Goal: Contribute content: Contribute content

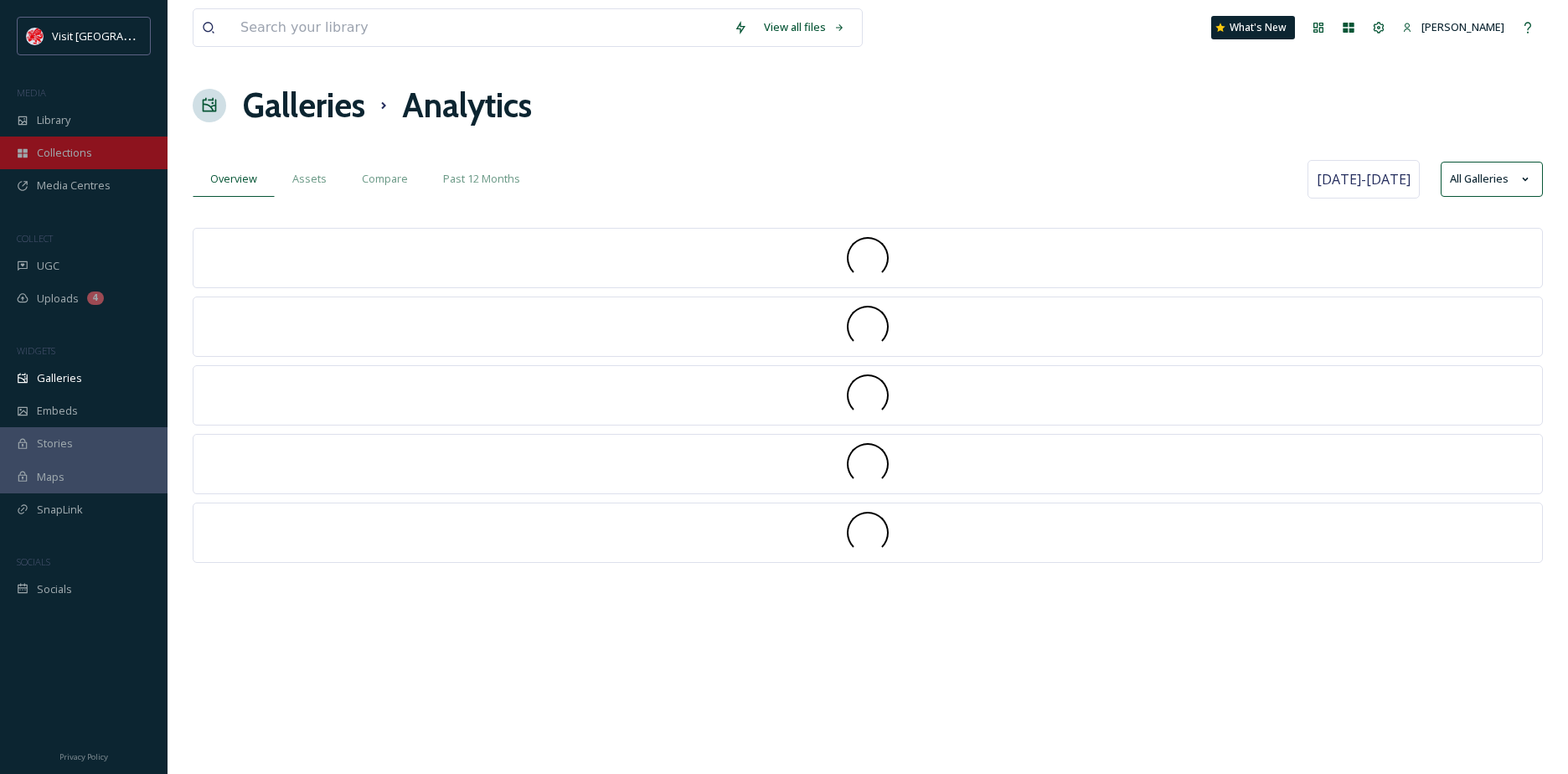
click at [83, 146] on span "Collections" at bounding box center [64, 152] width 55 height 16
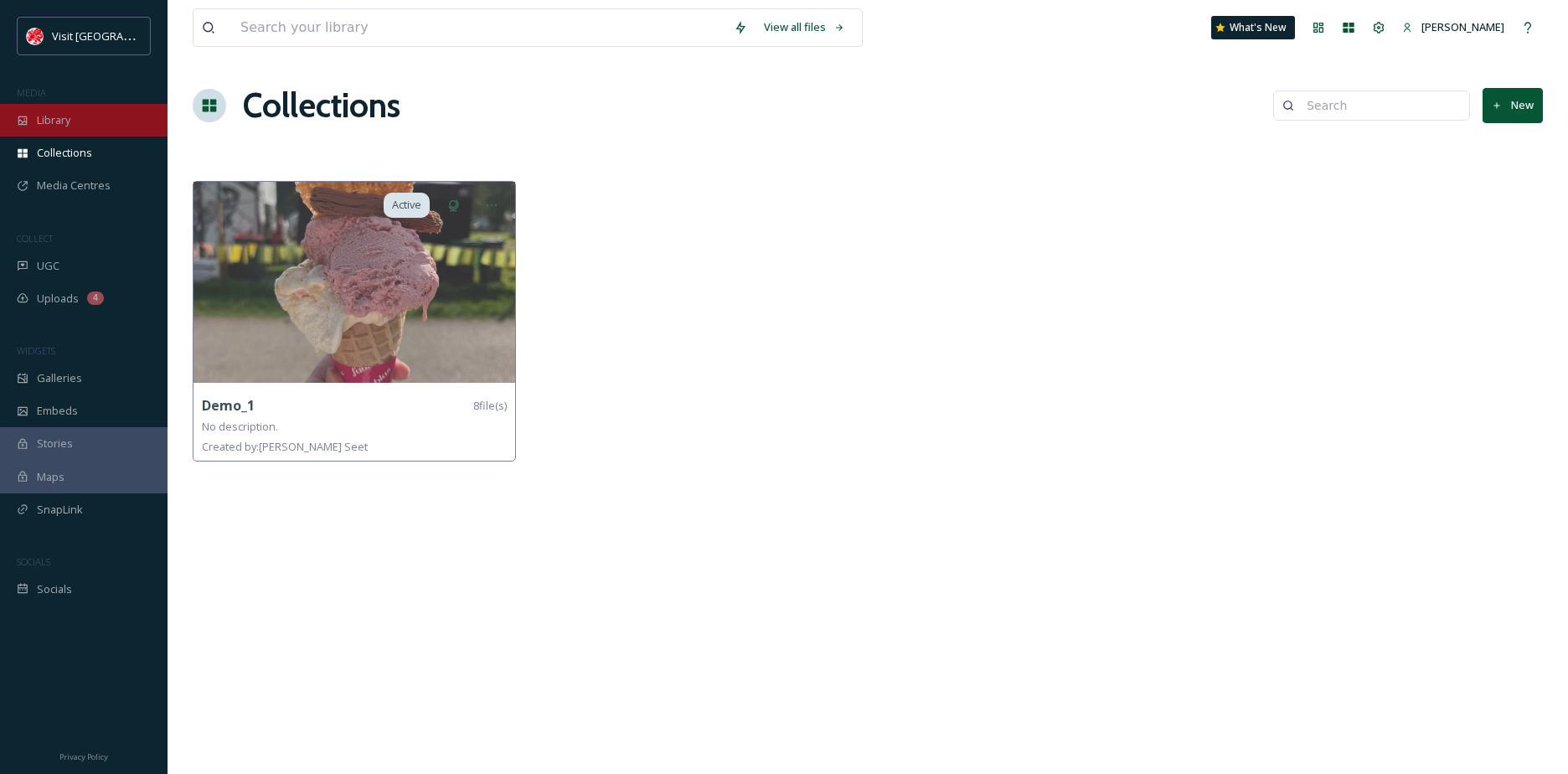
click at [83, 122] on div "Library" at bounding box center [83, 120] width 168 height 32
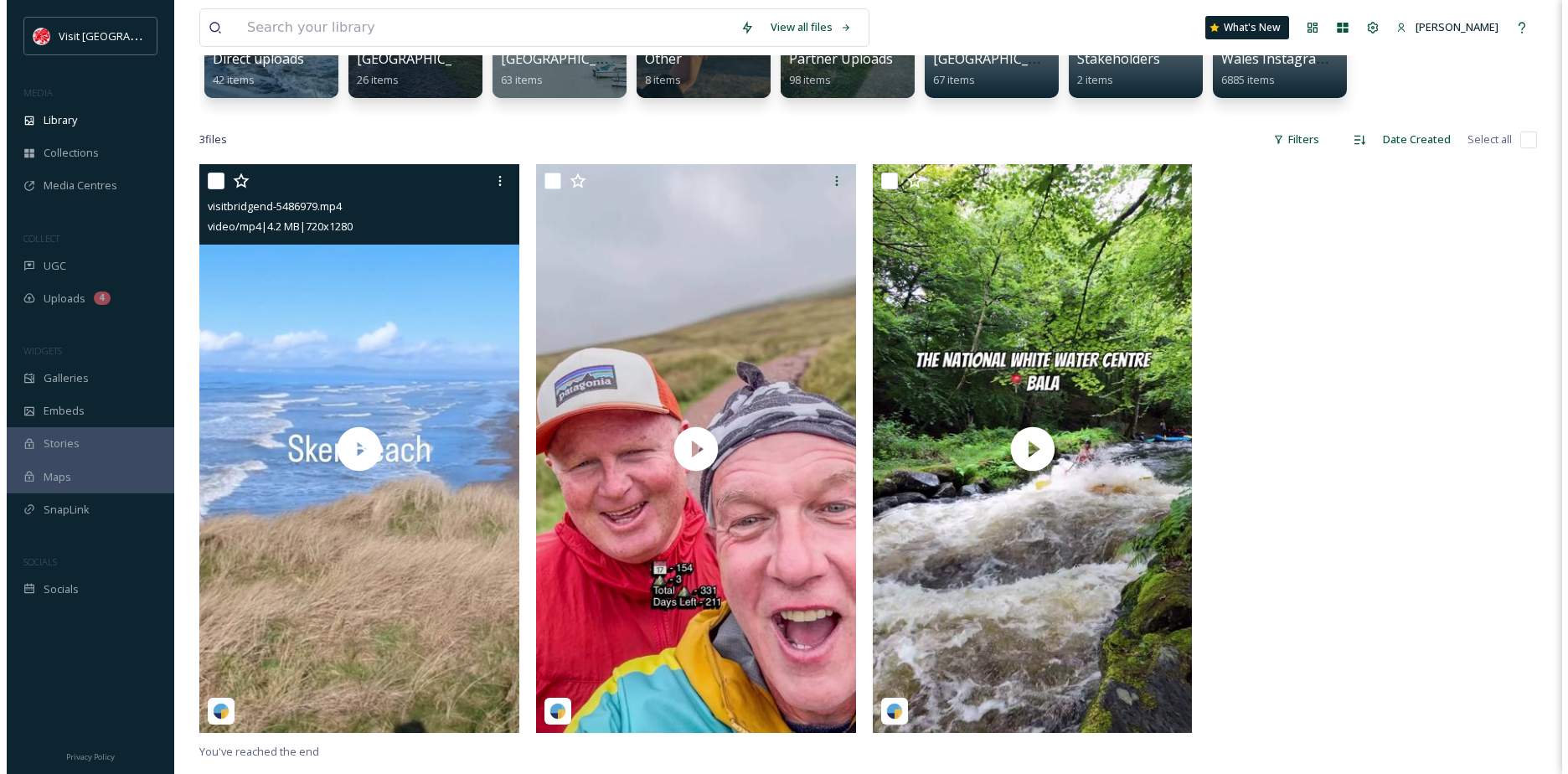
scroll to position [251, 0]
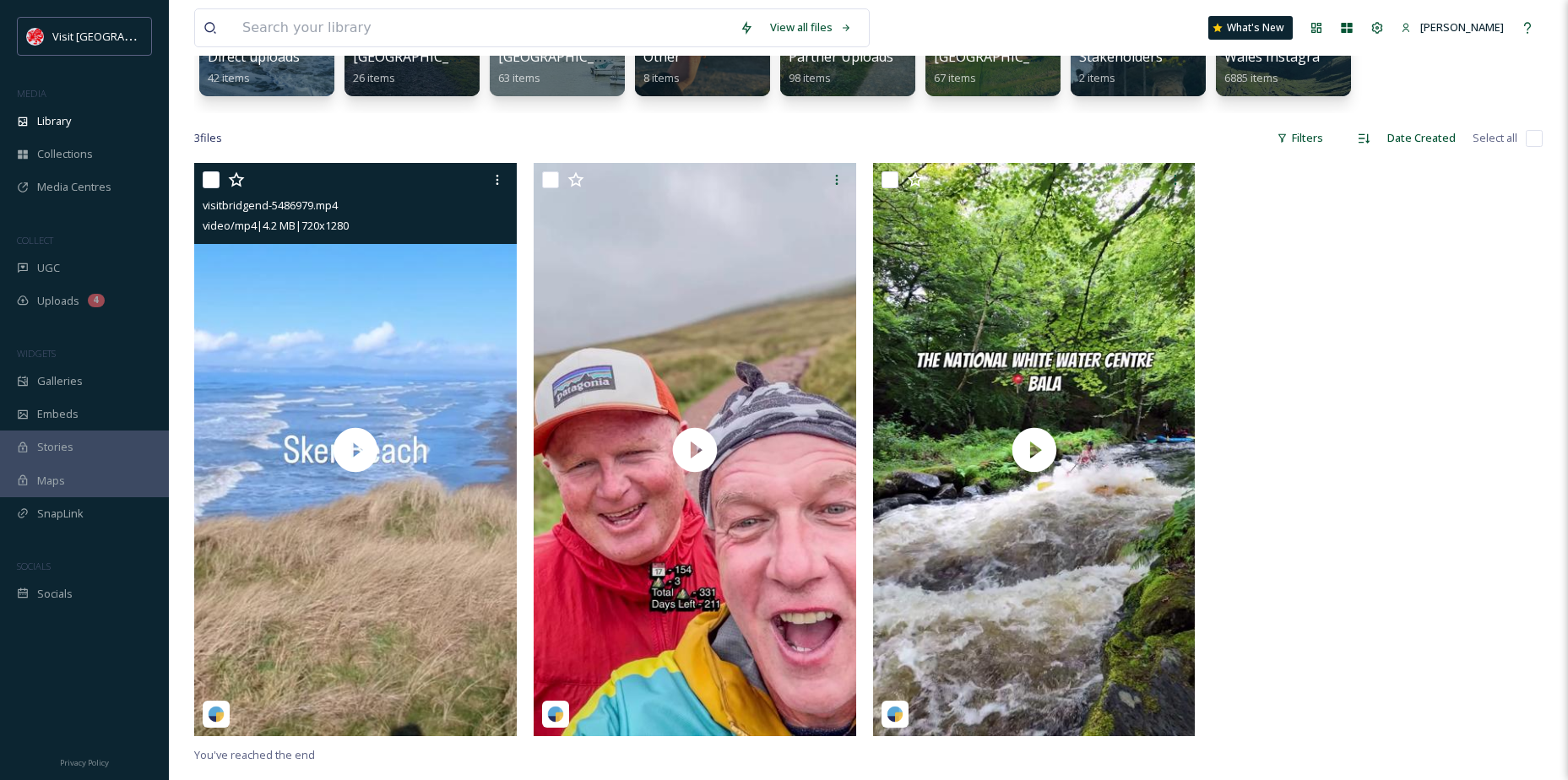
click at [211, 176] on input "checkbox" at bounding box center [211, 180] width 17 height 17
checkbox input "true"
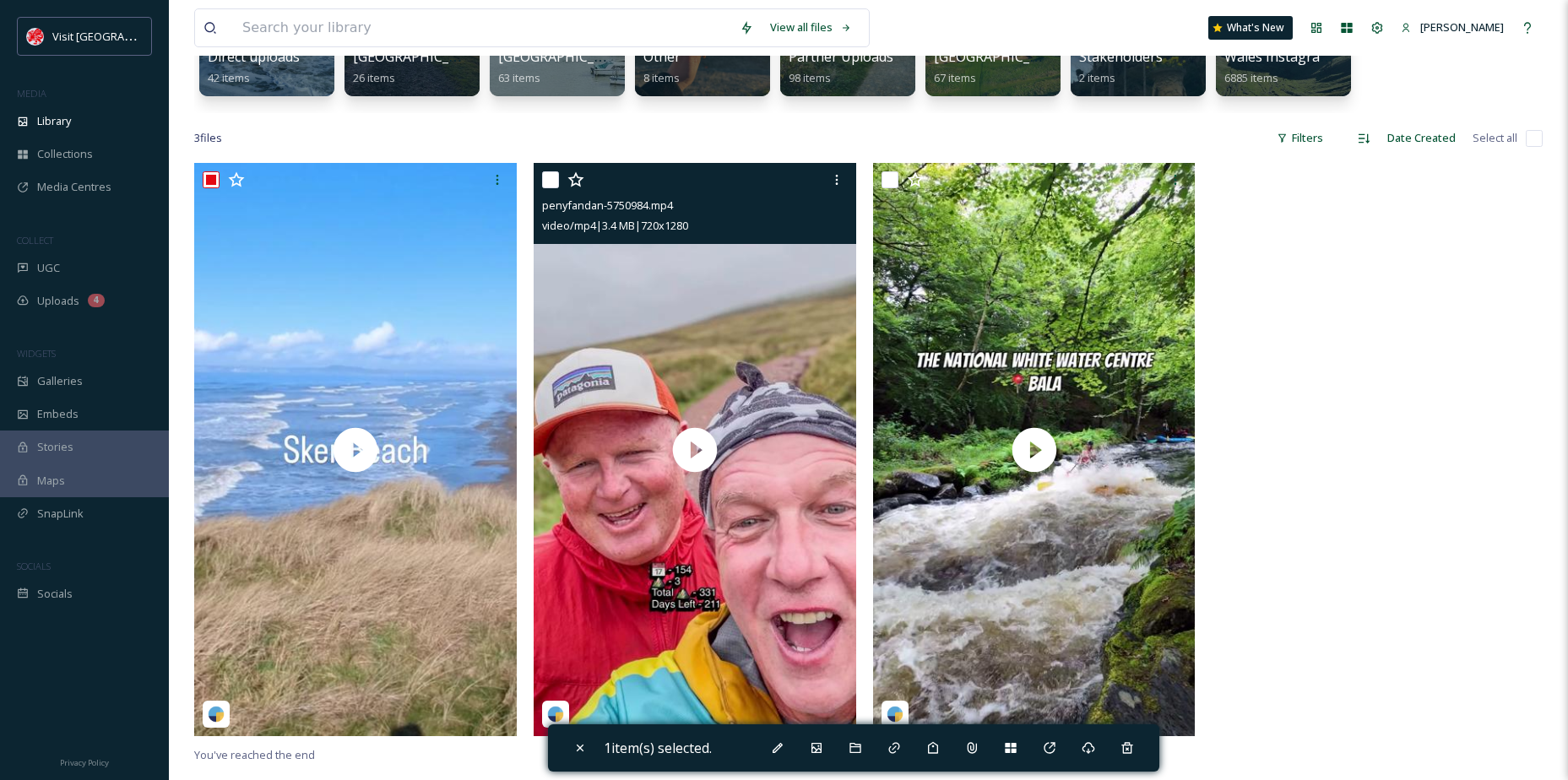
click at [551, 174] on input "checkbox" at bounding box center [551, 180] width 17 height 17
checkbox input "true"
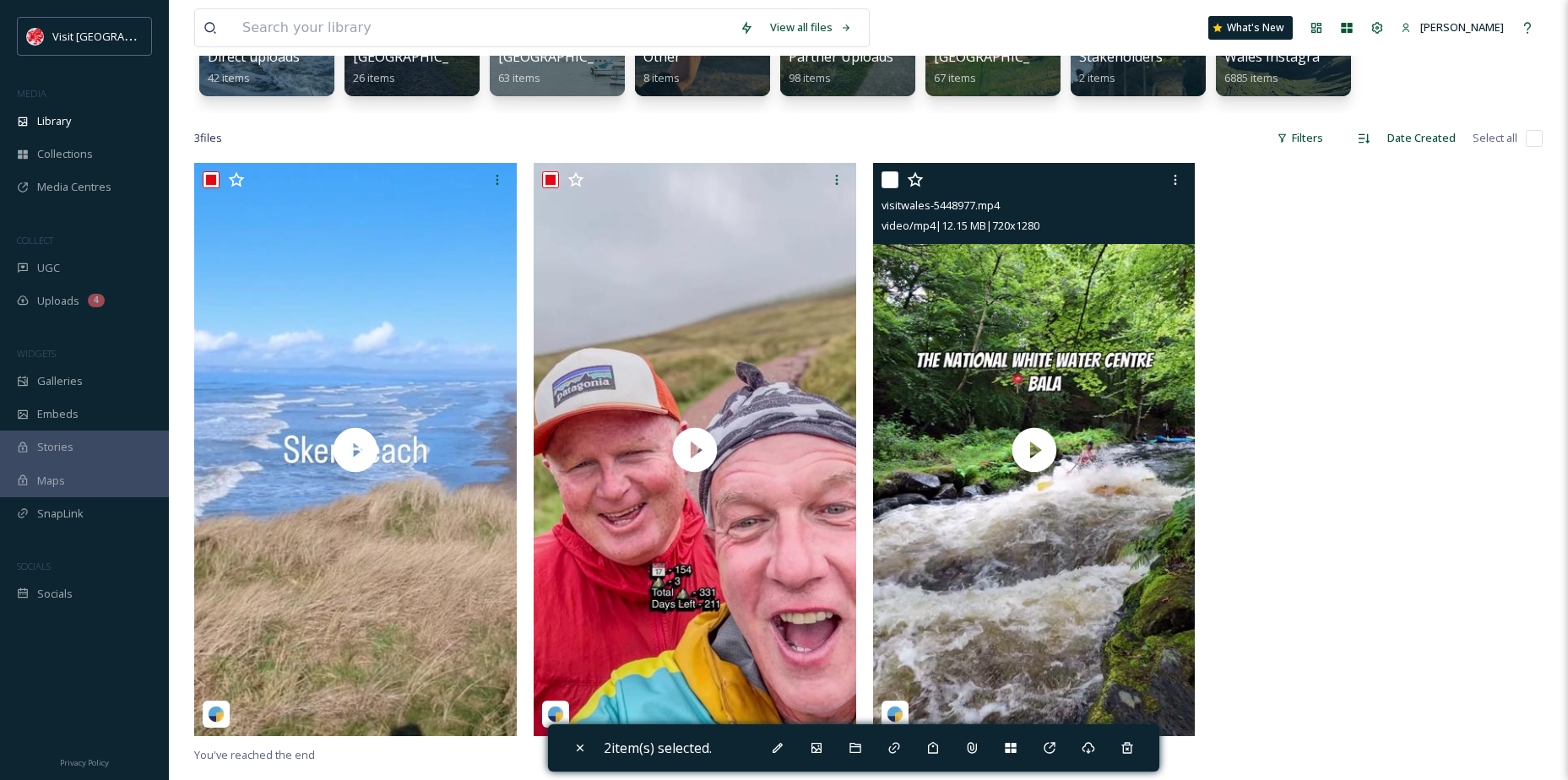
click at [899, 184] on div at bounding box center [1036, 179] width 310 height 30
click at [899, 184] on div at bounding box center [1036, 179] width 310 height 30
click at [893, 184] on input "checkbox" at bounding box center [890, 180] width 17 height 17
checkbox input "true"
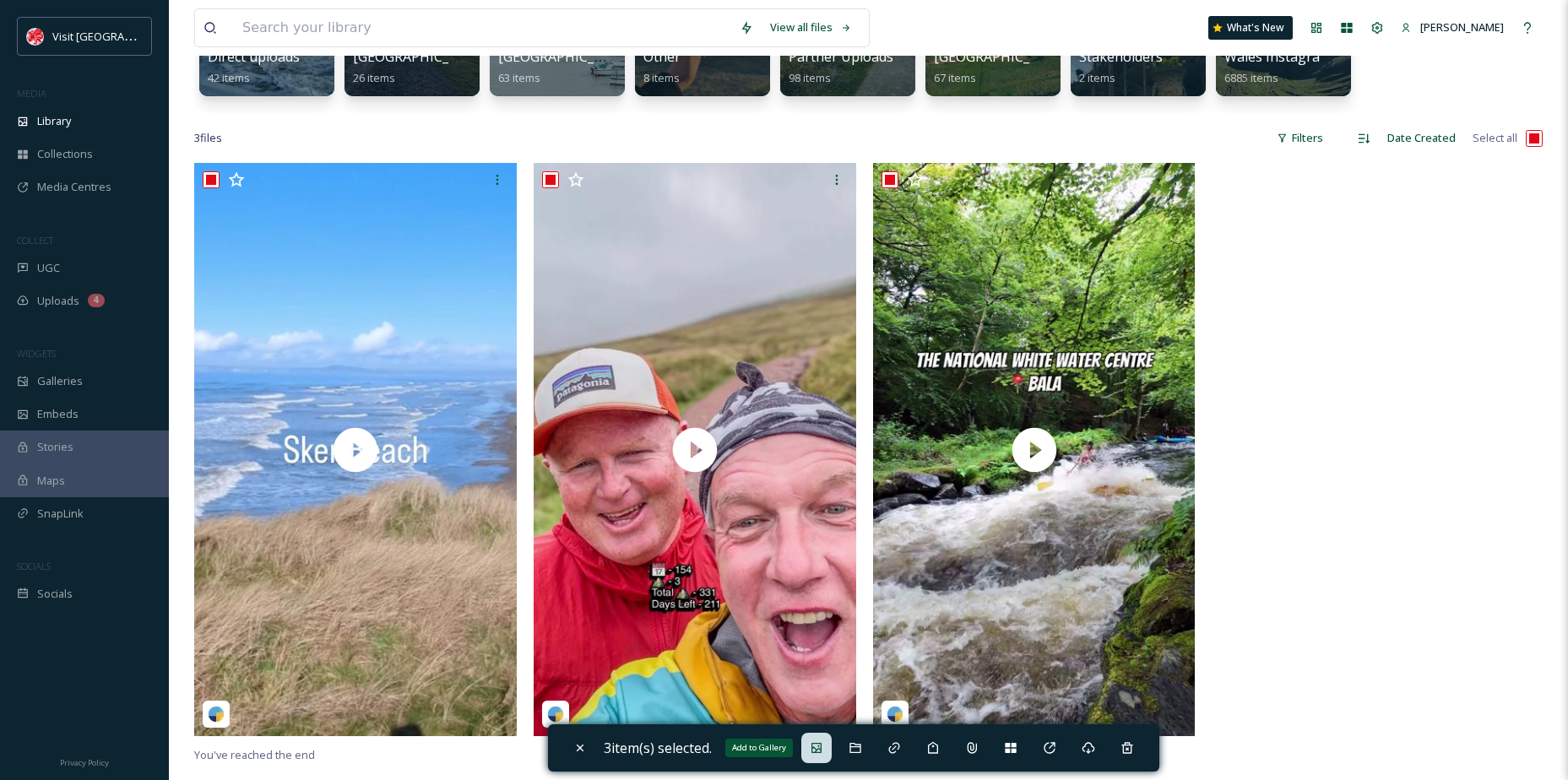
click at [832, 755] on div "Add to Gallery" at bounding box center [816, 747] width 30 height 30
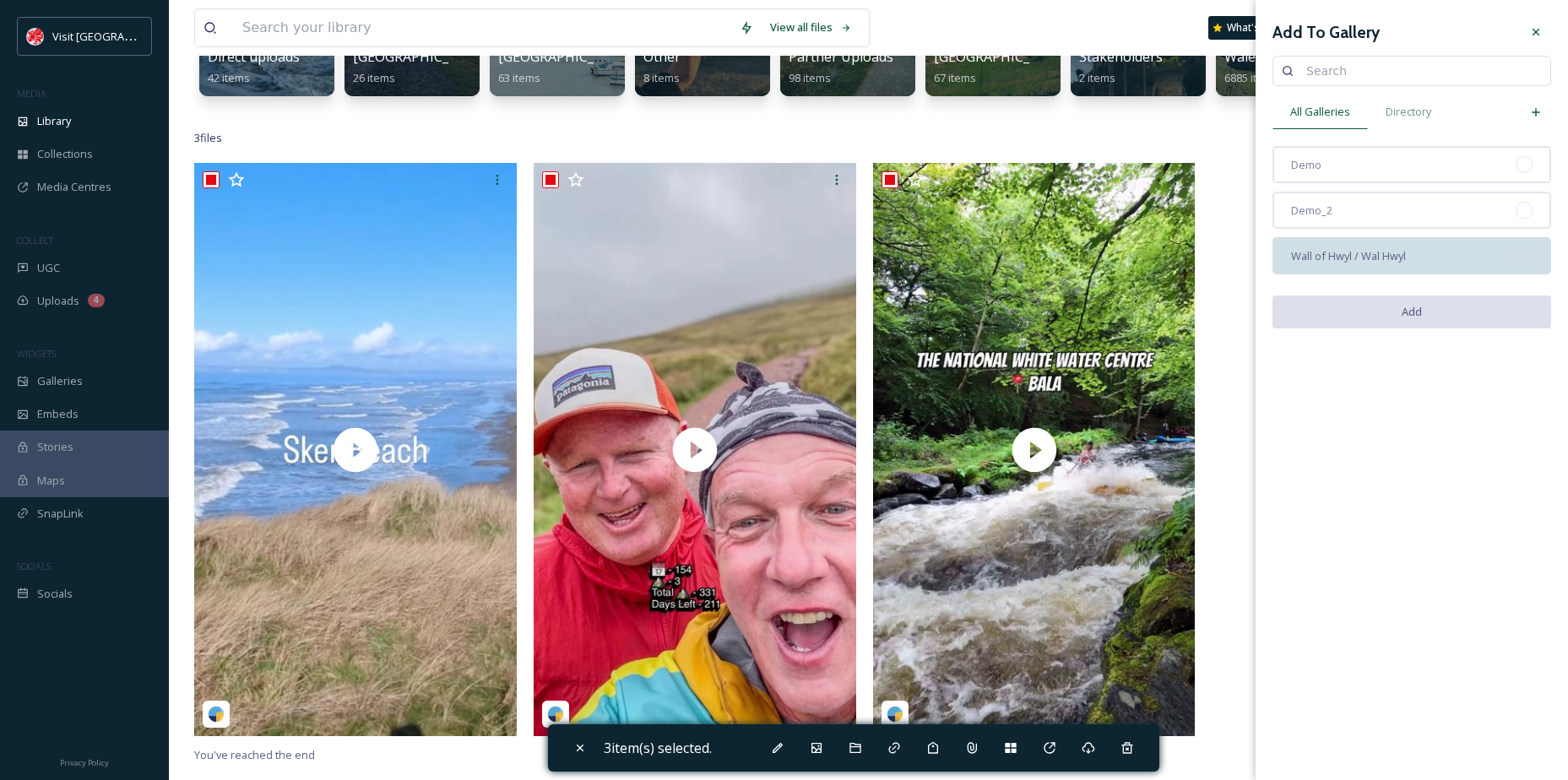
click at [1347, 264] on div "Wall of Hwyl / Wal Hwyl" at bounding box center [1412, 255] width 279 height 37
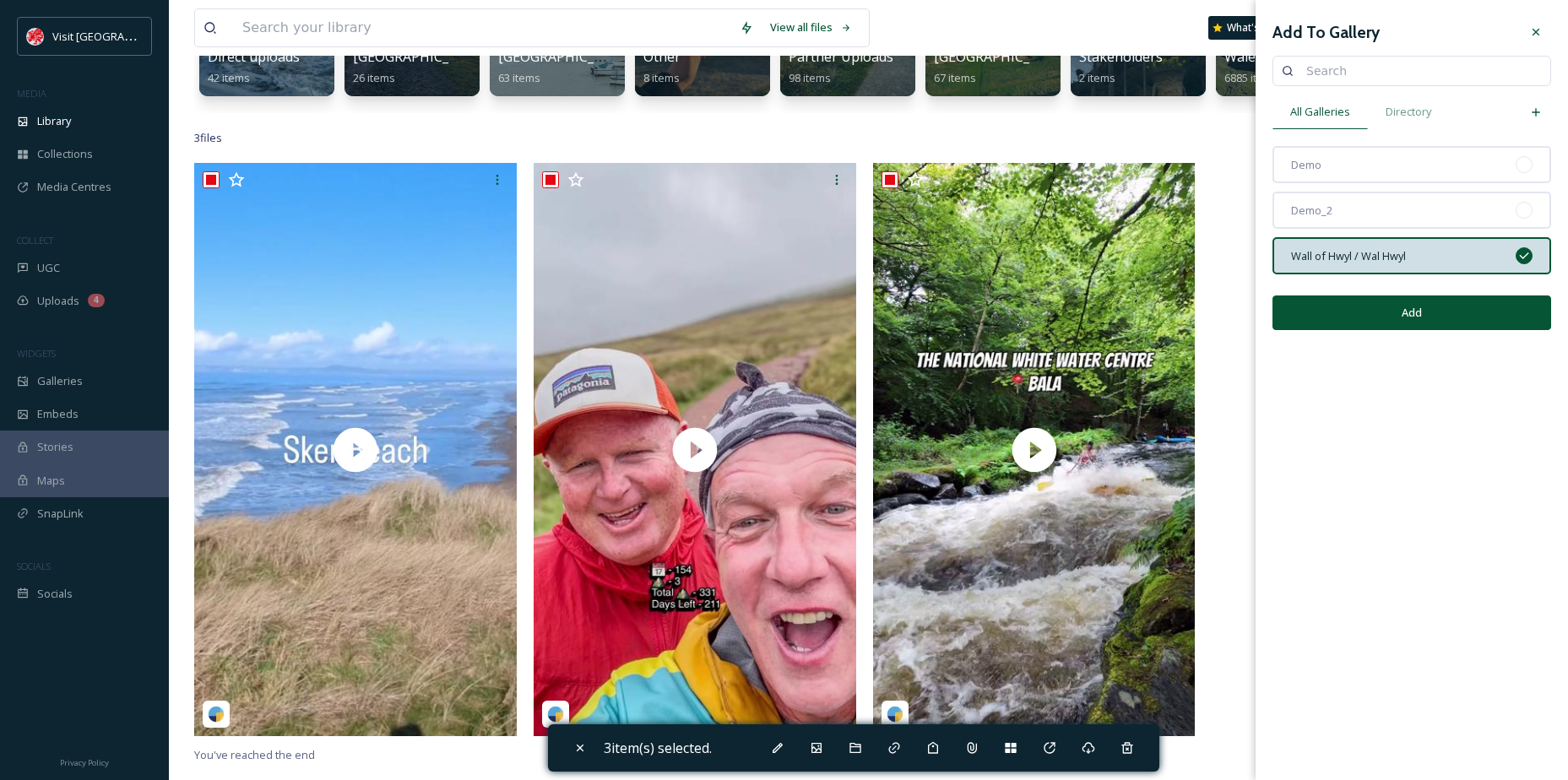
click at [1373, 294] on div "Add" at bounding box center [1412, 313] width 279 height 60
click at [1391, 307] on button "Add" at bounding box center [1412, 312] width 279 height 34
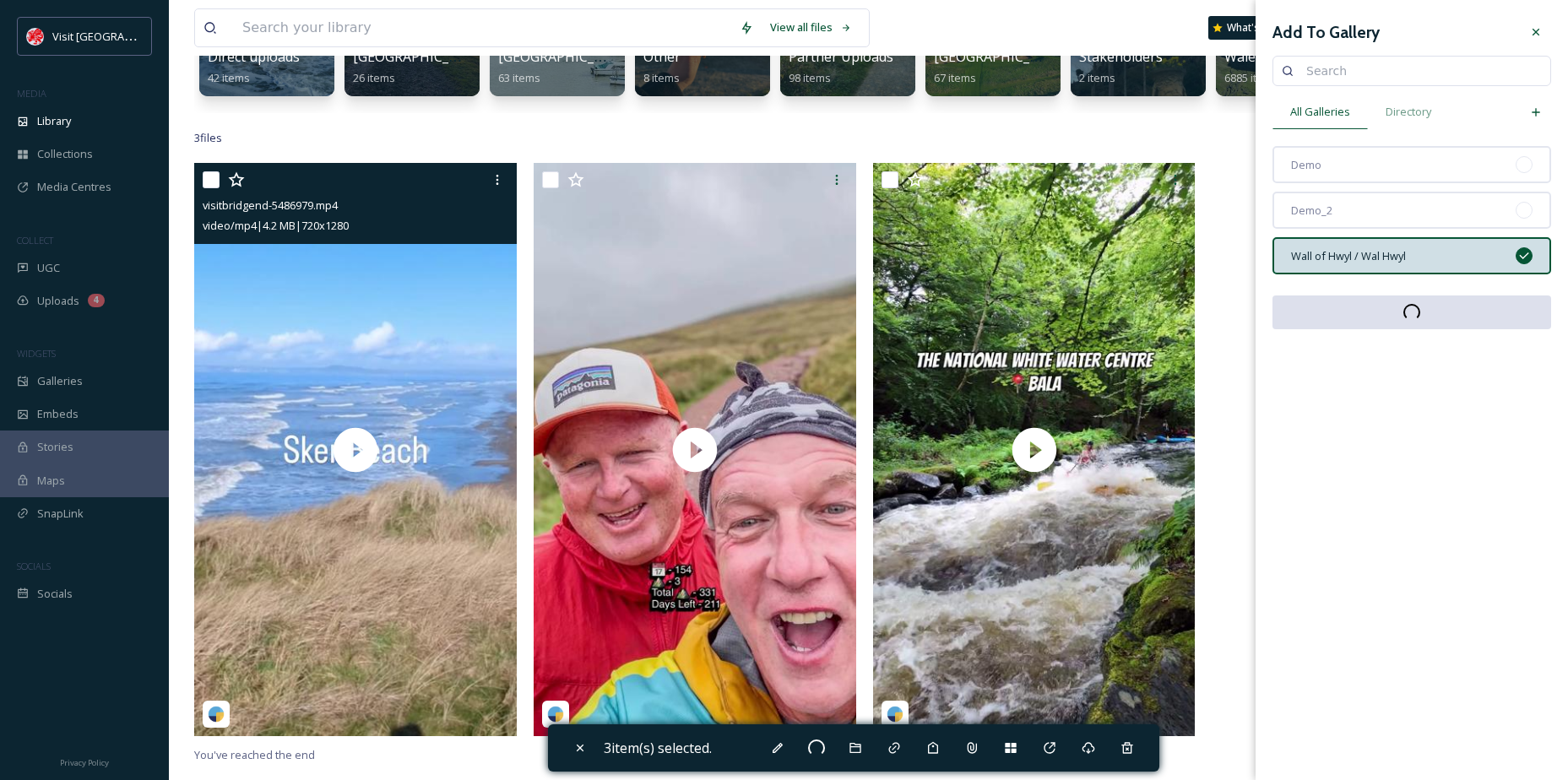
checkbox input "false"
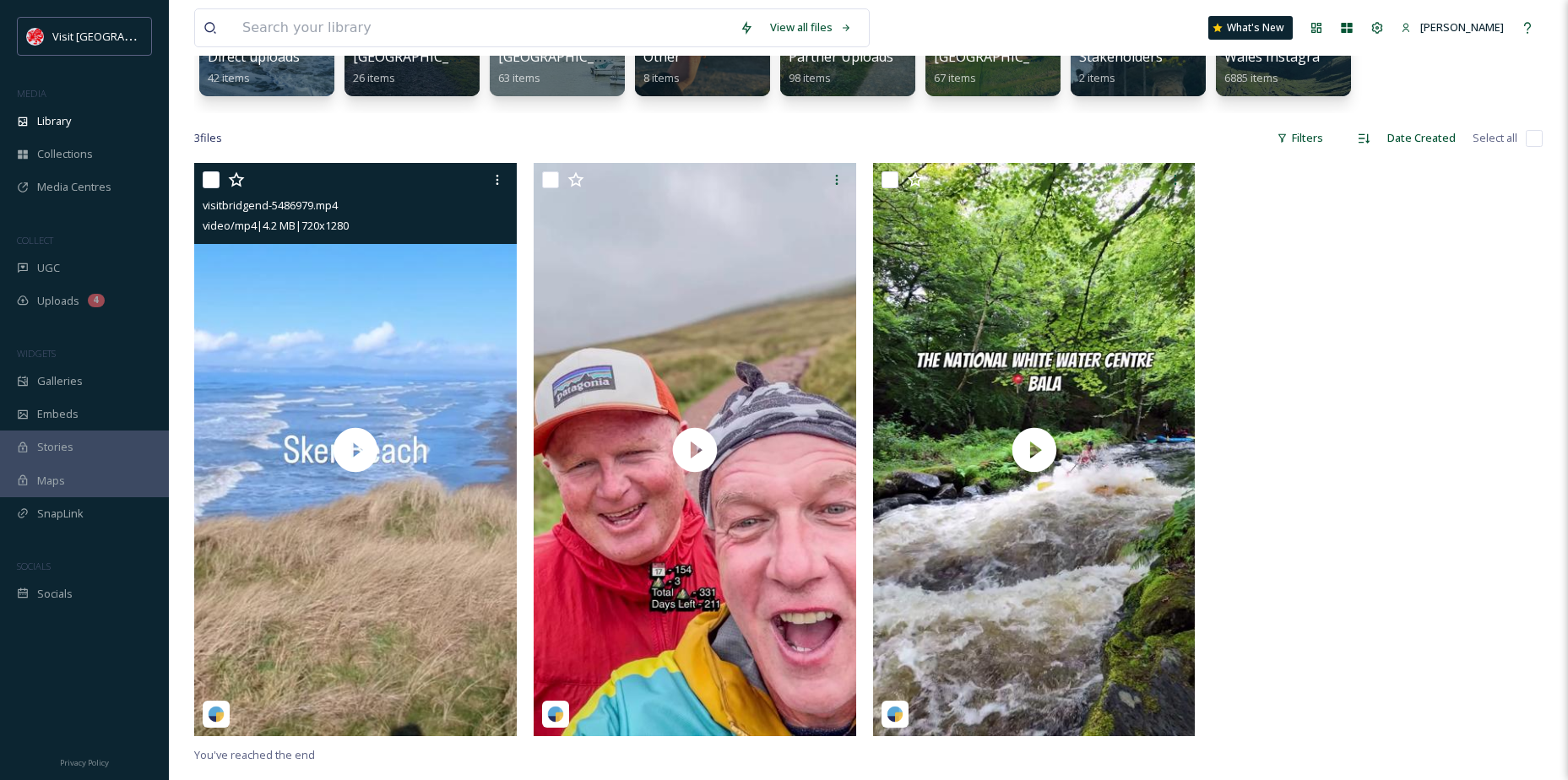
click at [210, 181] on input "checkbox" at bounding box center [211, 180] width 17 height 17
checkbox input "true"
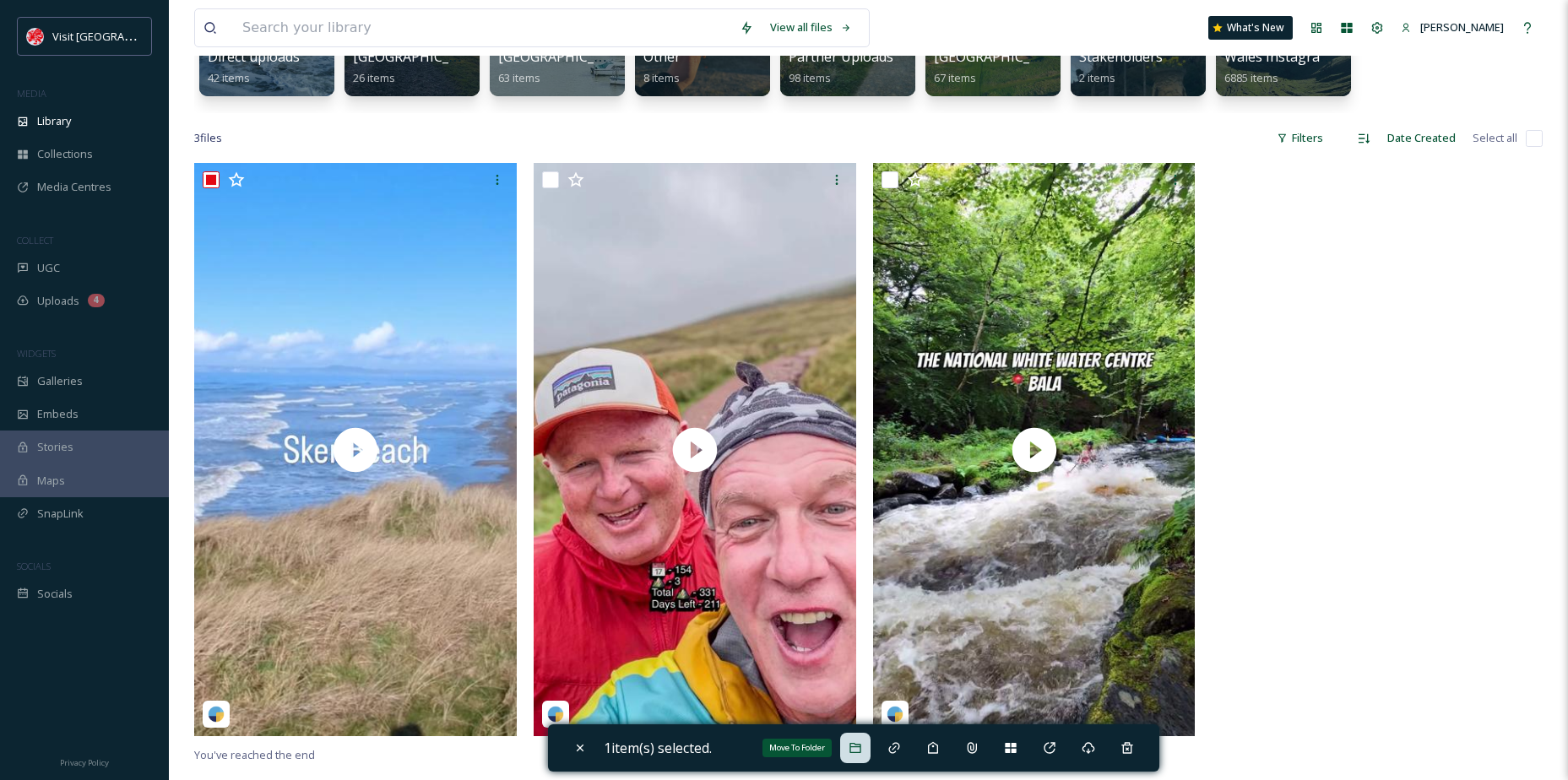
click at [863, 741] on div "Move To Folder" at bounding box center [855, 747] width 30 height 30
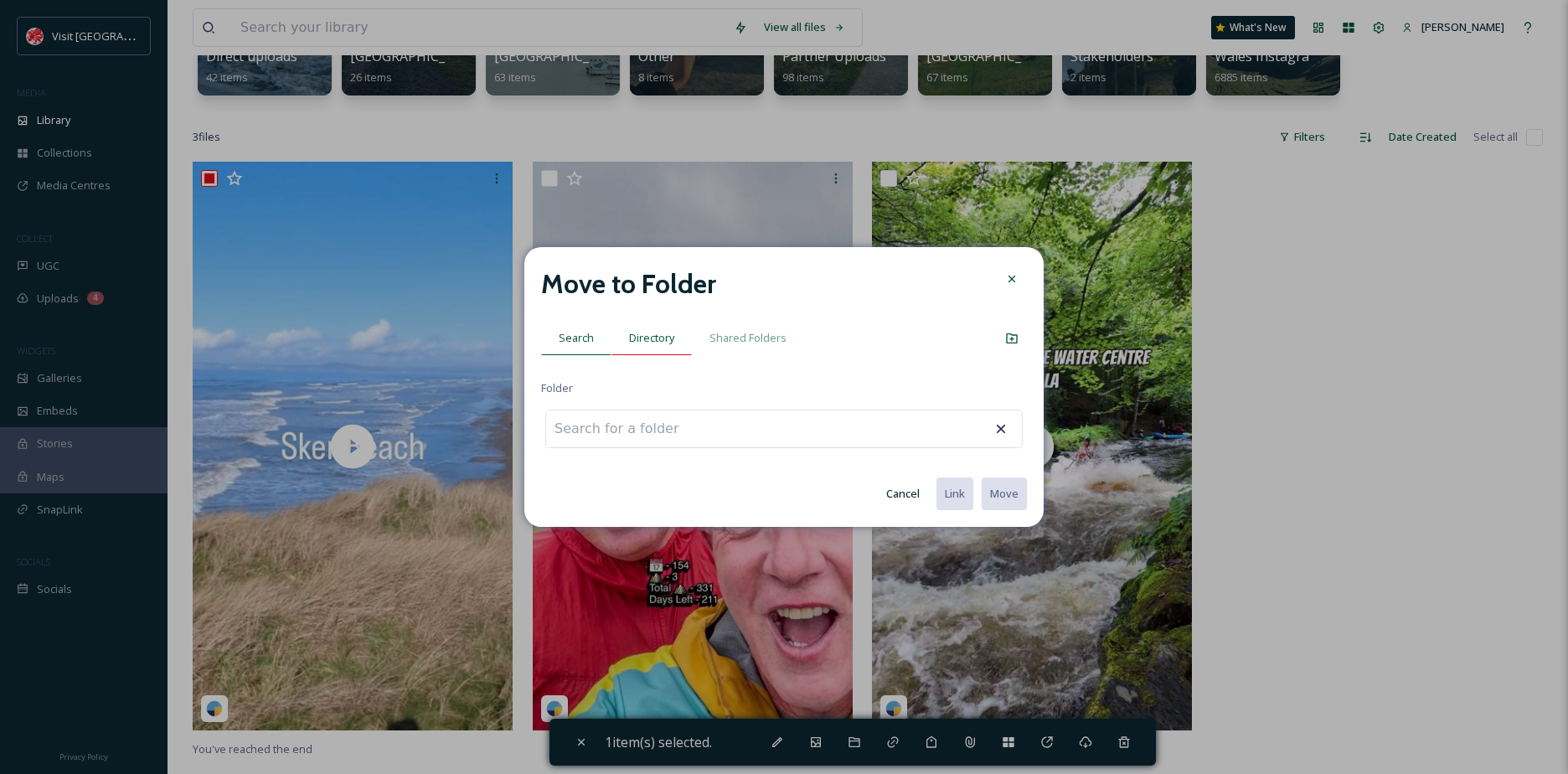
click at [666, 330] on div "Directory" at bounding box center [651, 338] width 80 height 34
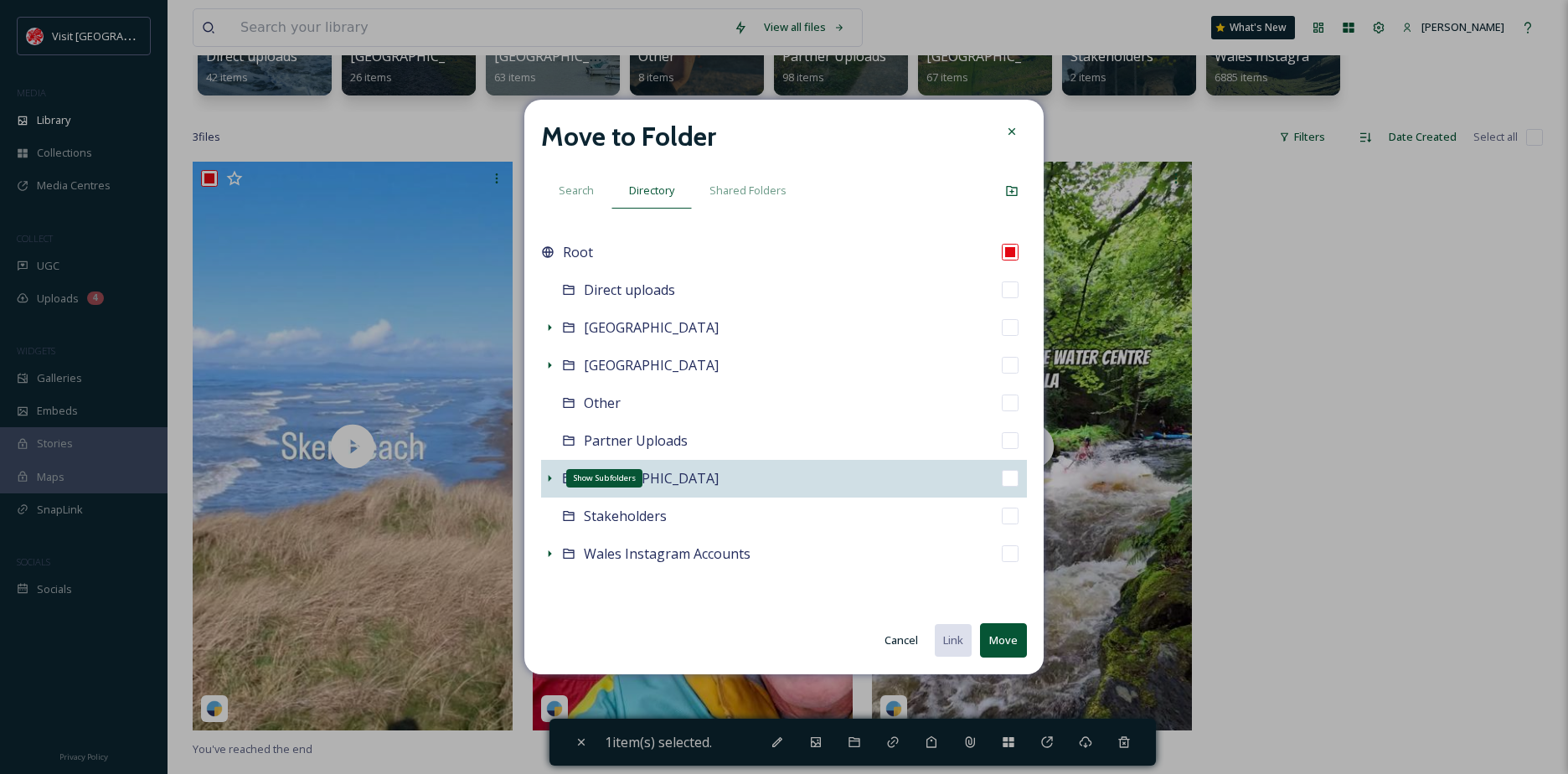
click at [557, 473] on div "Show Subfolders" at bounding box center [550, 479] width 17 height 17
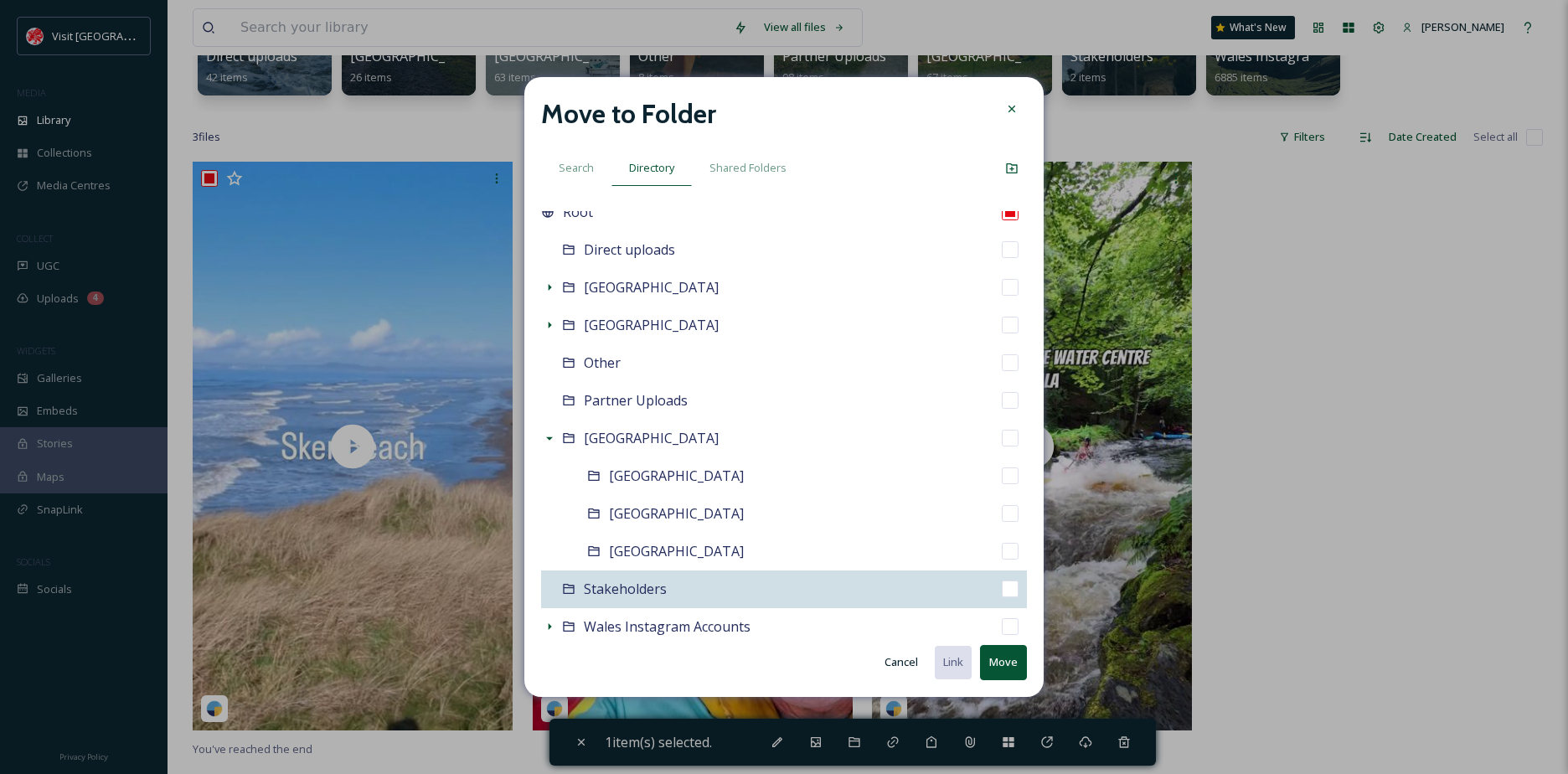
scroll to position [68, 0]
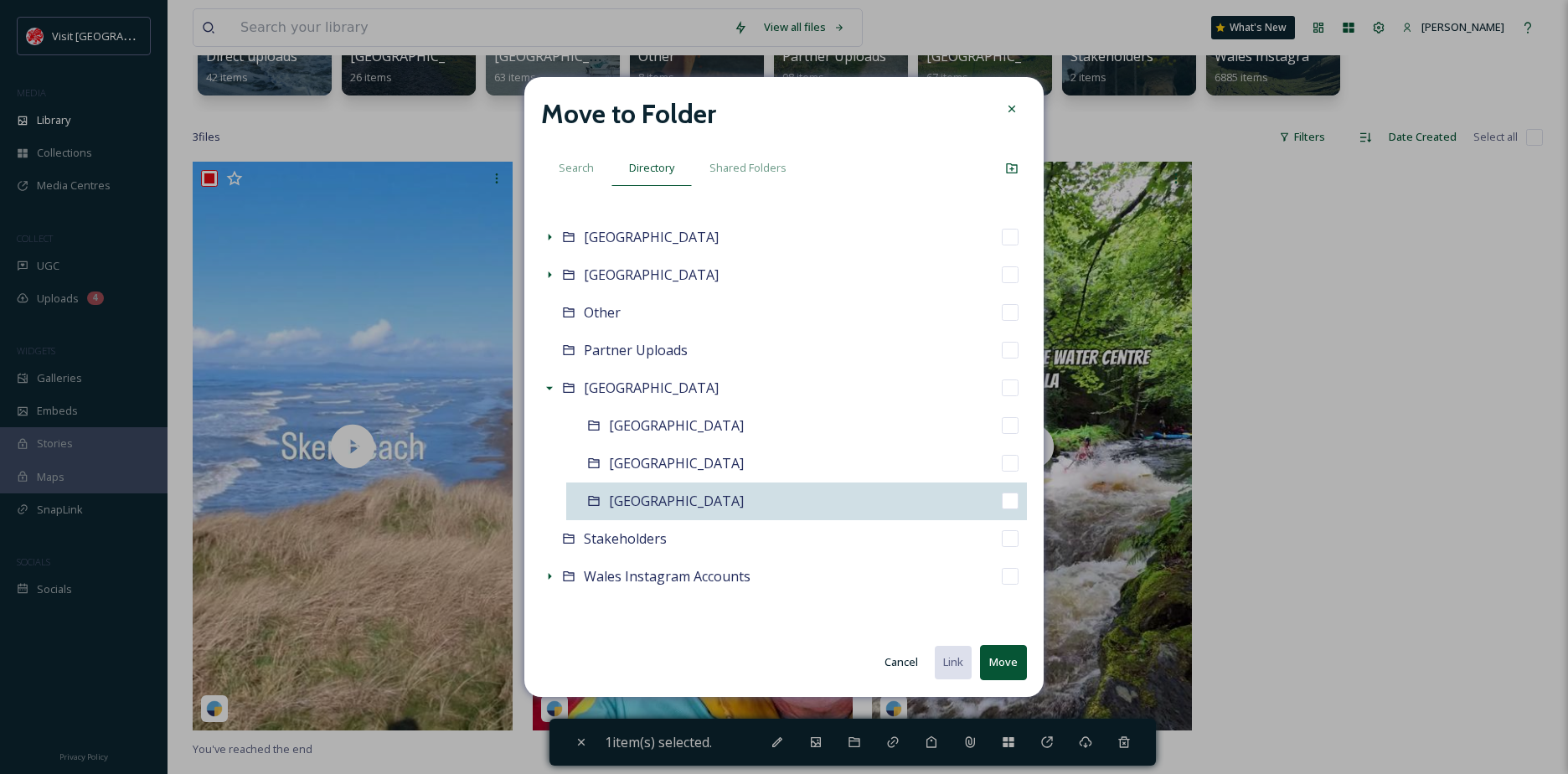
click at [686, 487] on div "[GEOGRAPHIC_DATA]" at bounding box center [796, 502] width 461 height 37
checkbox input "false"
checkbox input "true"
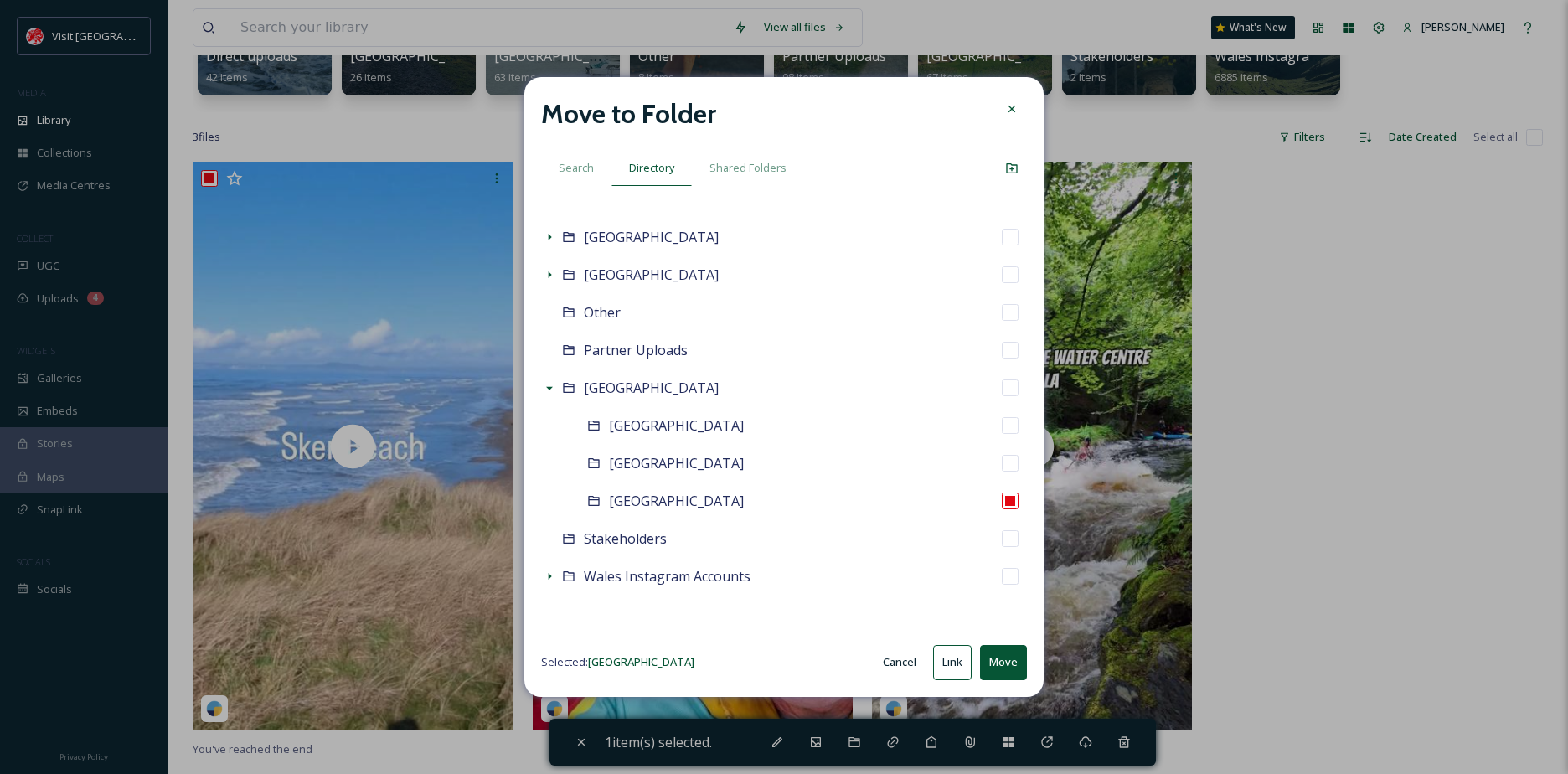
click at [1004, 655] on button "Move" at bounding box center [1003, 662] width 47 height 34
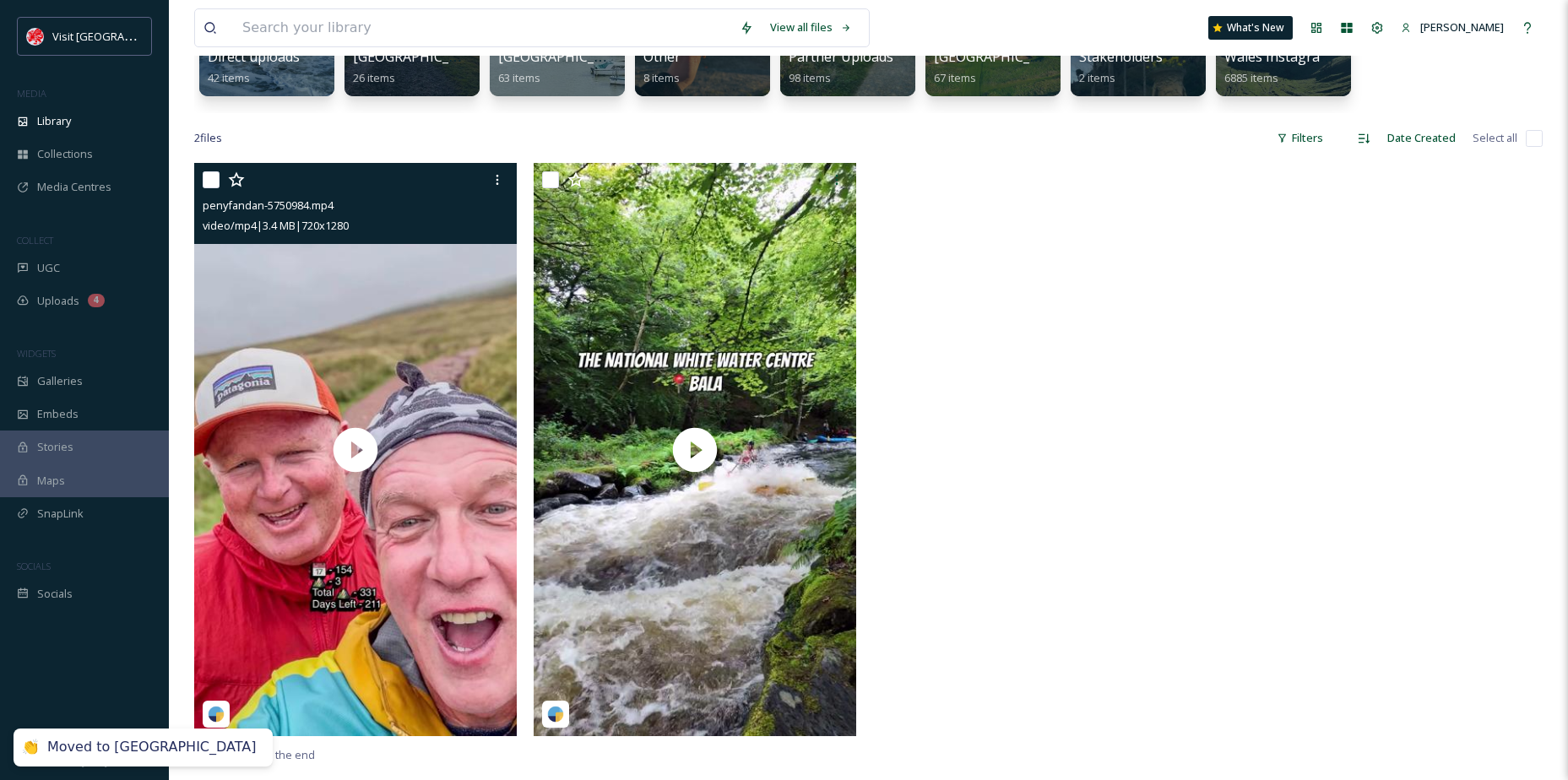
click at [213, 181] on input "checkbox" at bounding box center [211, 180] width 17 height 17
checkbox input "true"
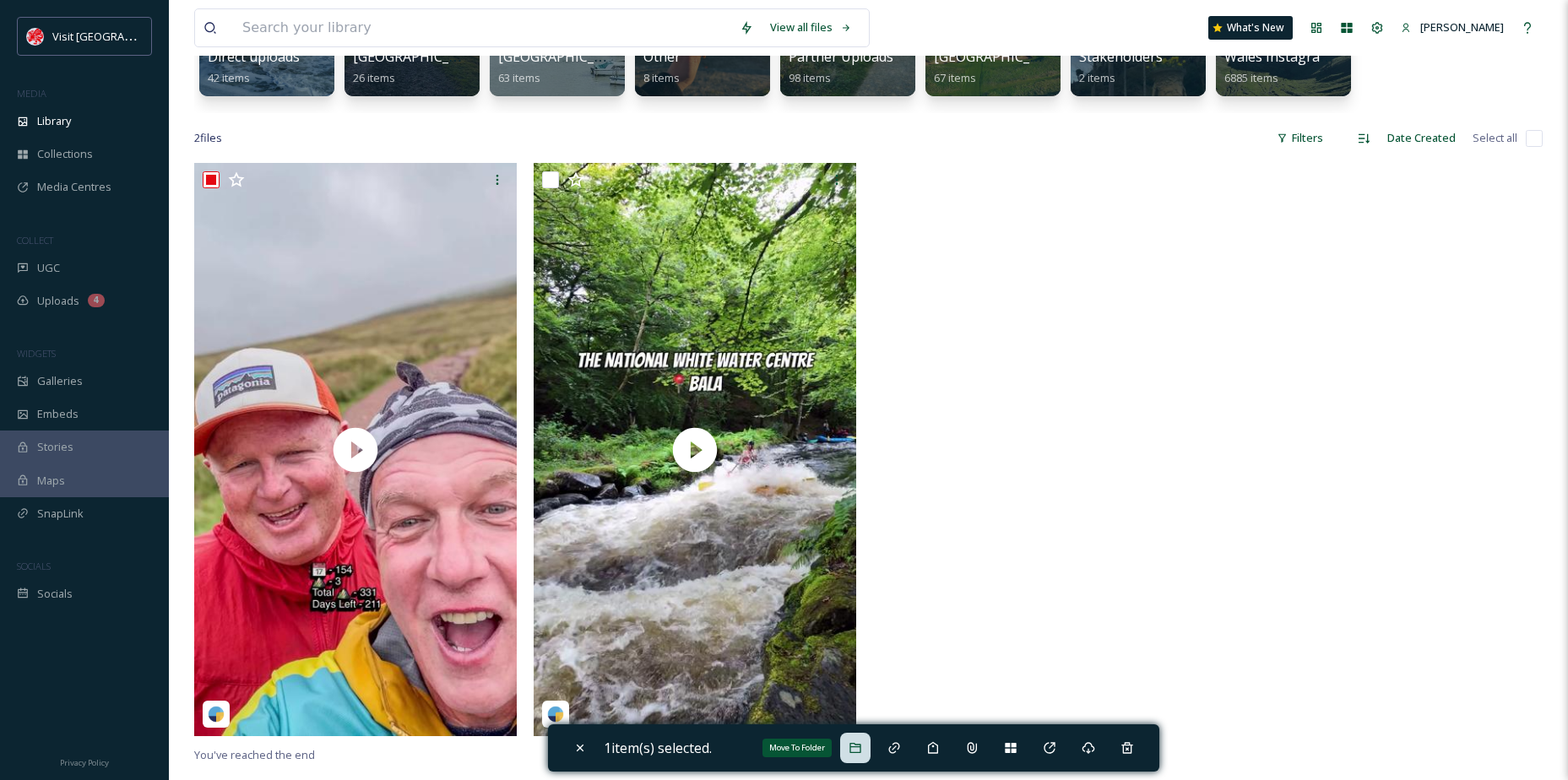
click at [862, 743] on icon at bounding box center [856, 748] width 14 height 14
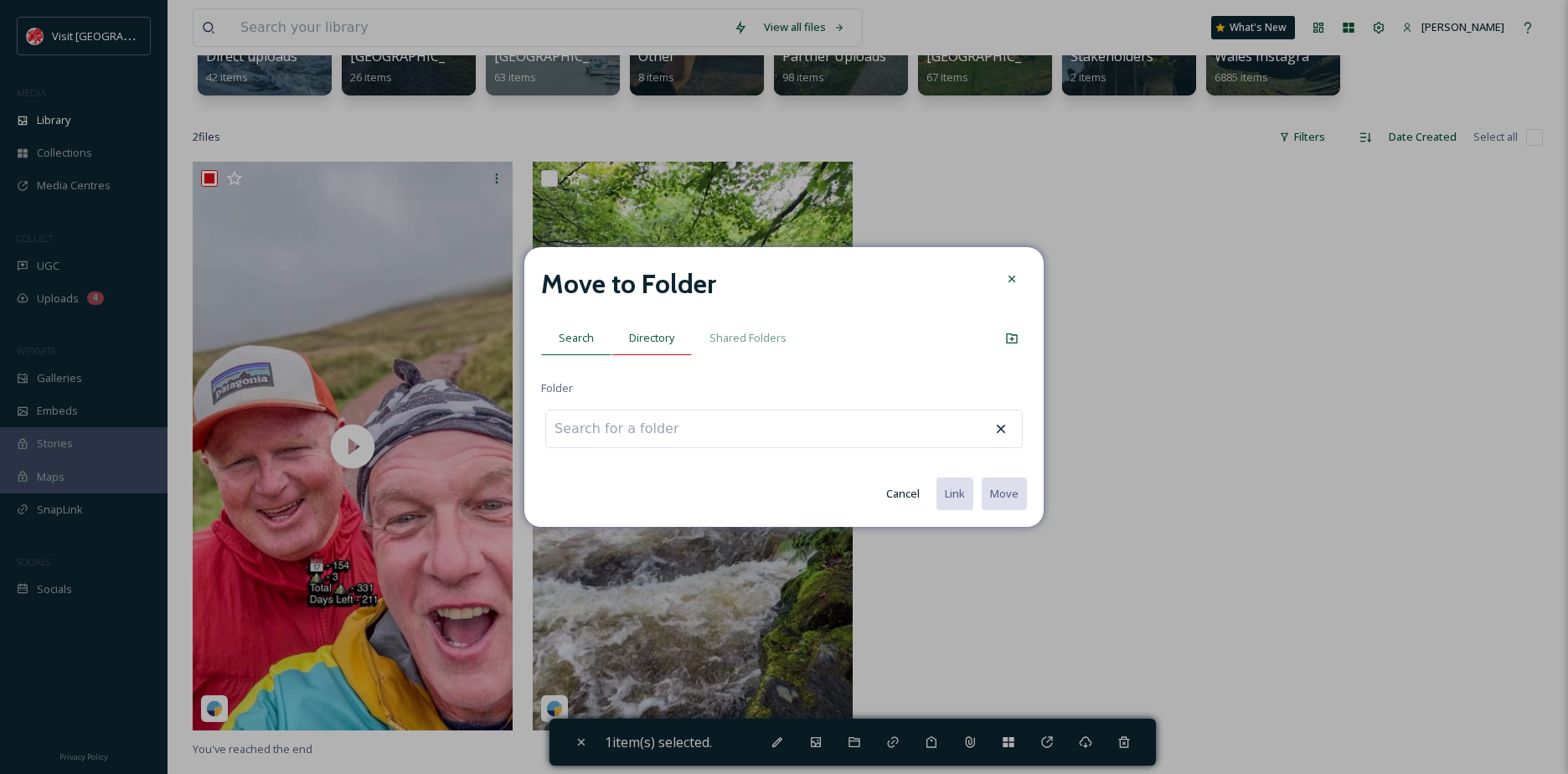
click at [666, 339] on span "Directory" at bounding box center [651, 338] width 45 height 16
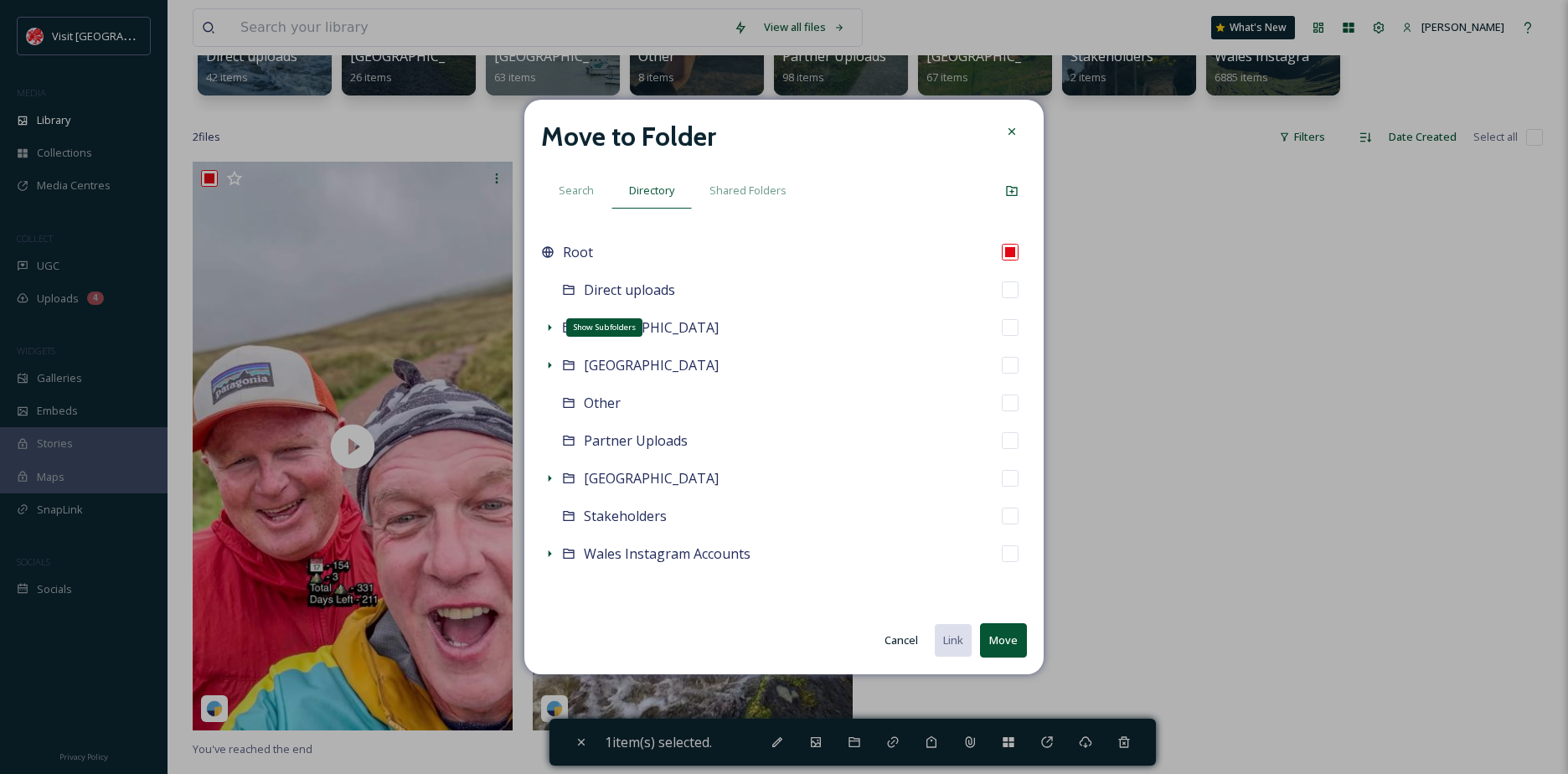
click at [547, 332] on icon at bounding box center [549, 328] width 14 height 14
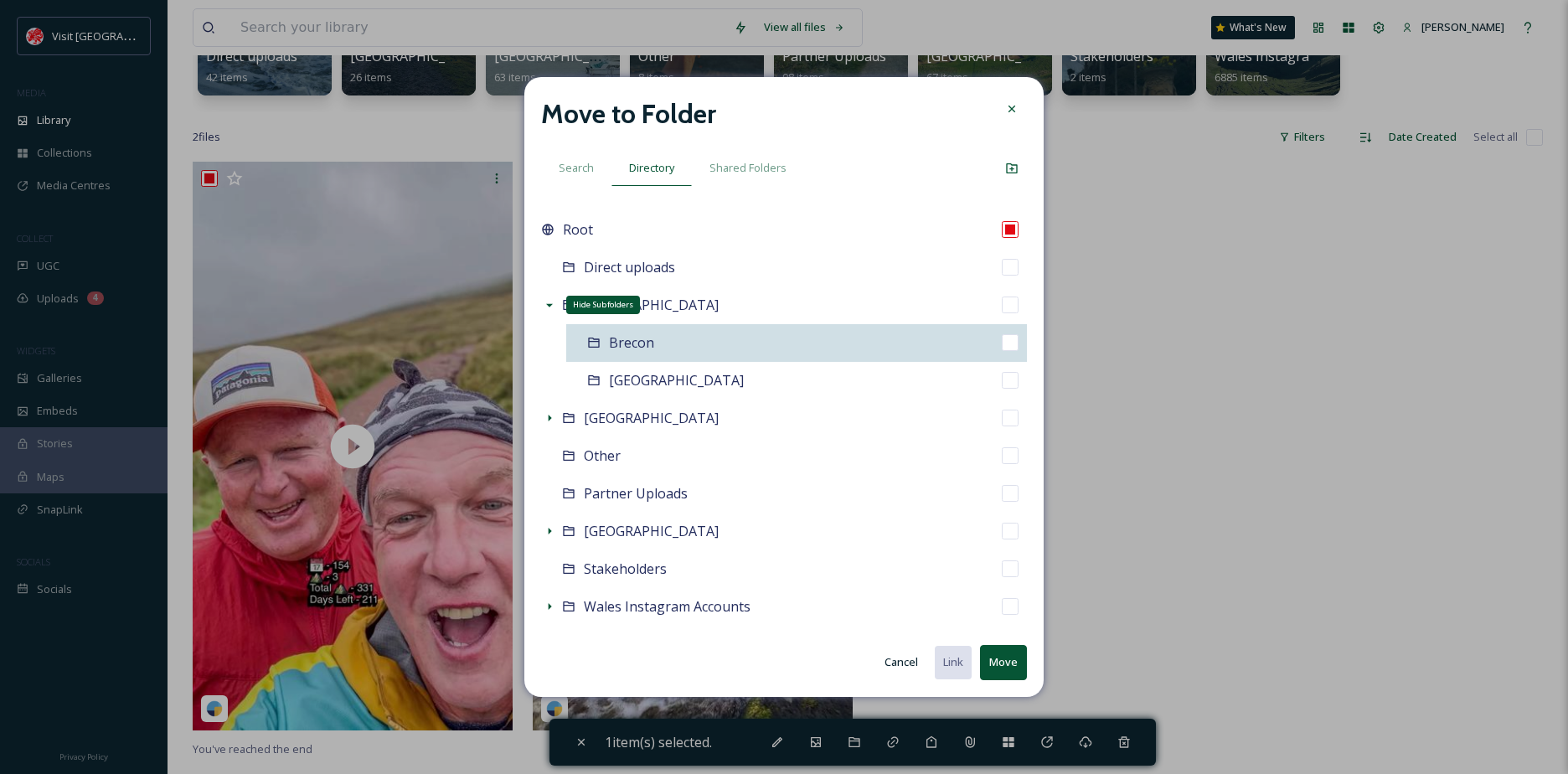
click at [669, 336] on div "Brecon" at bounding box center [796, 343] width 461 height 37
checkbox input "false"
checkbox input "true"
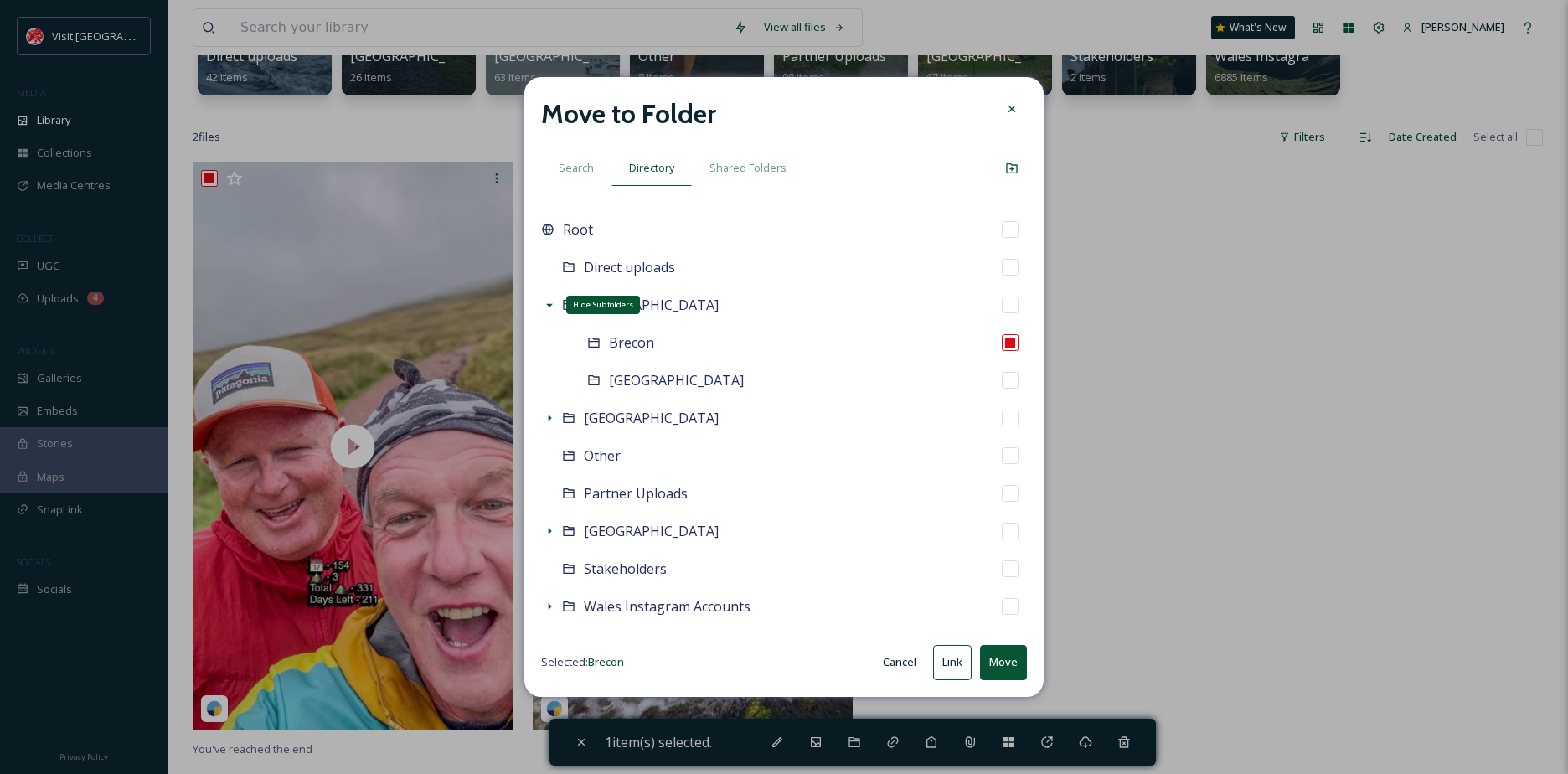
click at [1008, 671] on button "Move" at bounding box center [1003, 662] width 47 height 34
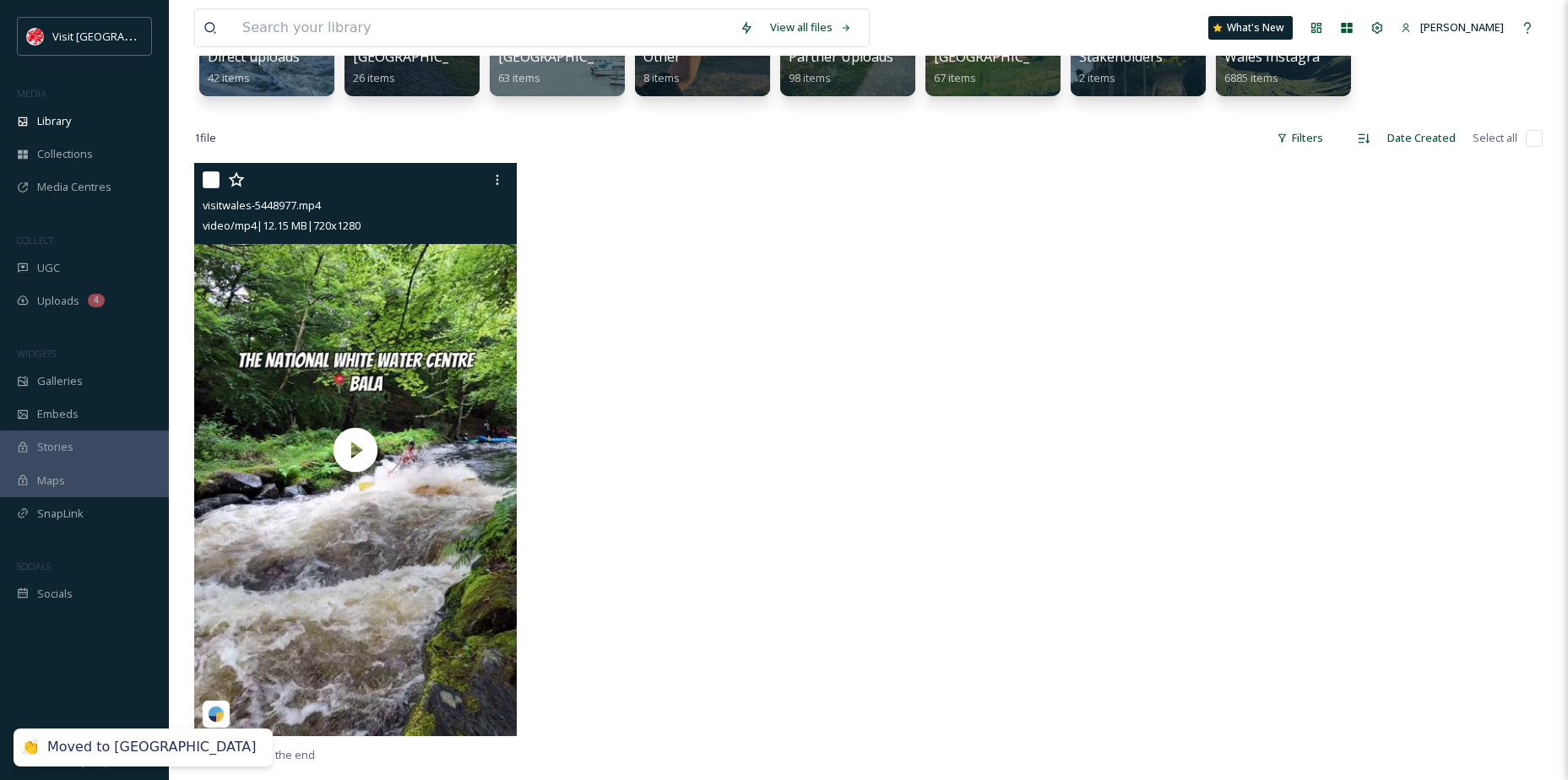
click at [214, 182] on input "checkbox" at bounding box center [211, 180] width 17 height 17
checkbox input "true"
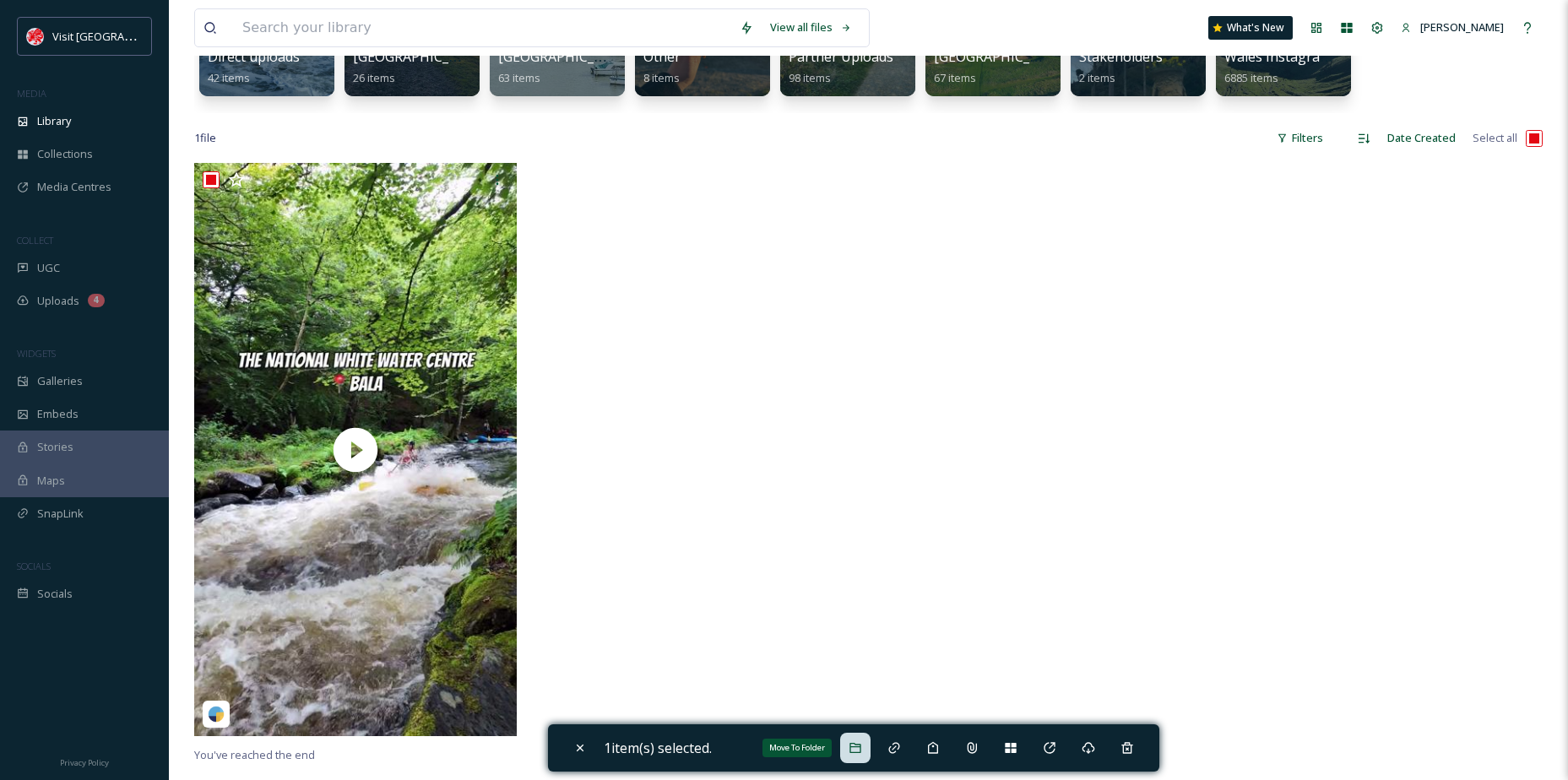
click at [863, 735] on div "Move To Folder" at bounding box center [855, 747] width 30 height 30
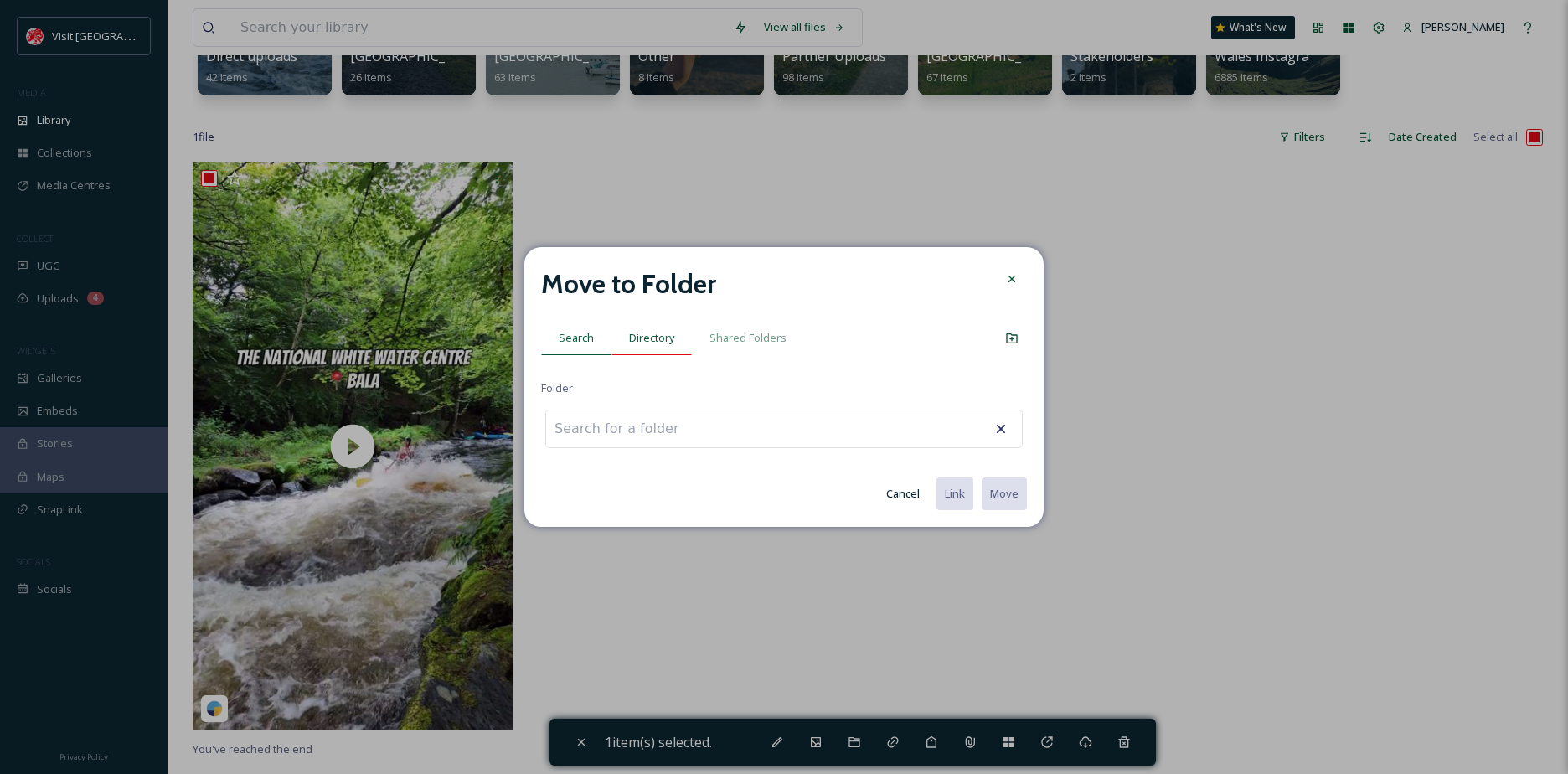
click at [663, 345] on span "Directory" at bounding box center [651, 338] width 45 height 16
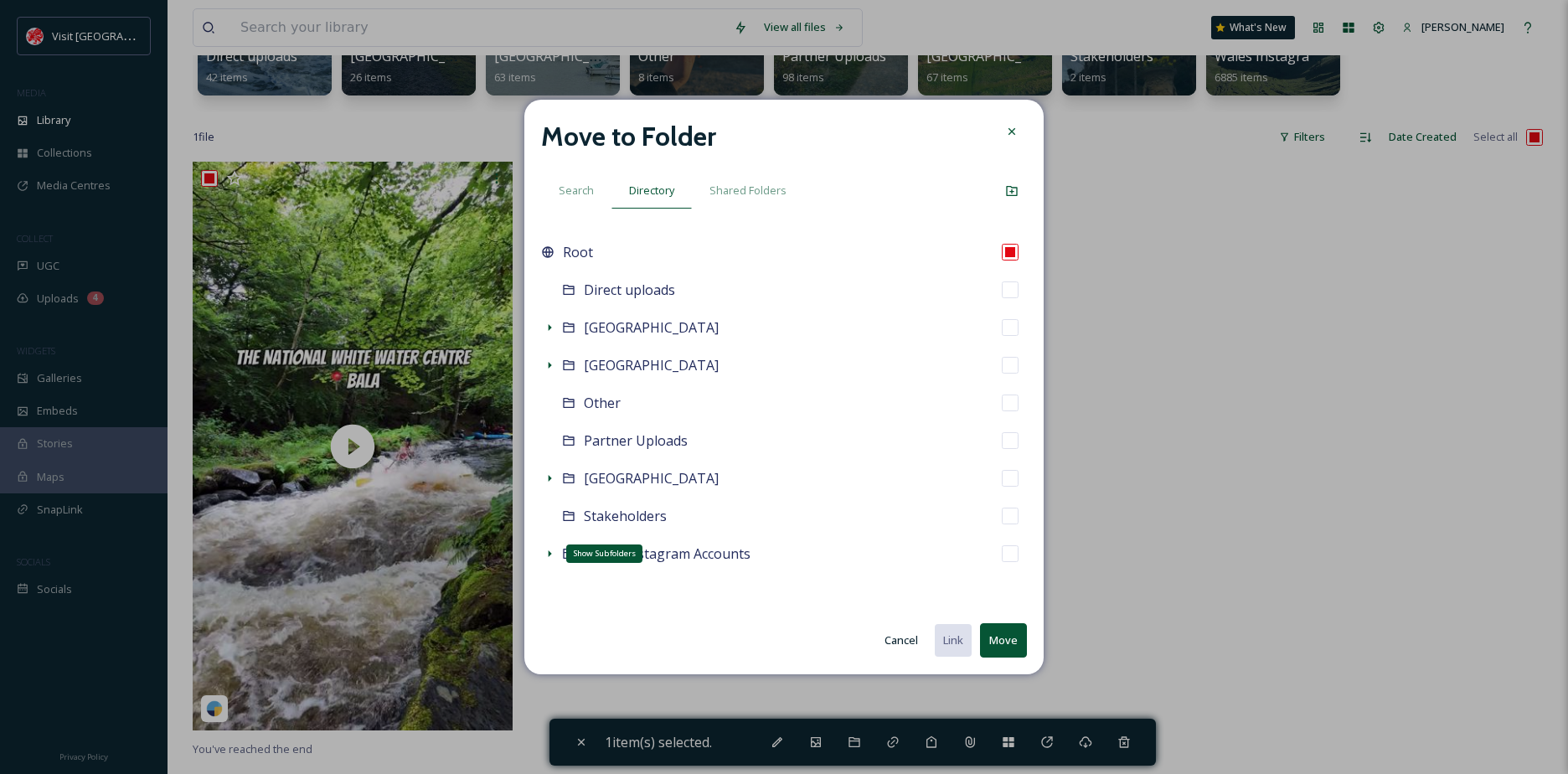
click at [547, 554] on icon at bounding box center [549, 553] width 14 height 14
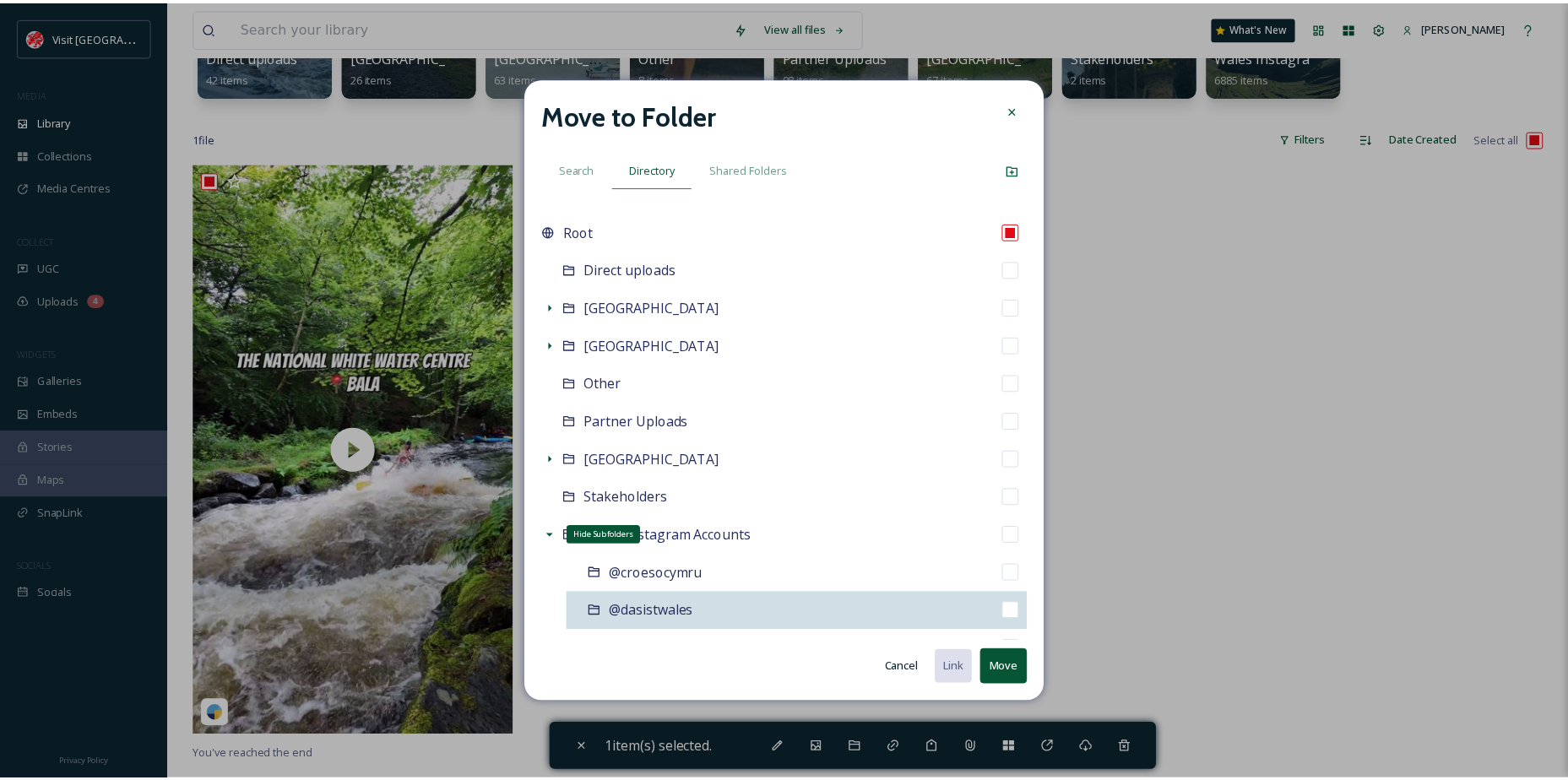
scroll to position [84, 0]
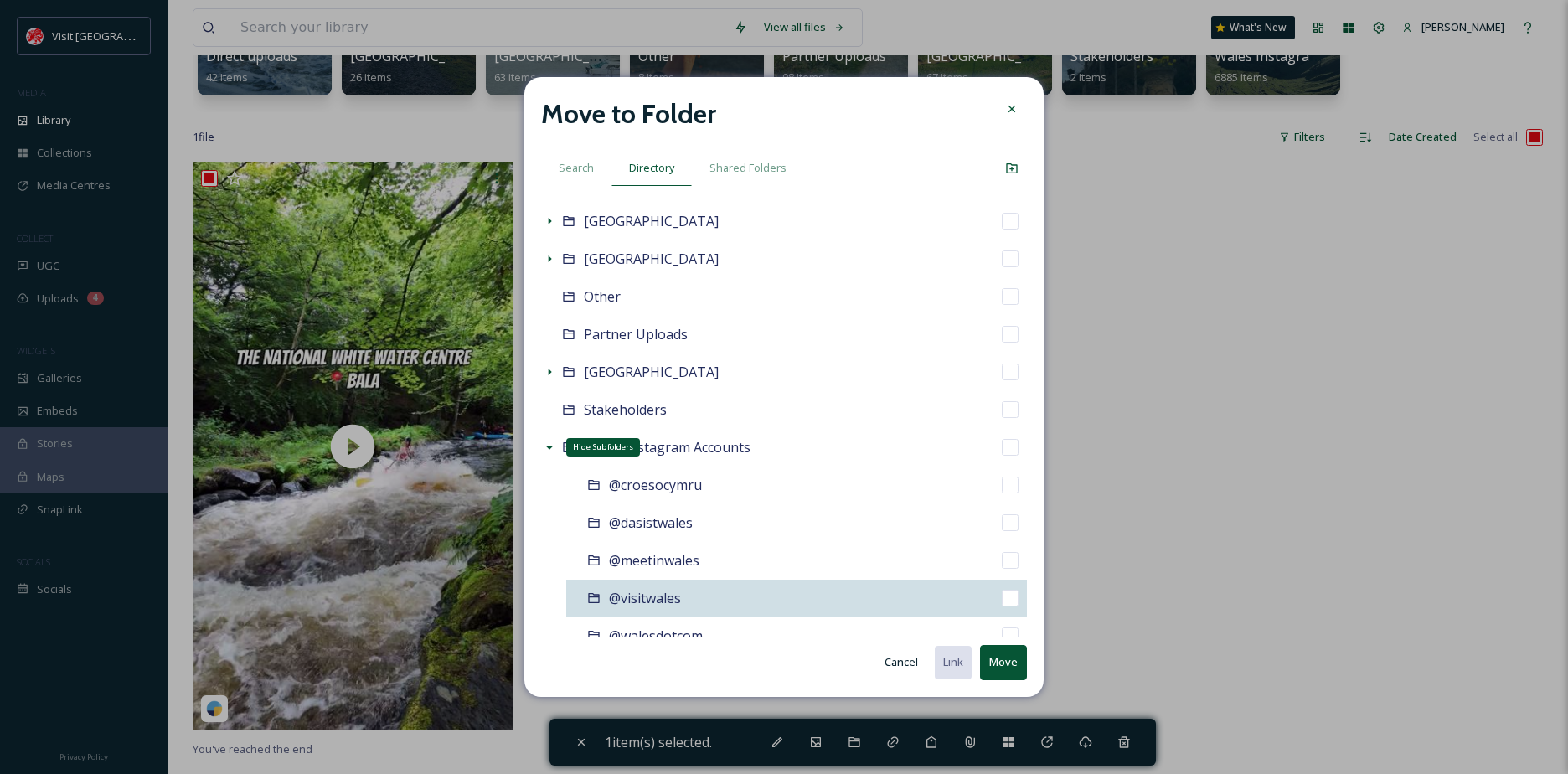
click at [692, 594] on div "@visitwales" at bounding box center [796, 599] width 461 height 37
checkbox input "false"
checkbox input "true"
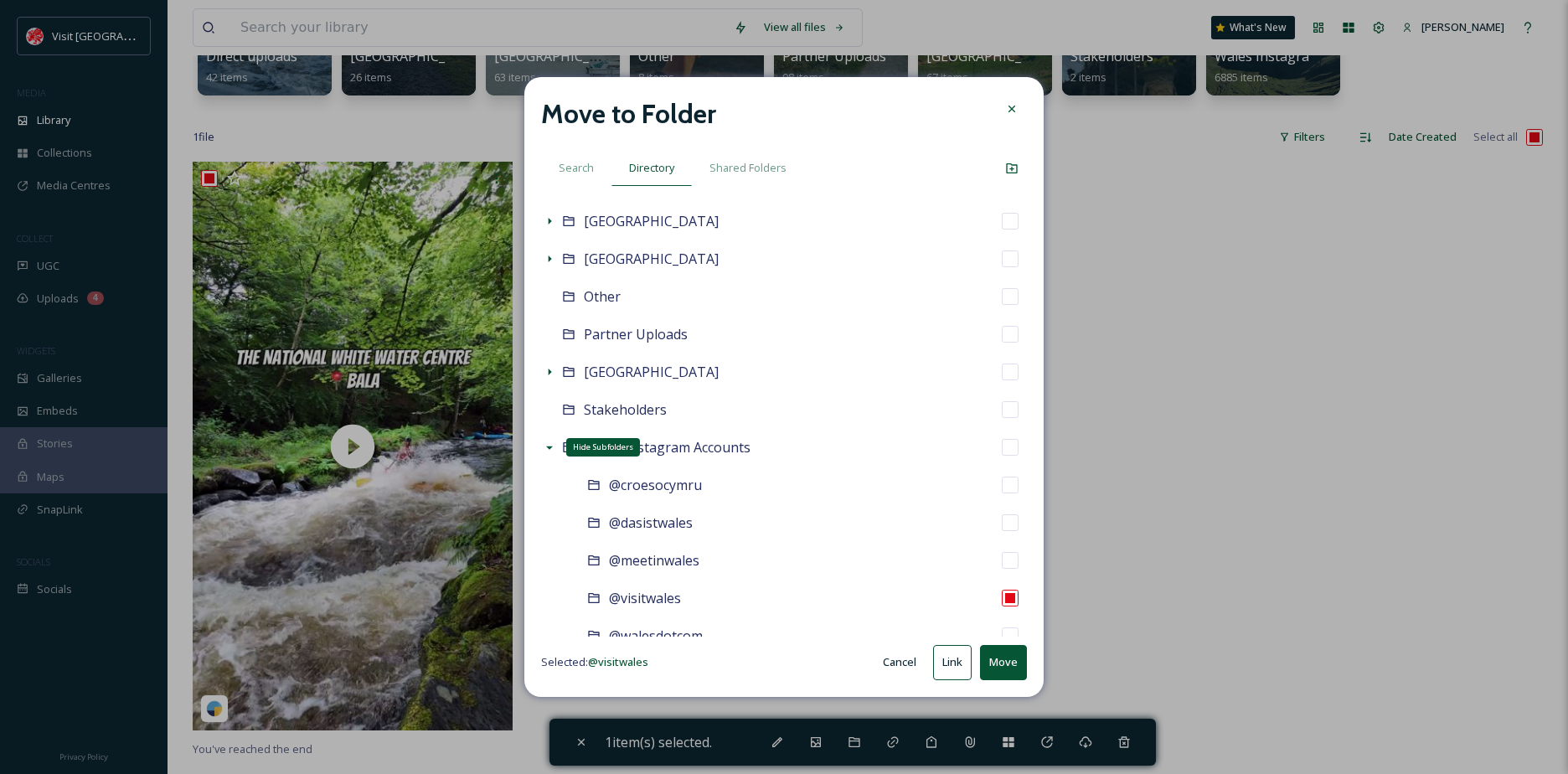
click at [1003, 657] on button "Move" at bounding box center [1003, 662] width 47 height 34
checkbox input "false"
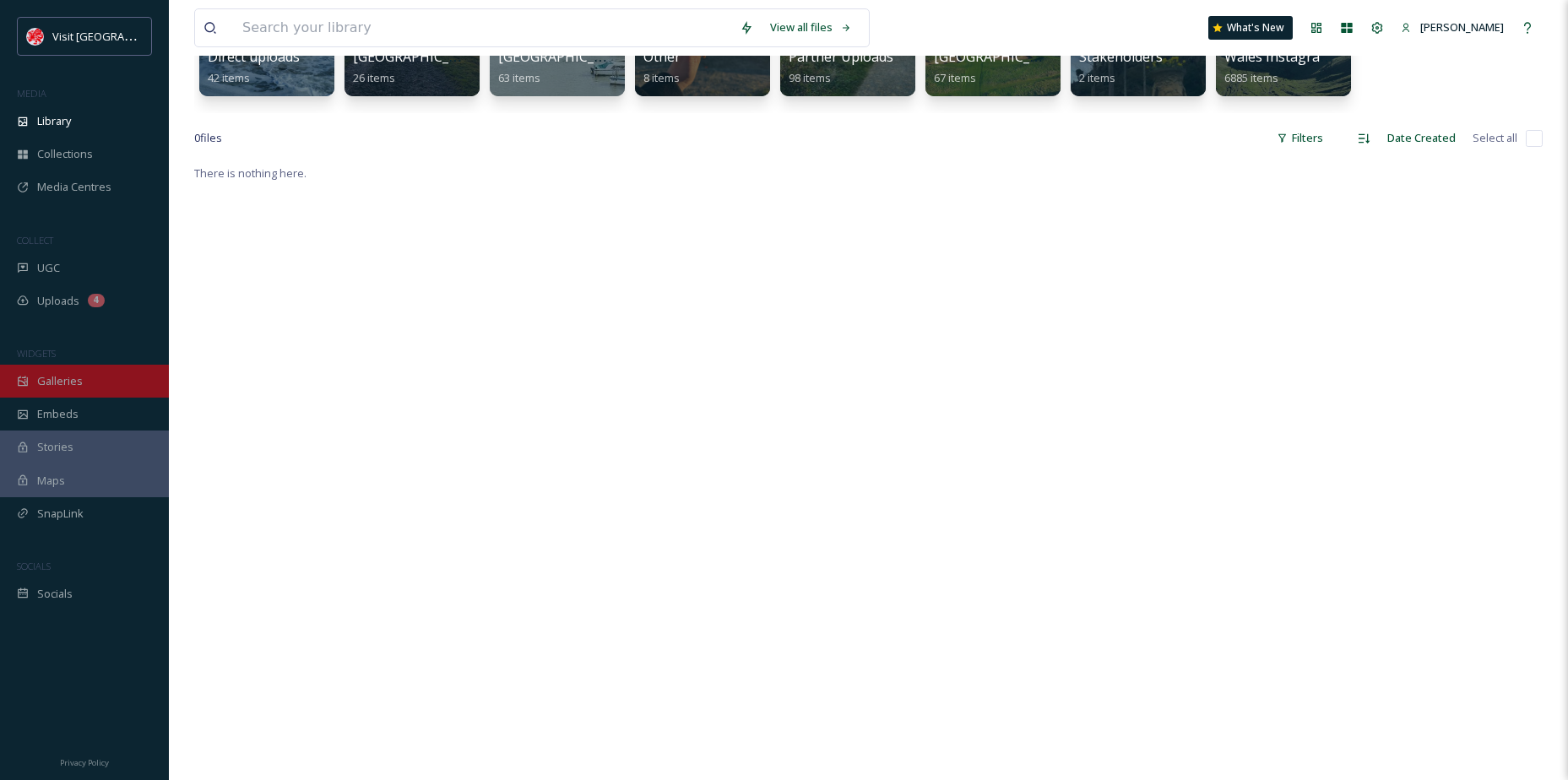
click at [85, 373] on div "Galleries" at bounding box center [84, 381] width 169 height 33
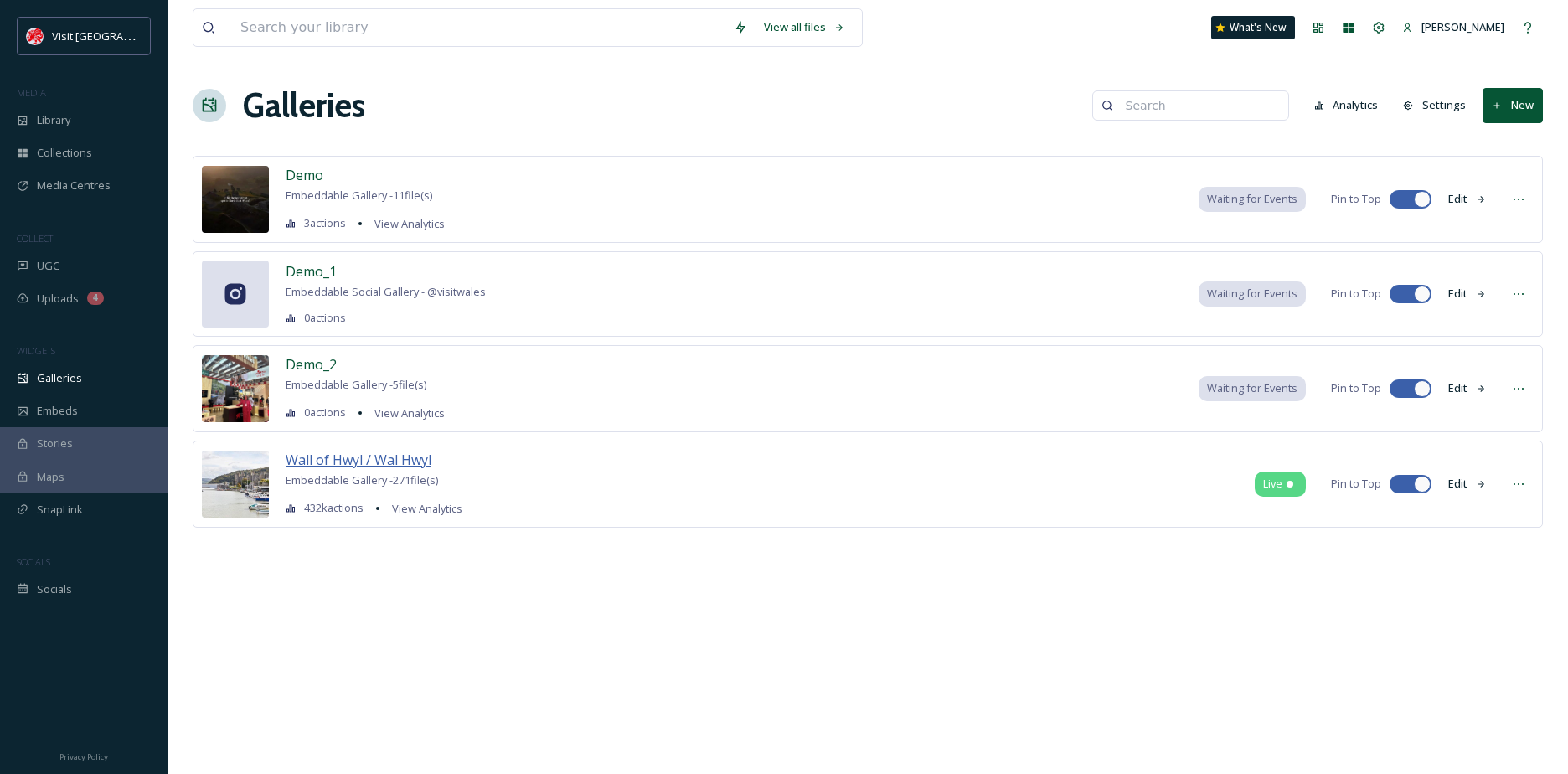
click at [387, 467] on span "Wall of Hwyl / Wal Hwyl" at bounding box center [358, 460] width 146 height 19
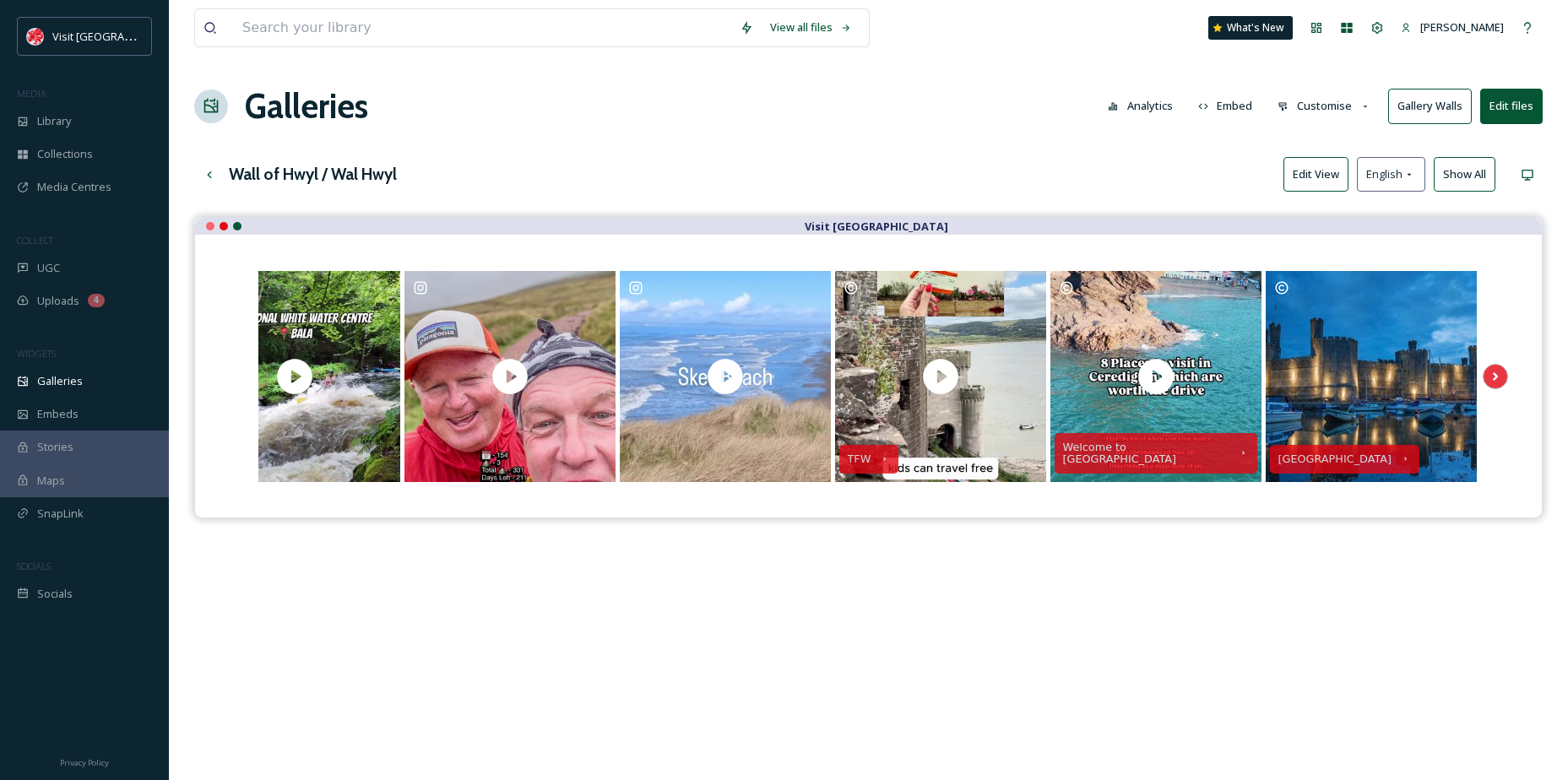
click at [1307, 190] on button "Edit View" at bounding box center [1316, 174] width 65 height 34
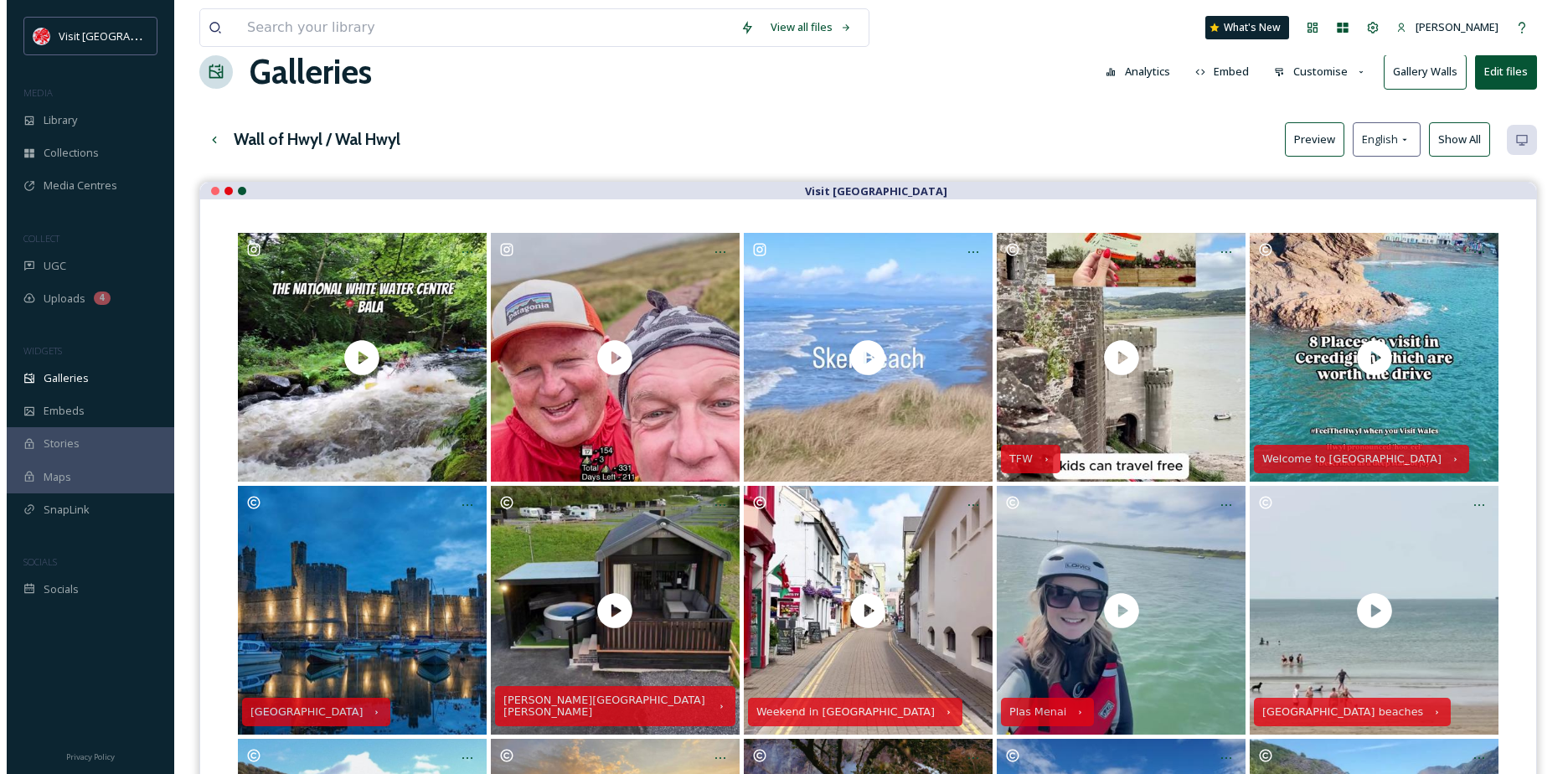
scroll to position [83, 0]
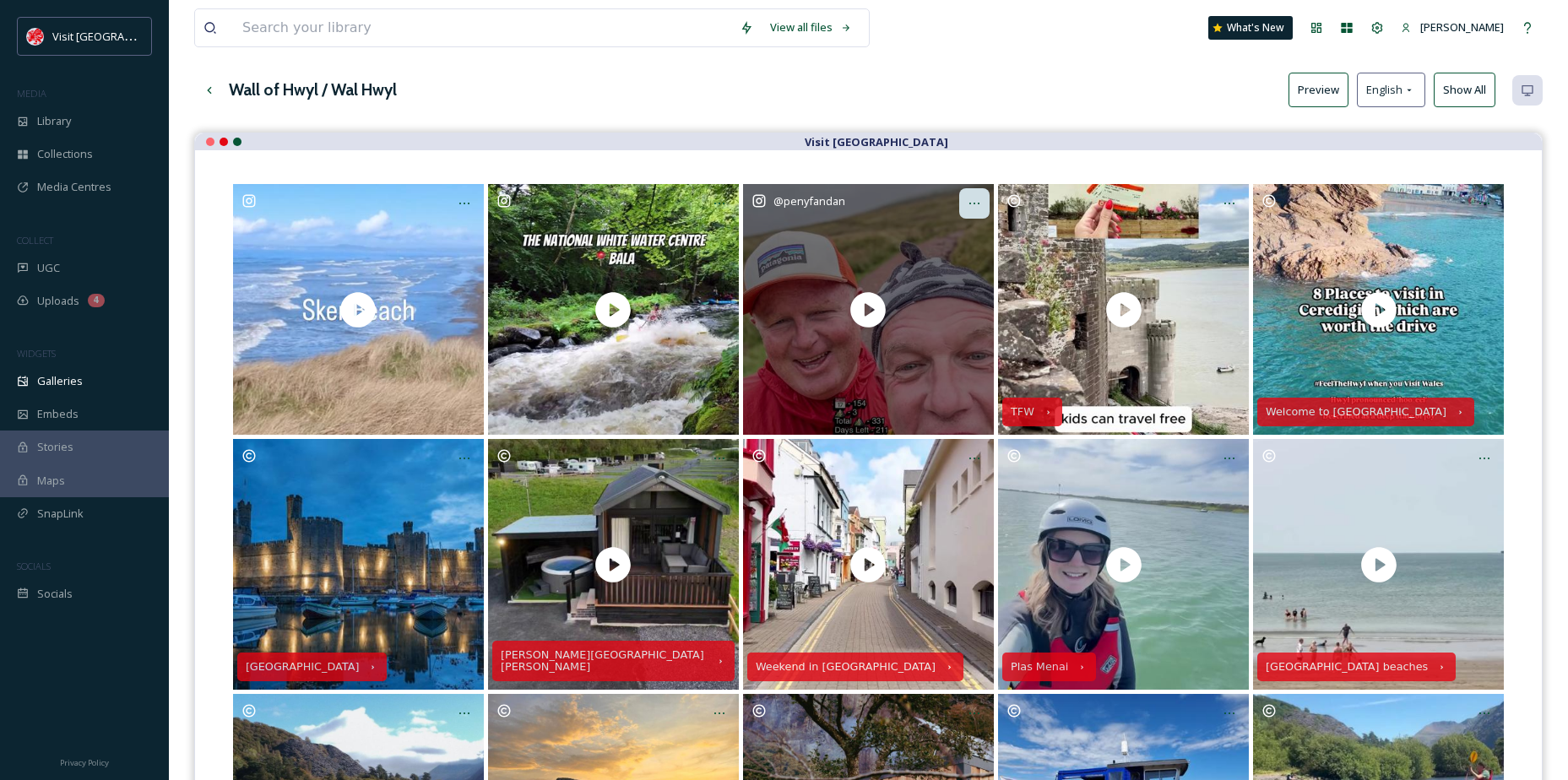
click at [970, 201] on icon at bounding box center [974, 203] width 14 height 14
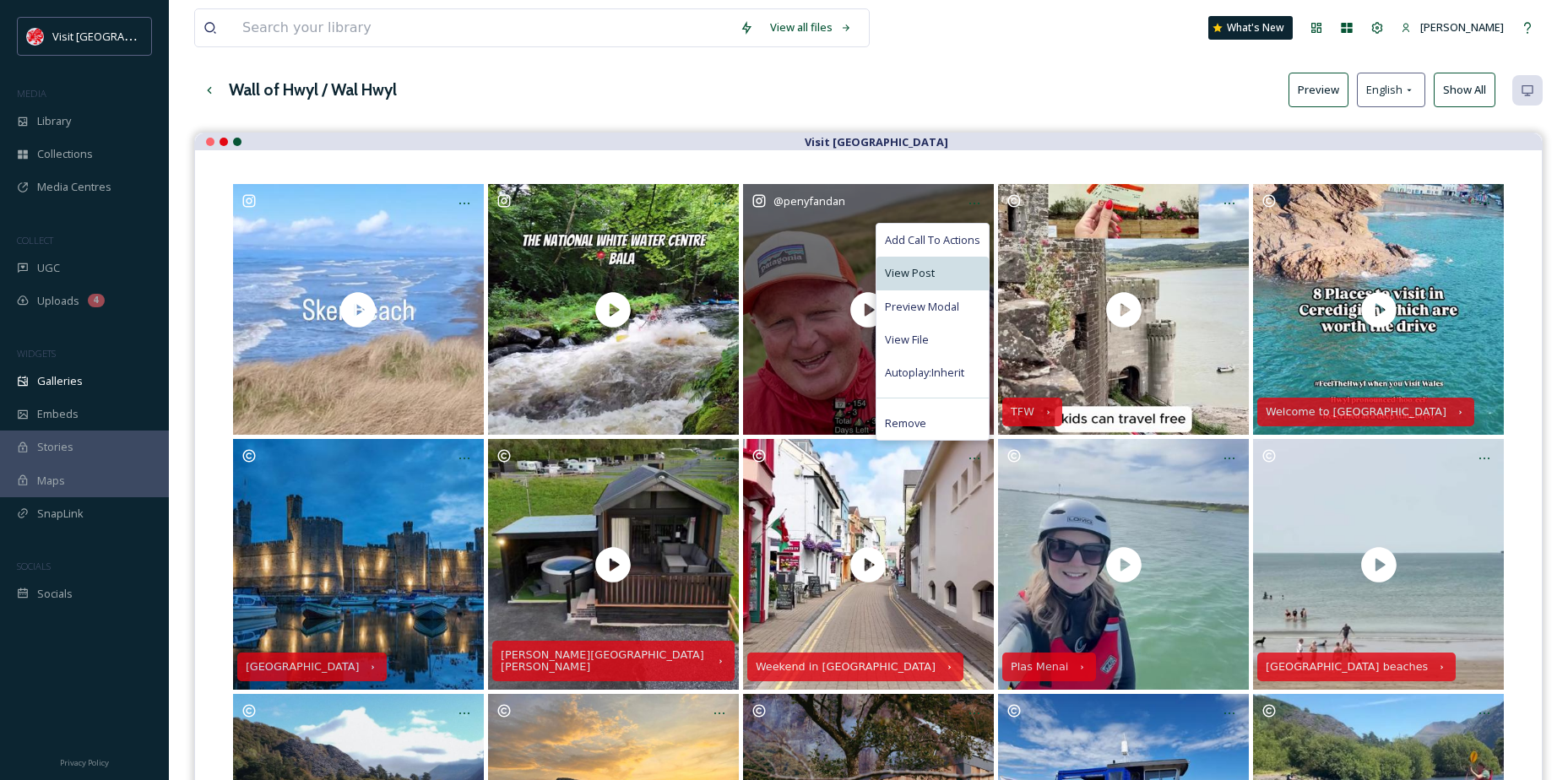
click at [929, 281] on span "View Post" at bounding box center [910, 273] width 50 height 16
click at [947, 329] on div "View File" at bounding box center [932, 340] width 112 height 33
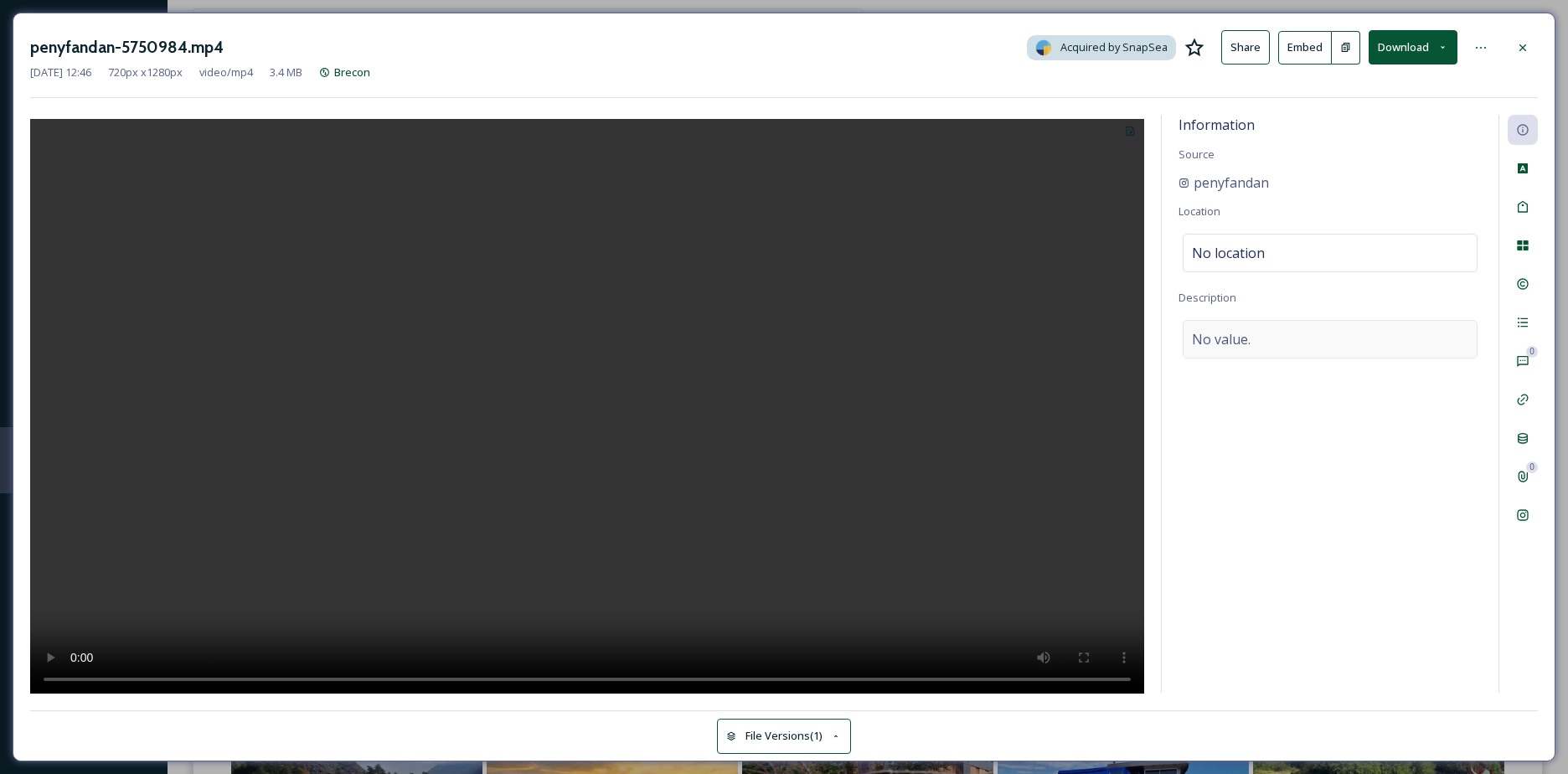
click at [1258, 338] on div "No value." at bounding box center [1330, 339] width 295 height 38
click at [1258, 338] on textarea at bounding box center [1330, 389] width 303 height 139
type textarea "Lots happening on the ⛰️ this week and a great chance to meet friends and legen…"
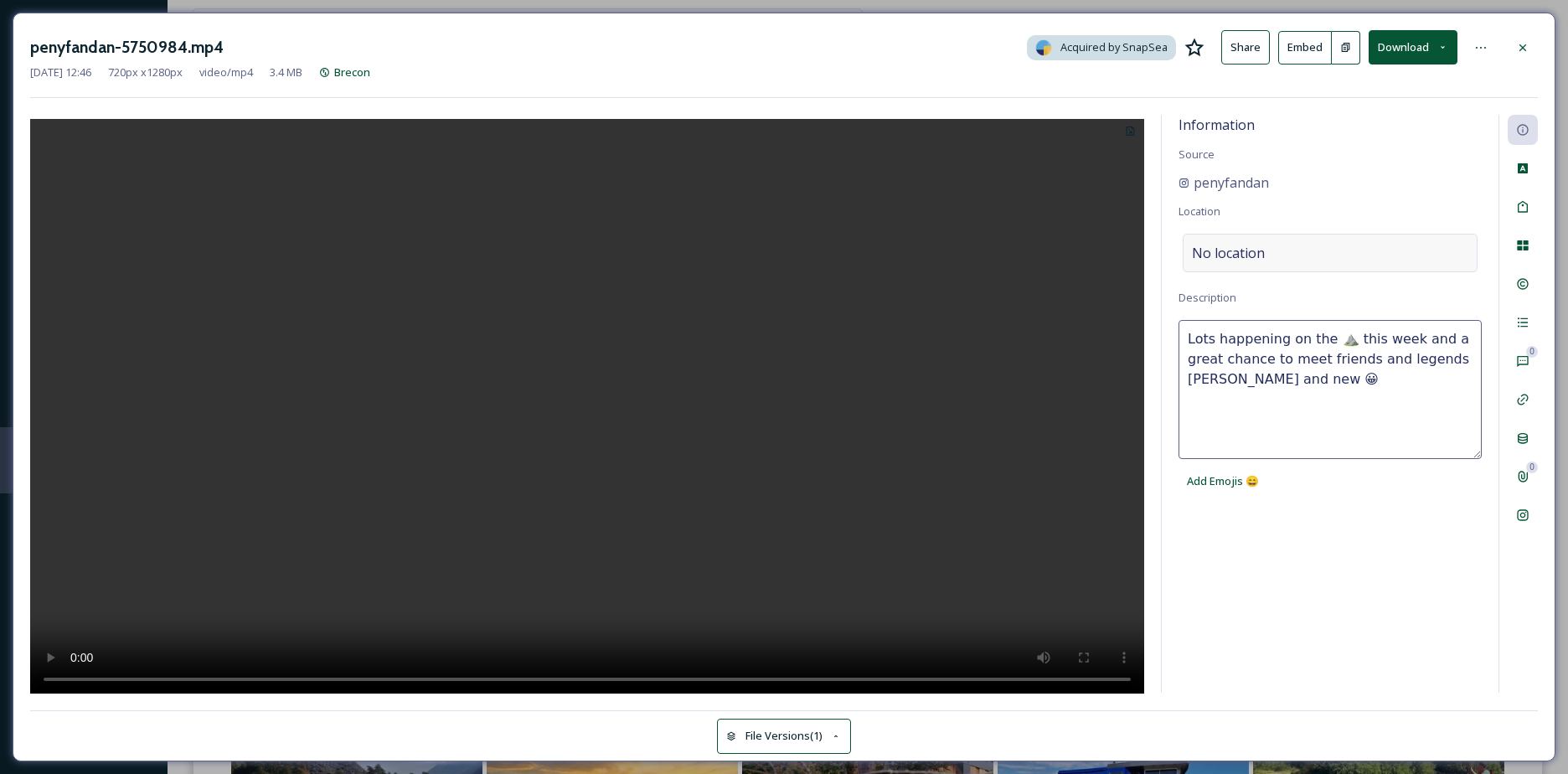
click at [1236, 261] on span "No location" at bounding box center [1228, 253] width 73 height 20
click at [1236, 261] on input at bounding box center [1330, 252] width 293 height 37
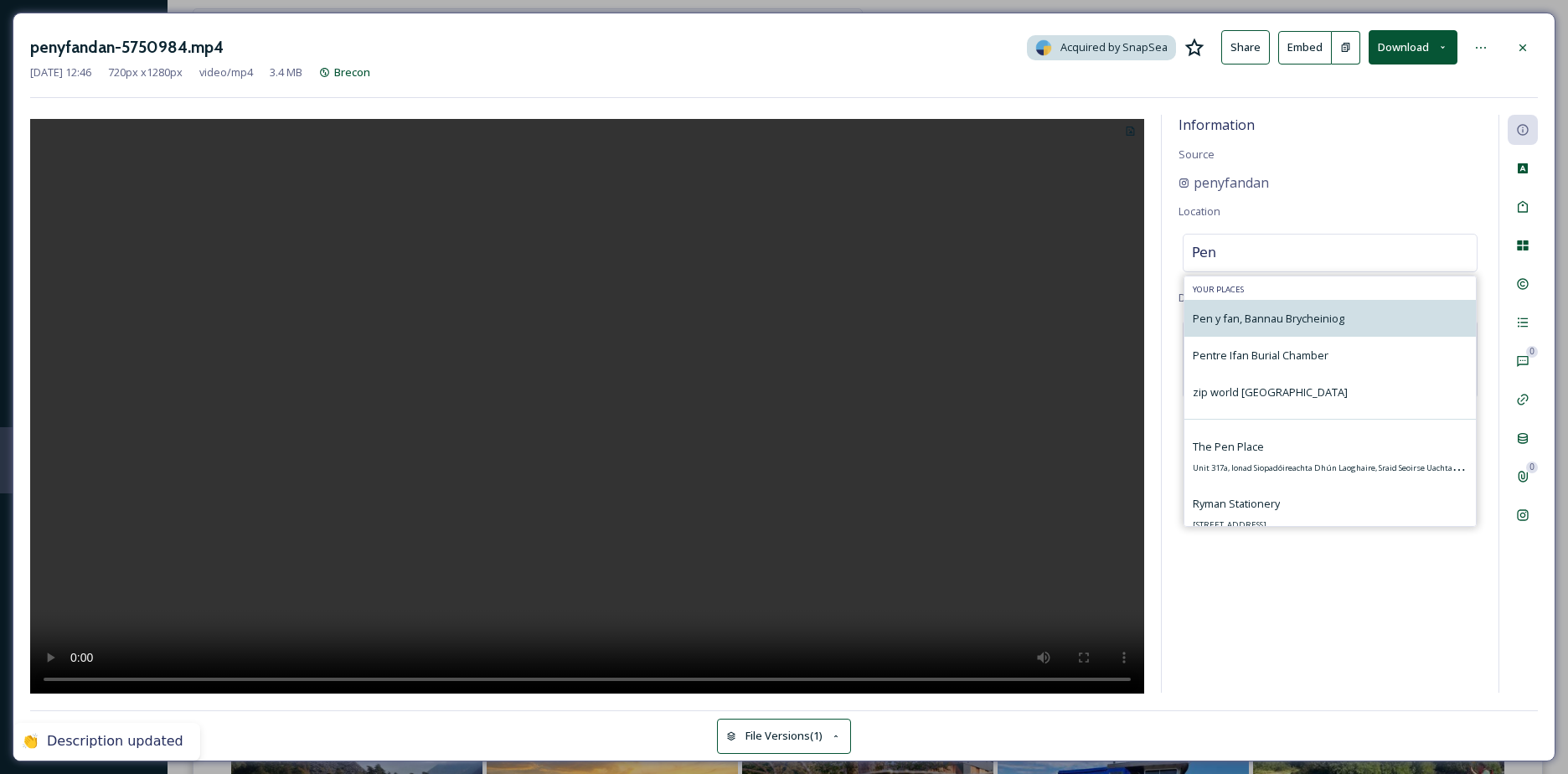
type input "Pen"
click at [1255, 304] on div "Pen y fan, Bannau Brycheiniog" at bounding box center [1330, 318] width 291 height 37
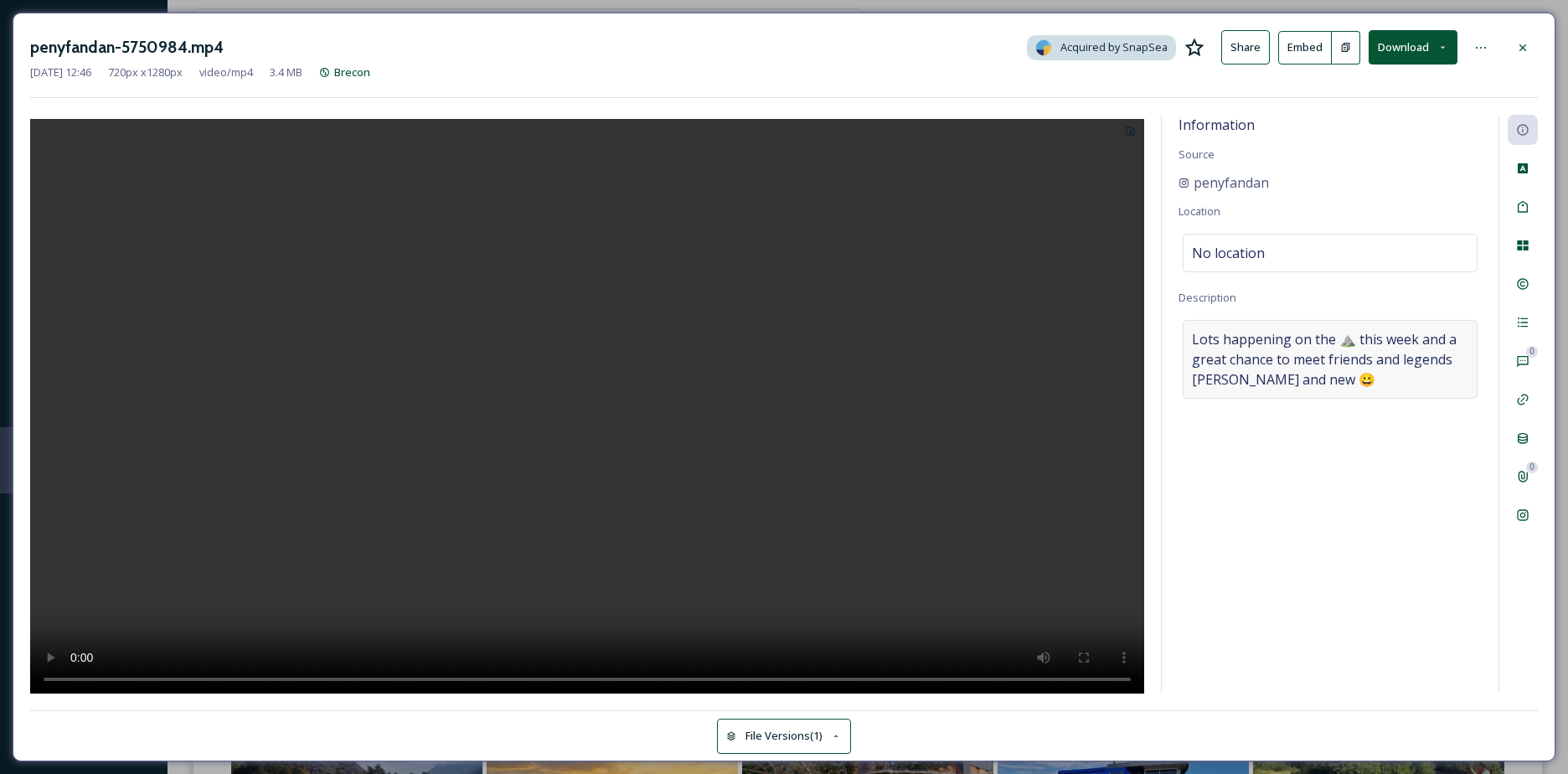
click at [1201, 332] on span "Lots happening on the ⛰️ this week and a great chance to meet friends and legen…" at bounding box center [1330, 359] width 277 height 60
click at [1196, 333] on textarea "Lots happening on the ⛰️ this week and a great chance to meet friends and legen…" at bounding box center [1330, 389] width 303 height 139
click at [1241, 371] on textarea ""Lots happening on the ⛰️ this week and a great chance to meet friends and lege…" at bounding box center [1330, 389] width 303 height 139
drag, startPoint x: 1236, startPoint y: 380, endPoint x: 1251, endPoint y: 387, distance: 16.6
click at [1237, 380] on textarea ""Lots happening on the ⛰️ this week and a great chance to meet friends and lege…" at bounding box center [1330, 389] width 303 height 139
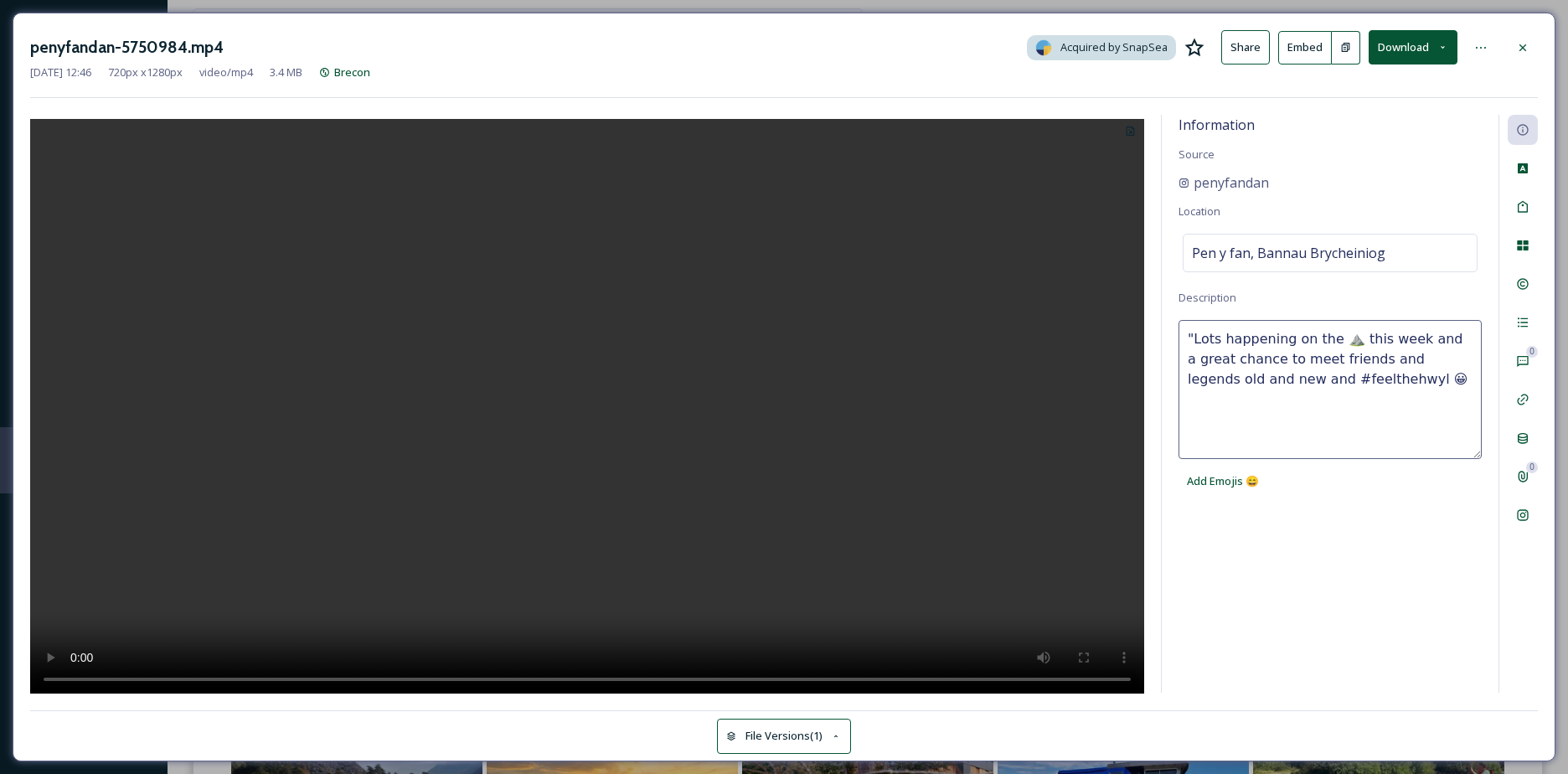
click at [1409, 379] on textarea ""Lots happening on the ⛰️ this week and a great chance to meet friends and lege…" at bounding box center [1330, 389] width 303 height 139
click at [1248, 481] on span "Add Emojis 😄" at bounding box center [1222, 481] width 72 height 16
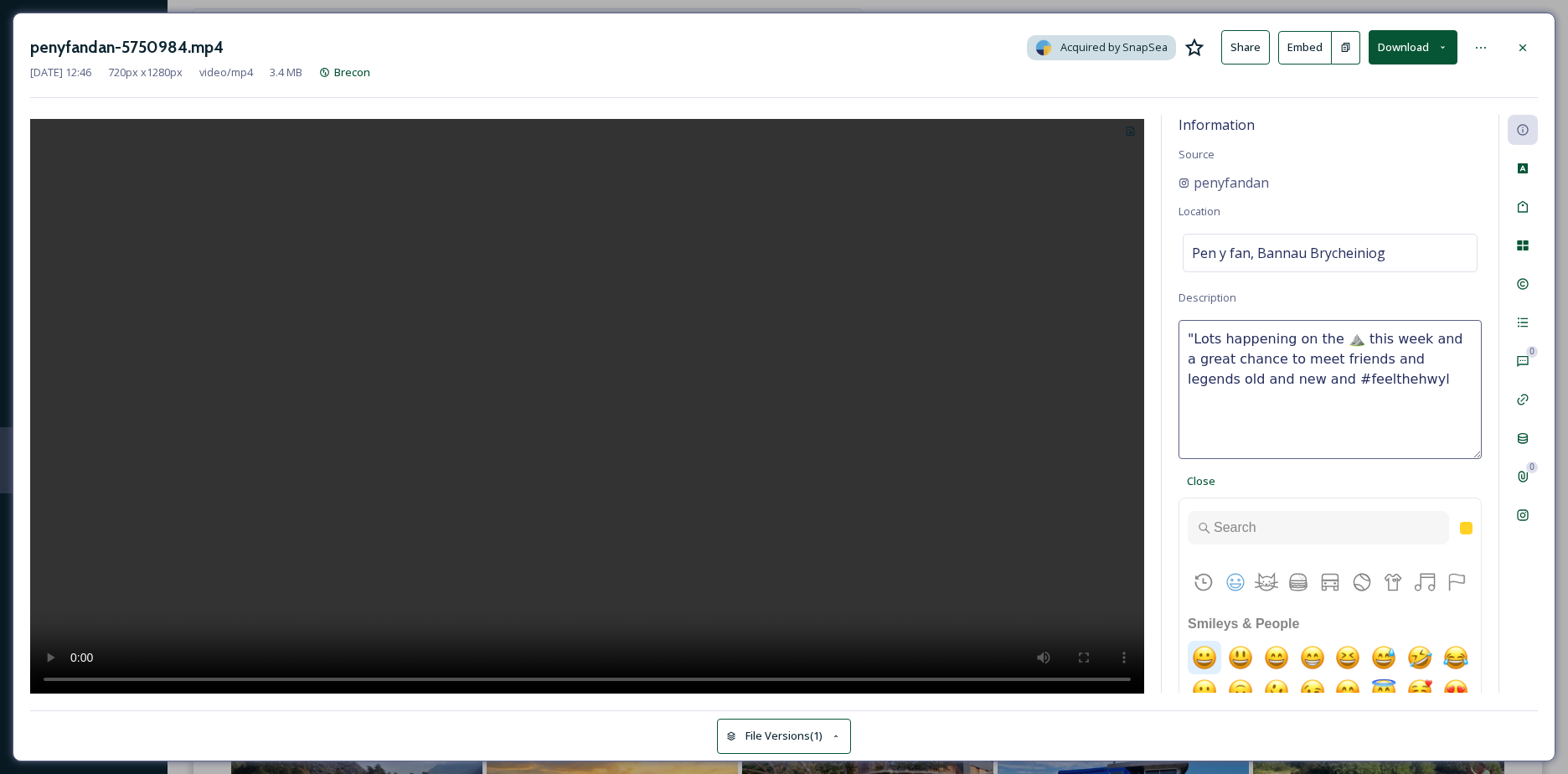
click at [1207, 648] on img "grinning" at bounding box center [1204, 657] width 33 height 33
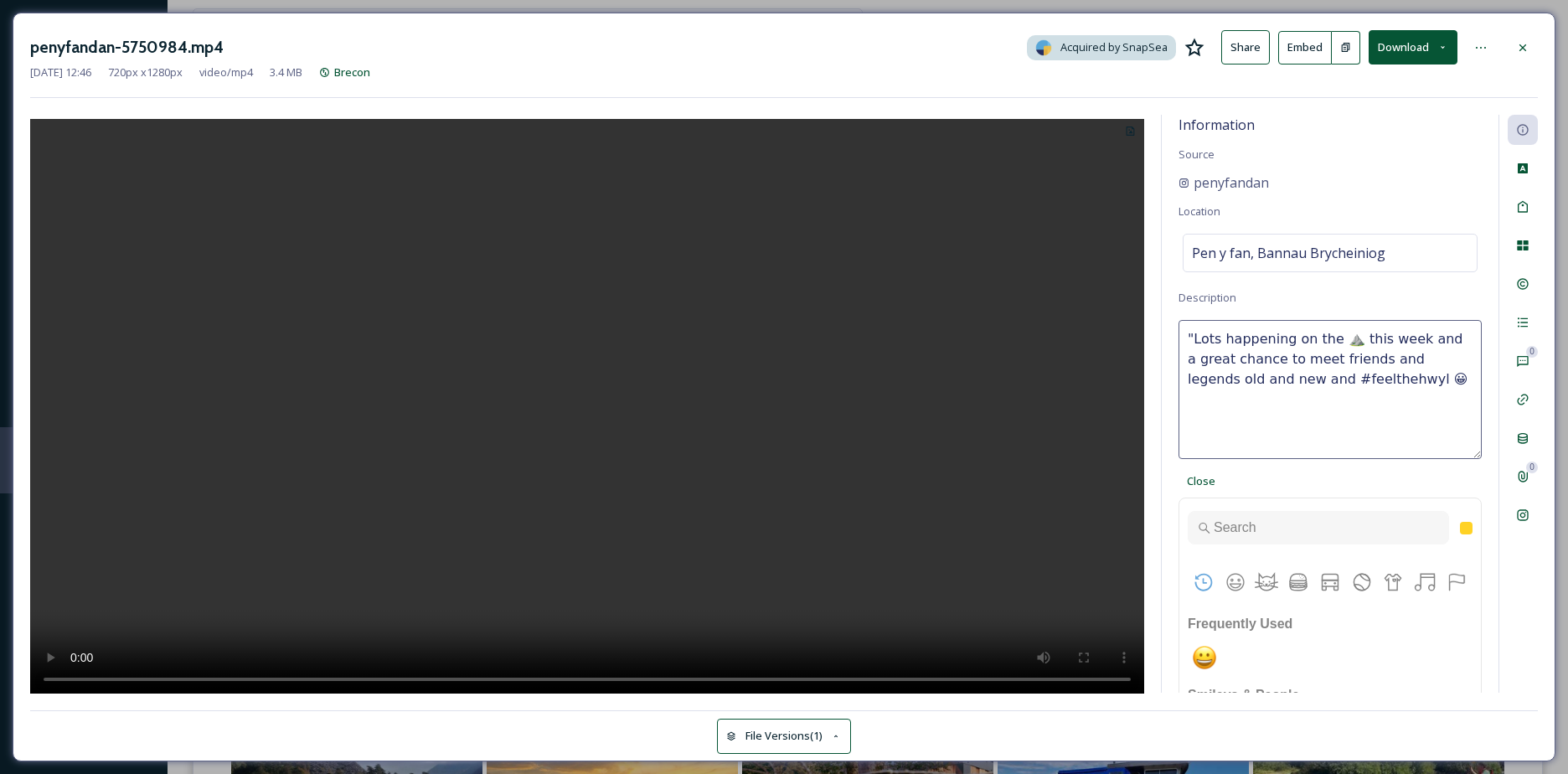
click at [1188, 337] on textarea ""Lots happening on the ⛰️ this week and a great chance to meet friends and lege…" at bounding box center [1330, 389] width 303 height 139
type textarea "Lots happening on the ⛰️ this week and a great chance to meet friends and legen…"
click at [1525, 207] on icon at bounding box center [1523, 207] width 14 height 14
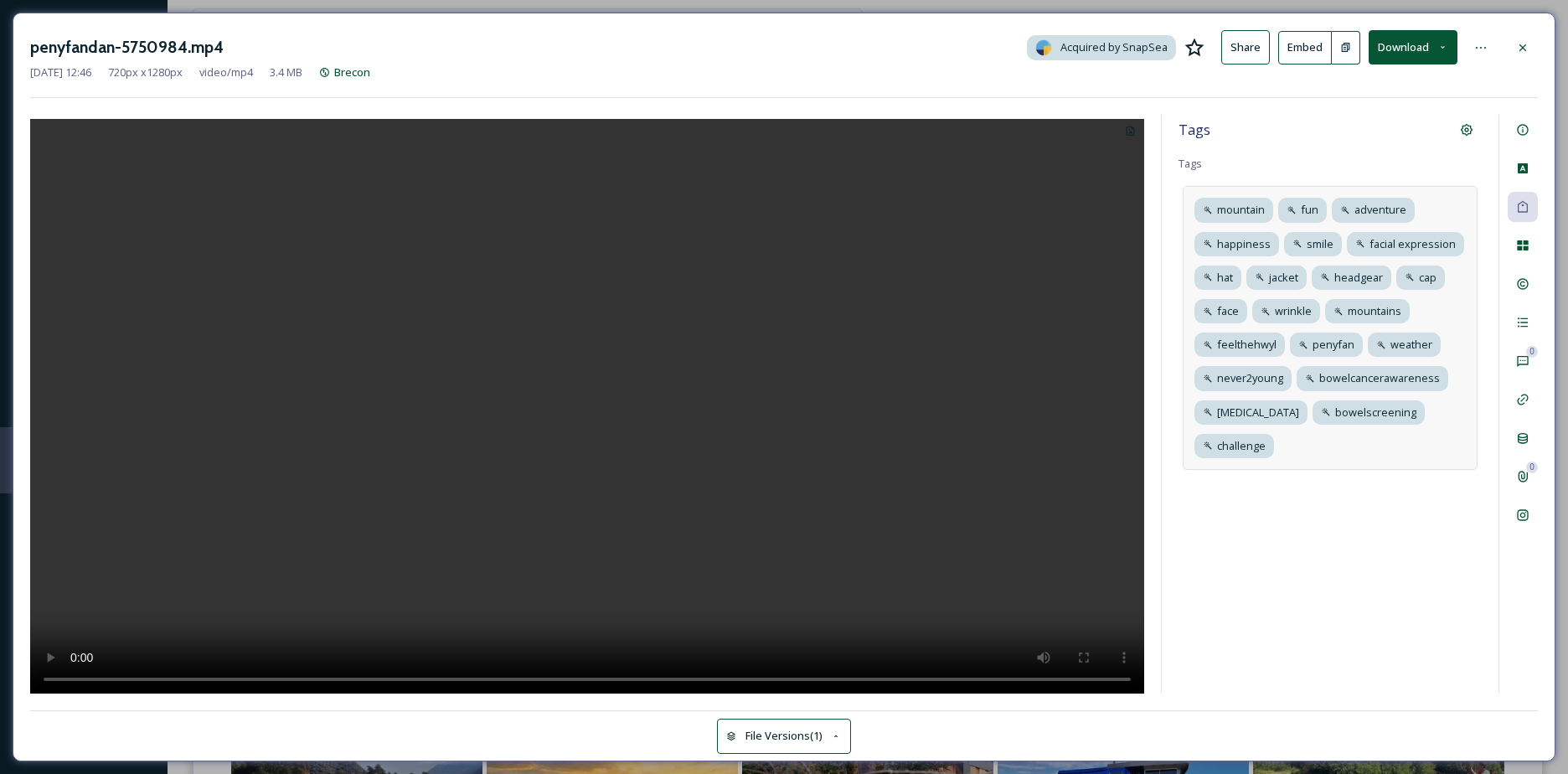
click at [1467, 336] on div "mountain fun adventure happiness smile facial expression hat jacket headgear ca…" at bounding box center [1330, 328] width 295 height 284
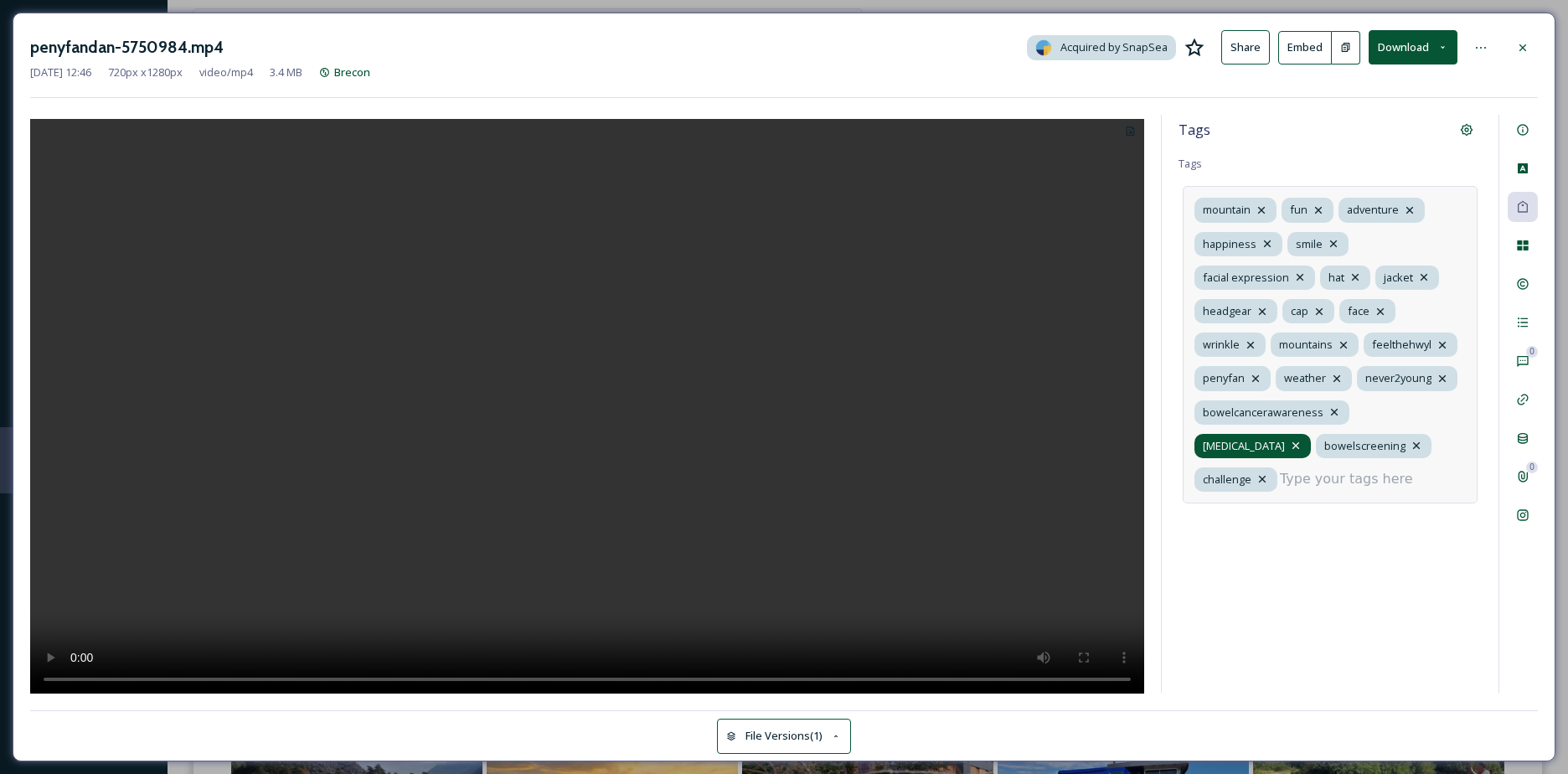
click at [1299, 442] on icon at bounding box center [1296, 445] width 7 height 7
click at [1296, 278] on icon at bounding box center [1300, 278] width 14 height 14
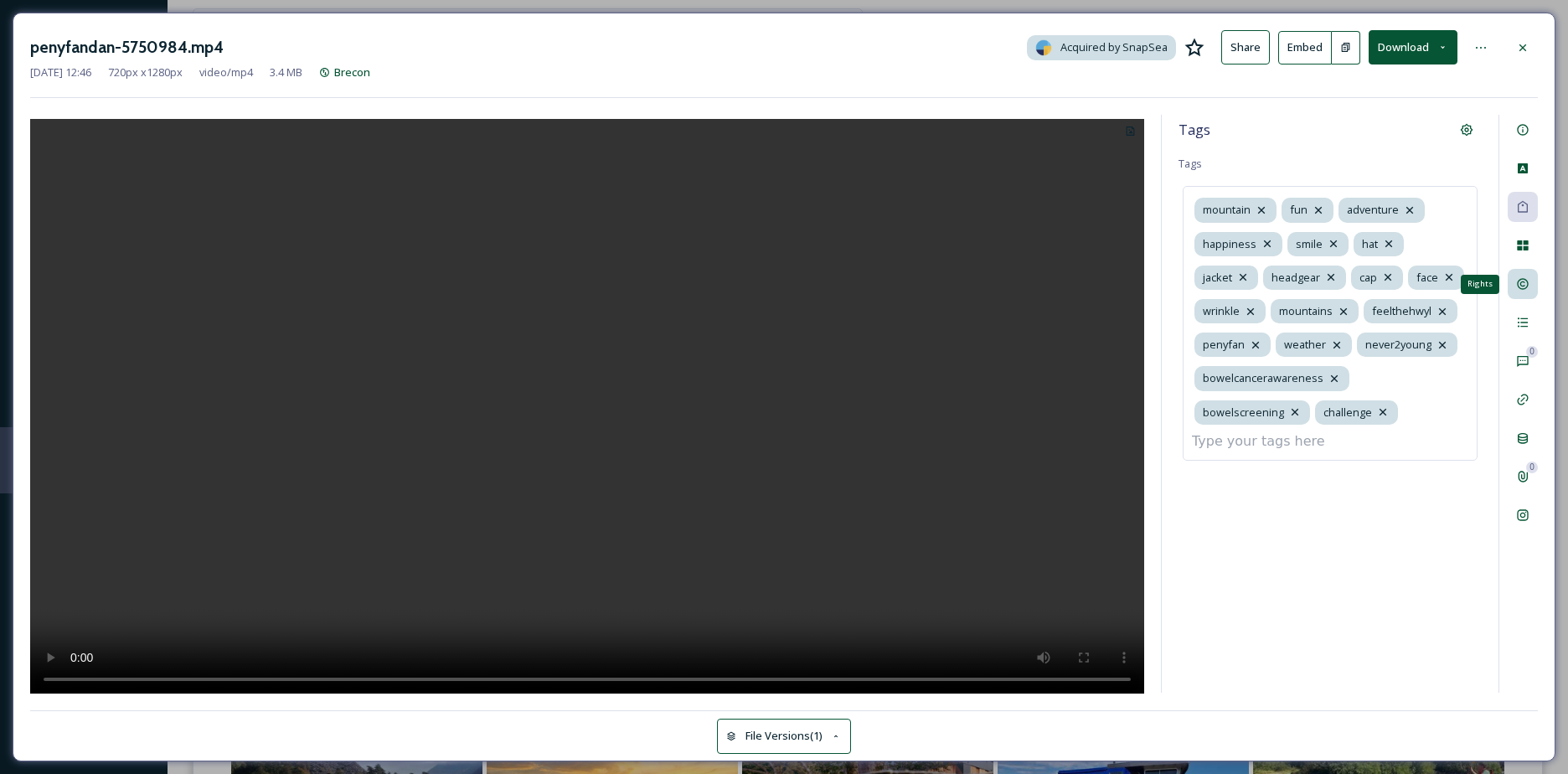
click at [1511, 291] on div "Rights" at bounding box center [1522, 284] width 30 height 30
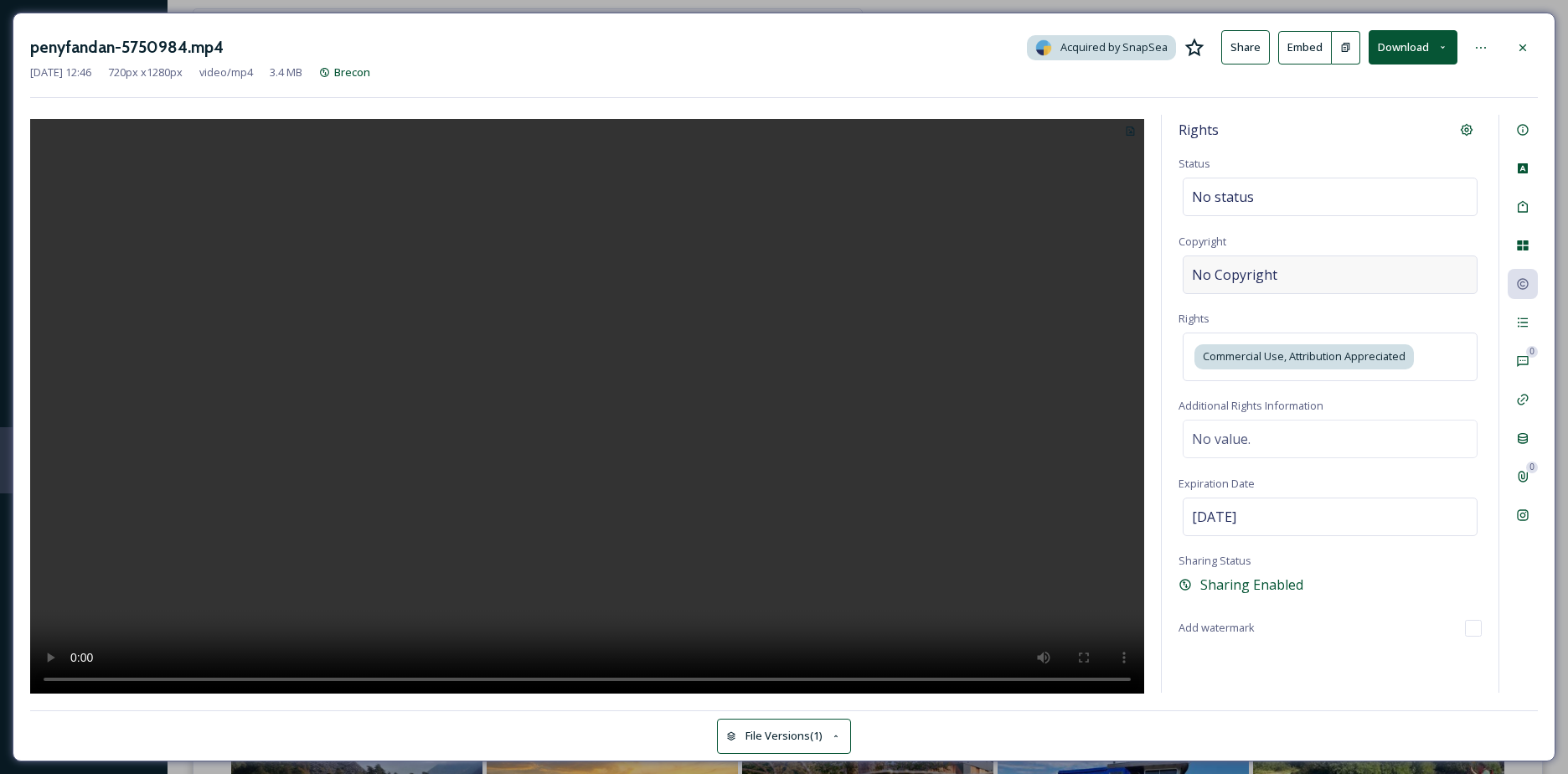
click at [1243, 284] on div "No Copyright" at bounding box center [1330, 274] width 295 height 38
type input "penyfandan"
click at [1523, 336] on div "Activity" at bounding box center [1522, 322] width 30 height 30
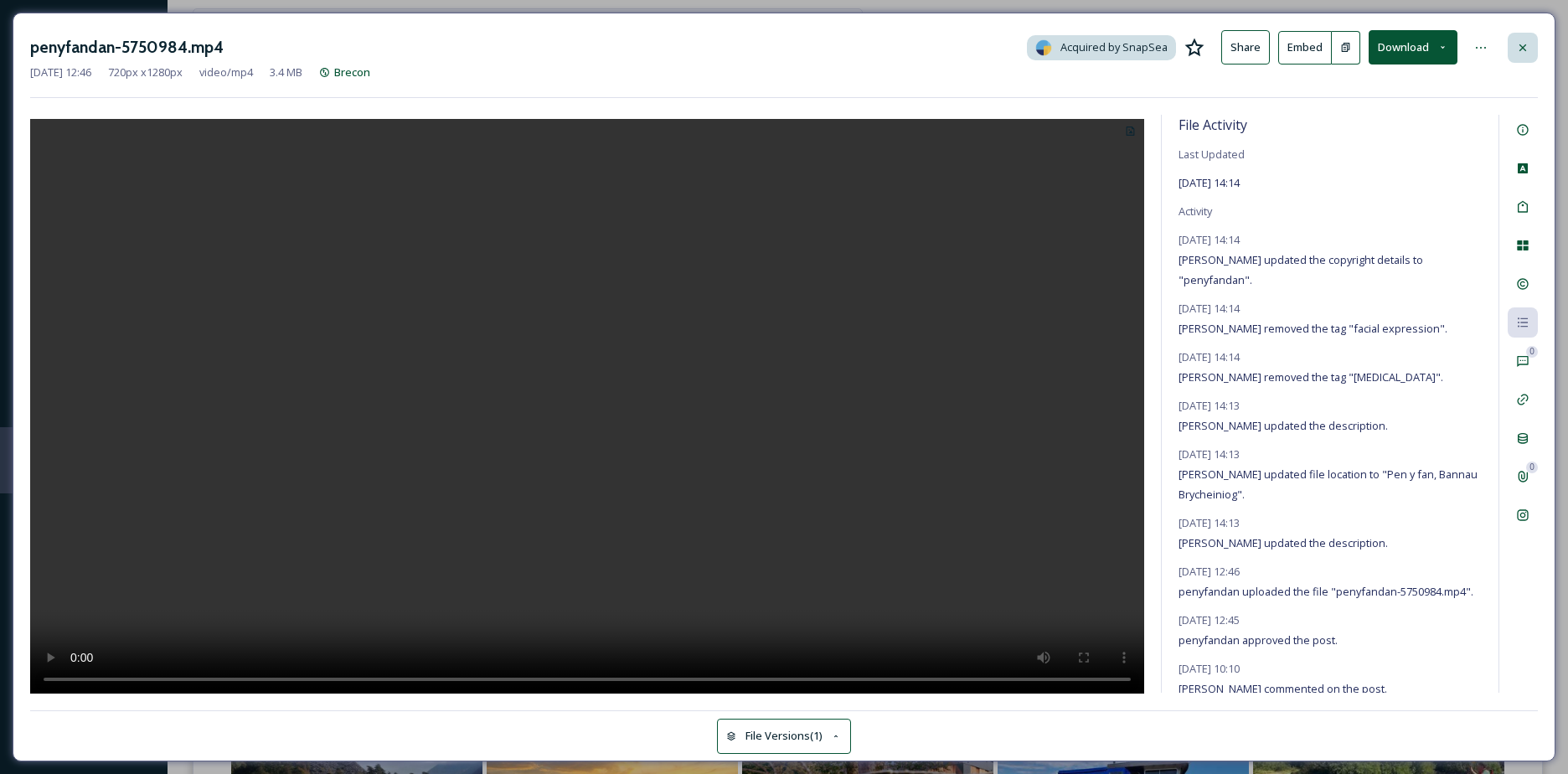
click at [1522, 59] on div at bounding box center [1522, 47] width 30 height 30
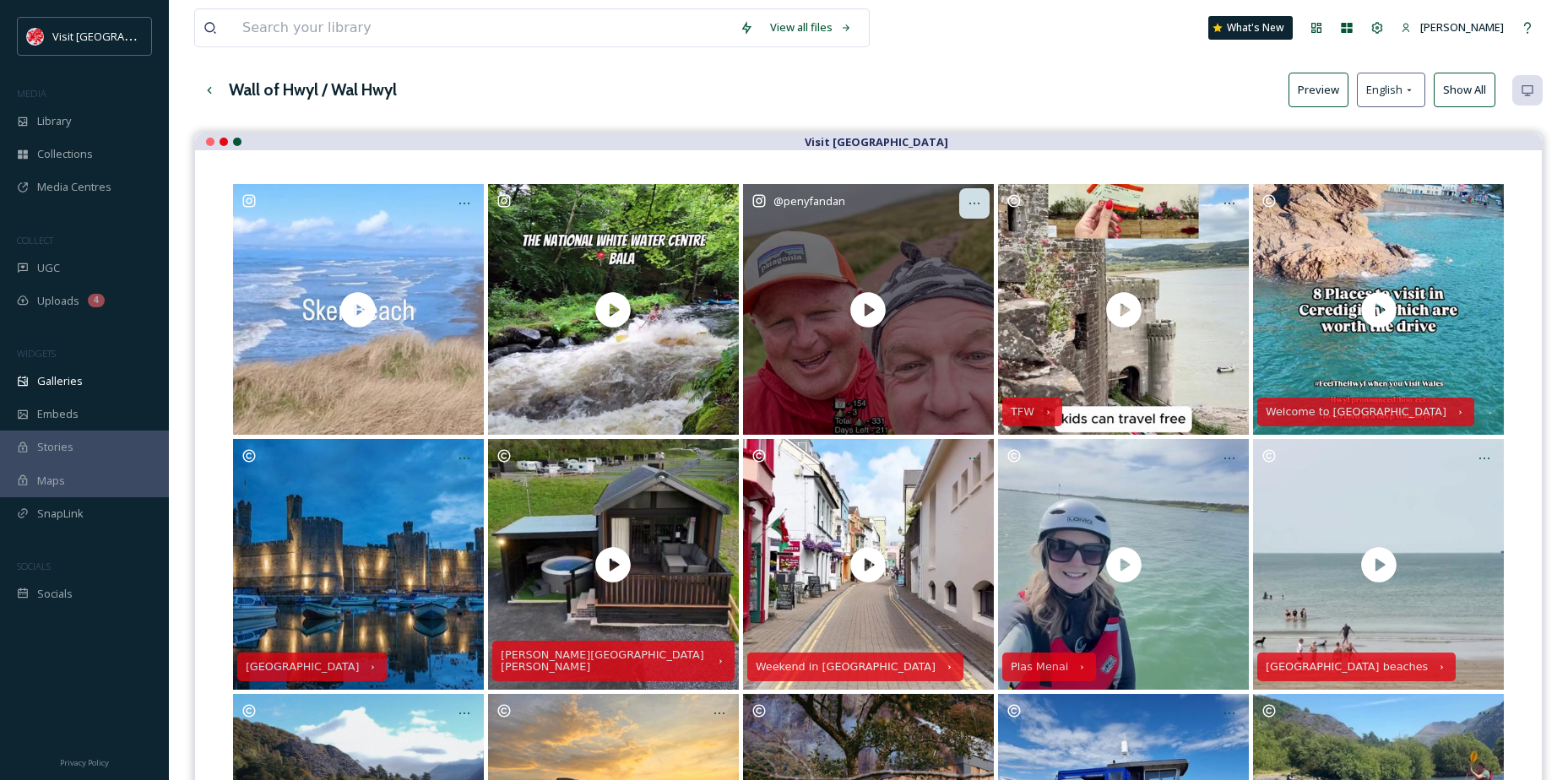
click at [978, 209] on icon at bounding box center [974, 203] width 14 height 14
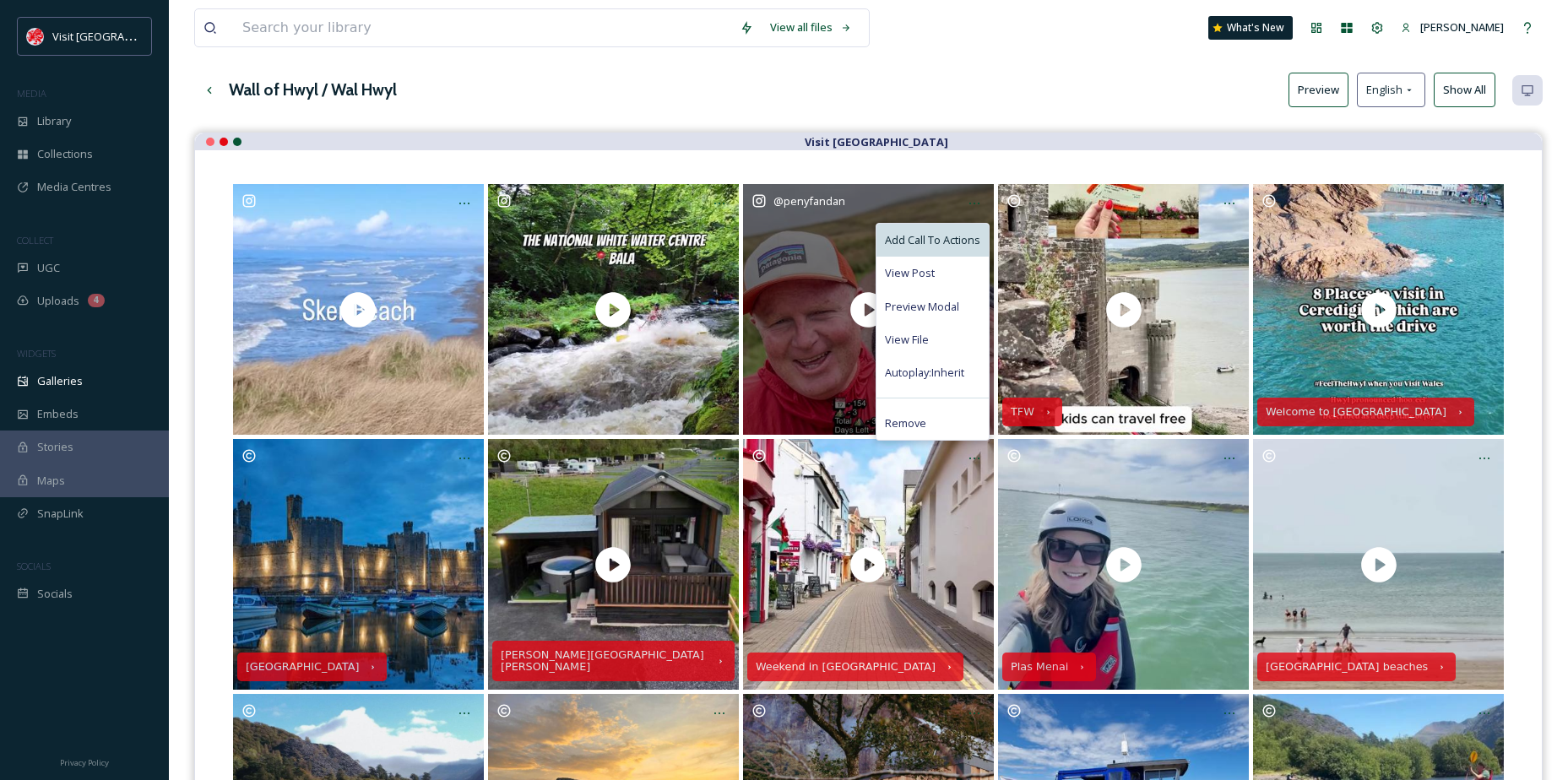
click at [945, 240] on span "Add Call To Actions" at bounding box center [932, 240] width 95 height 16
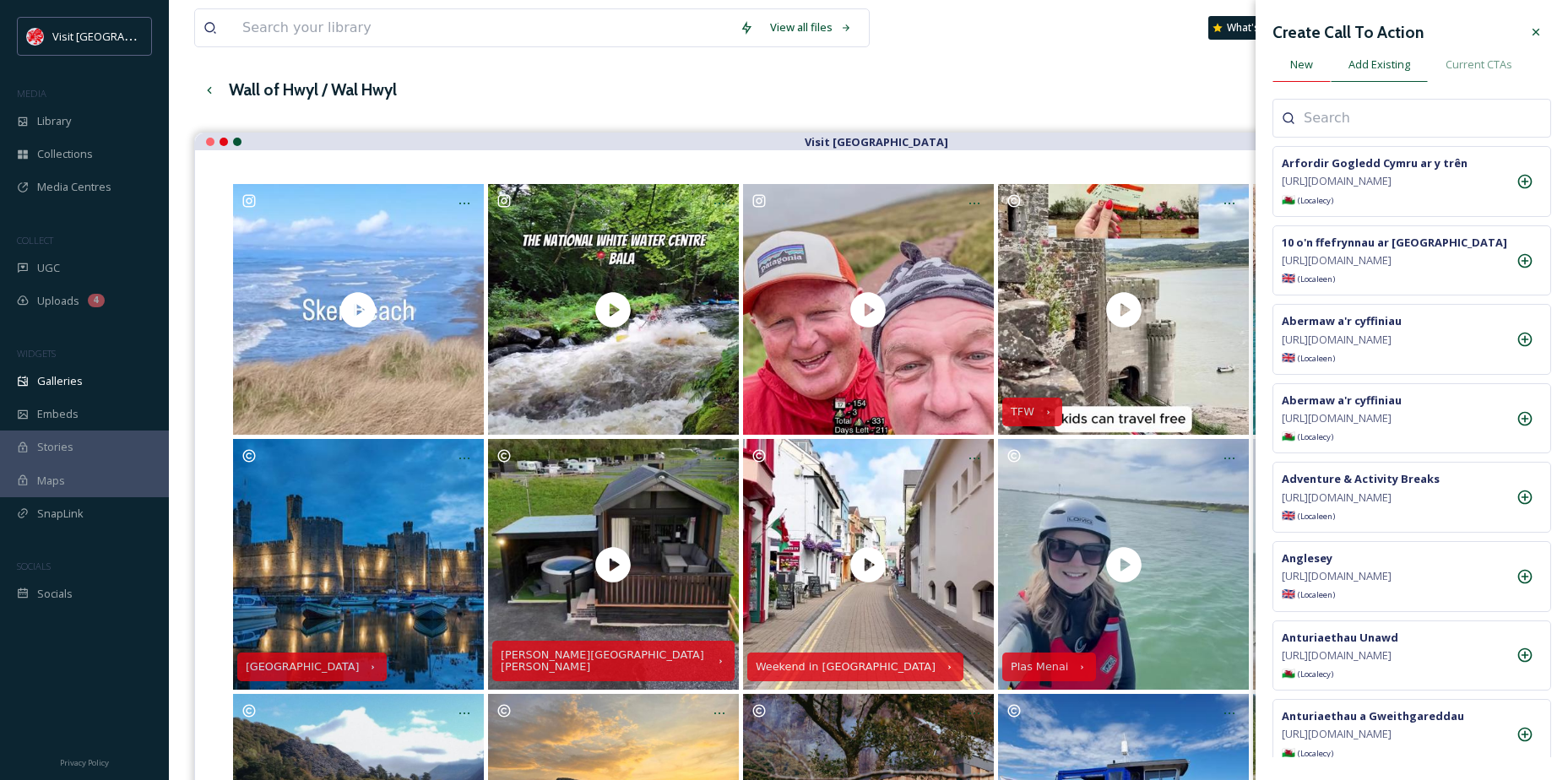
click at [1308, 68] on span "New" at bounding box center [1301, 64] width 23 height 16
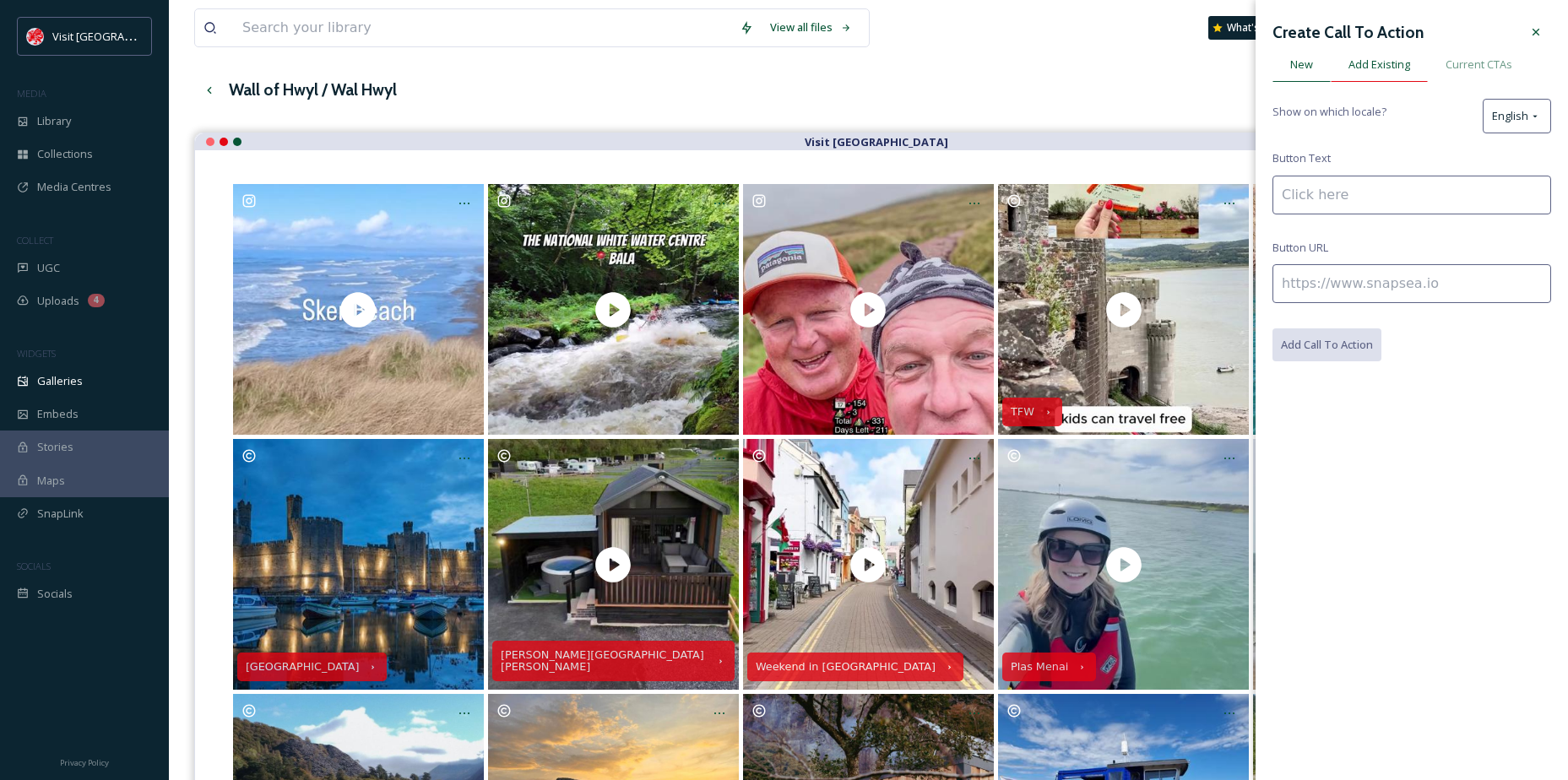
click at [1370, 72] on span "Add Existing" at bounding box center [1379, 64] width 62 height 16
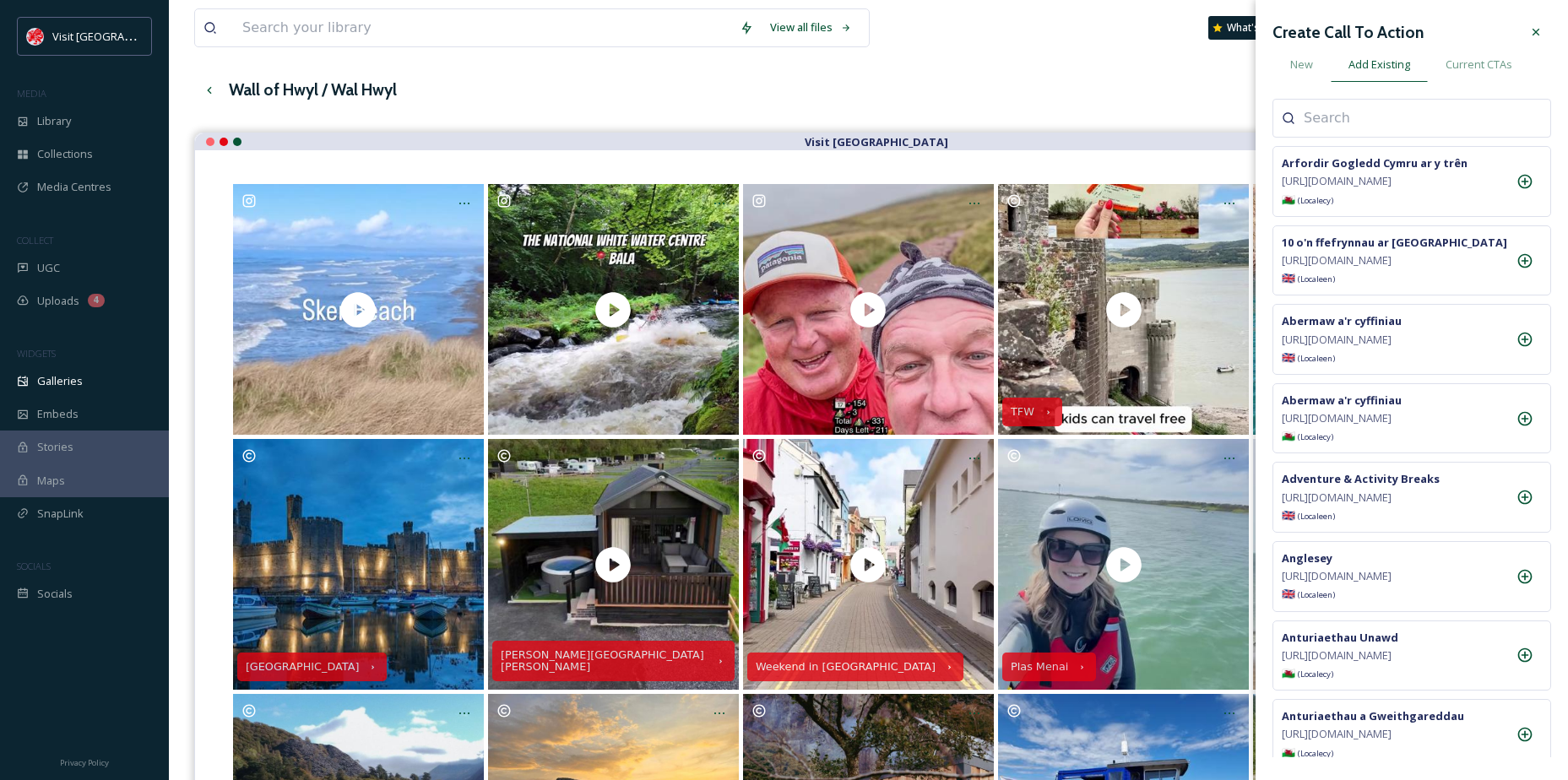
click at [1333, 130] on div at bounding box center [1412, 118] width 279 height 39
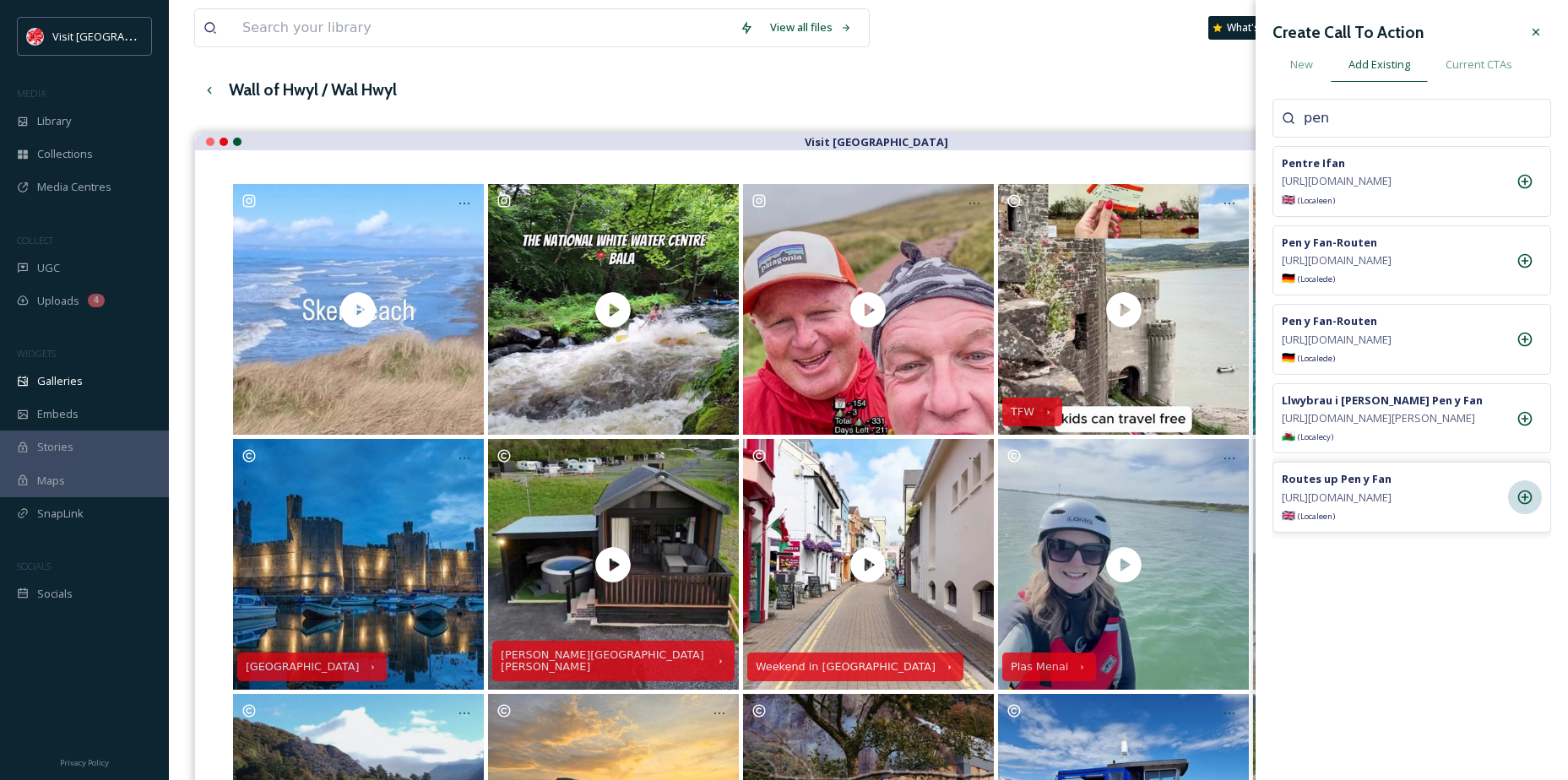
type input "pen"
click at [1525, 505] on icon at bounding box center [1525, 498] width 17 height 17
click at [1541, 34] on icon at bounding box center [1536, 33] width 14 height 14
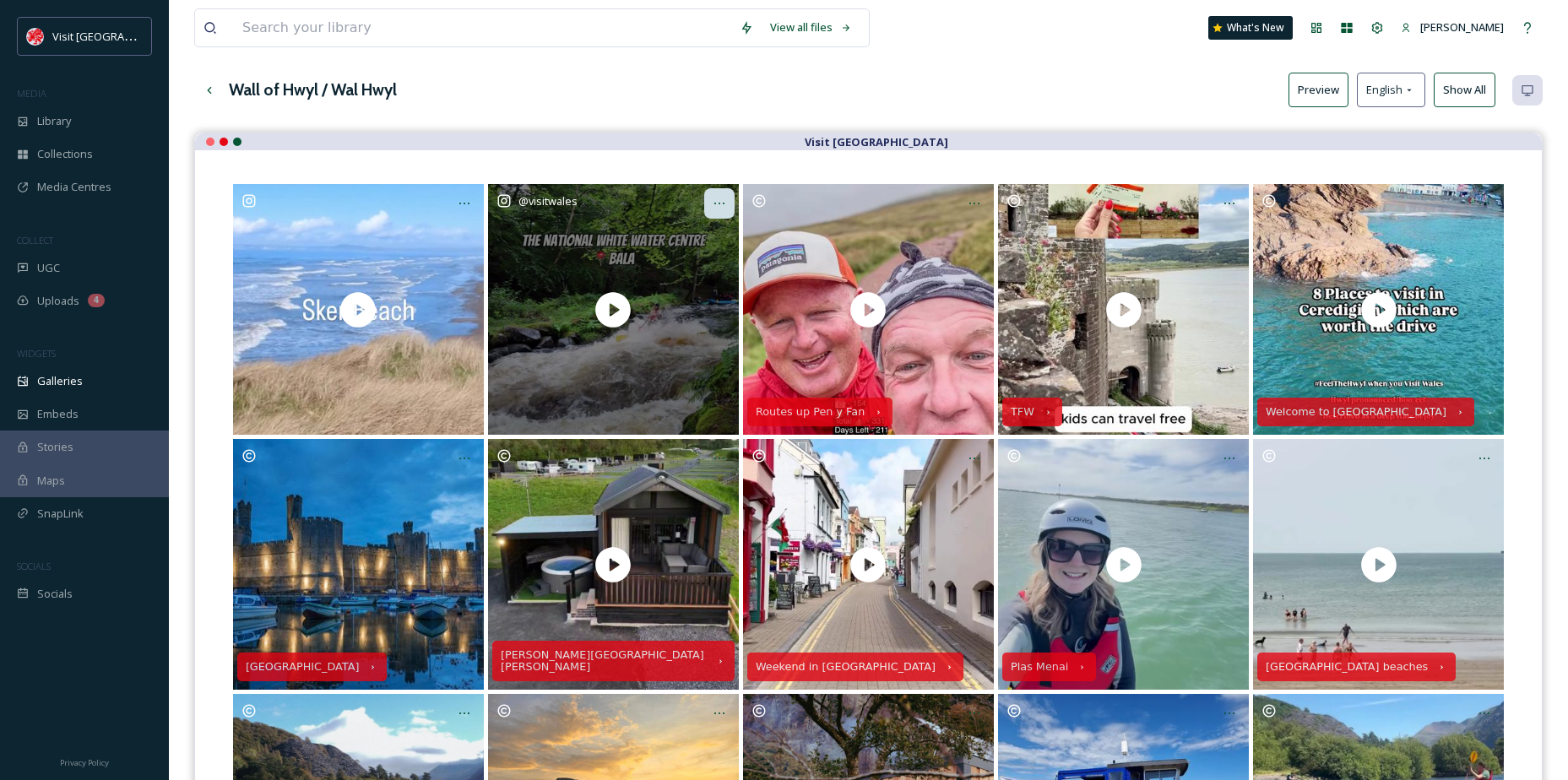
click at [712, 200] on icon at bounding box center [719, 203] width 14 height 14
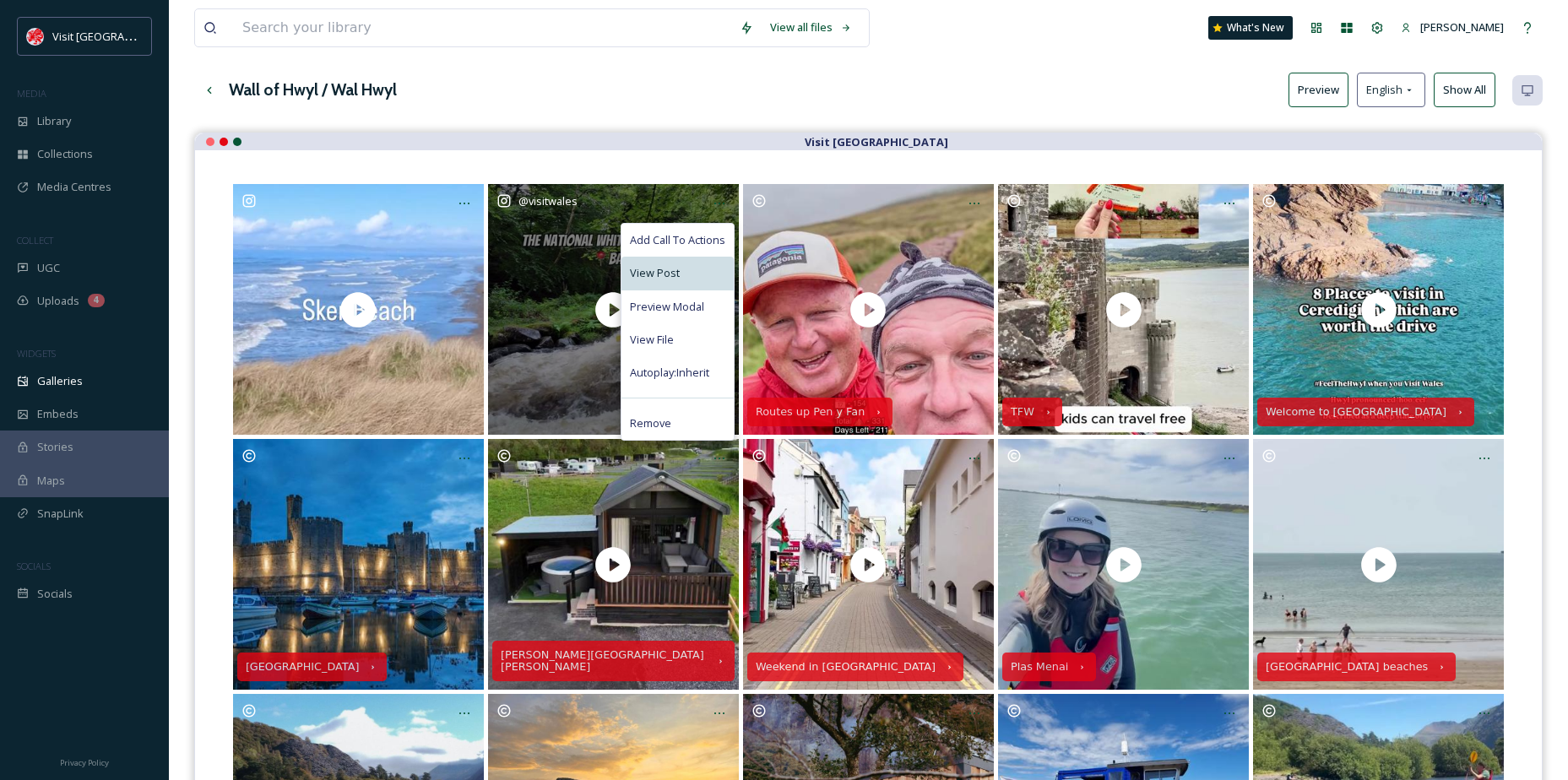
click at [668, 264] on div "View Post" at bounding box center [677, 273] width 112 height 33
click at [670, 337] on span "View File" at bounding box center [651, 340] width 44 height 16
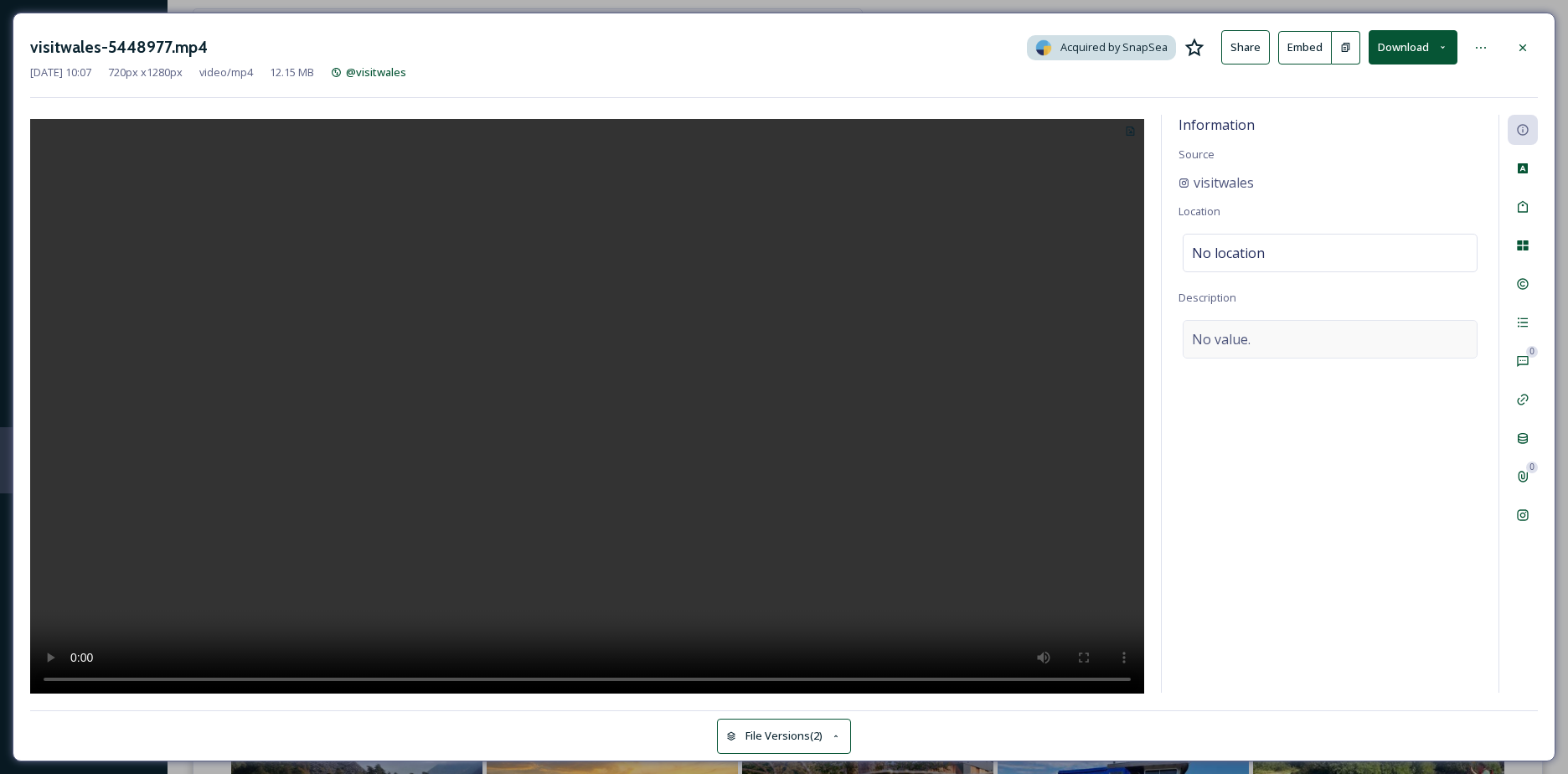
click at [1262, 335] on div "No value." at bounding box center [1330, 339] width 295 height 38
click at [1262, 335] on textarea at bounding box center [1330, 389] width 303 height 139
type textarea "[MEDICAL_DATA] meets adventure at [GEOGRAPHIC_DATA] – @thenationalwhitewatercen…"
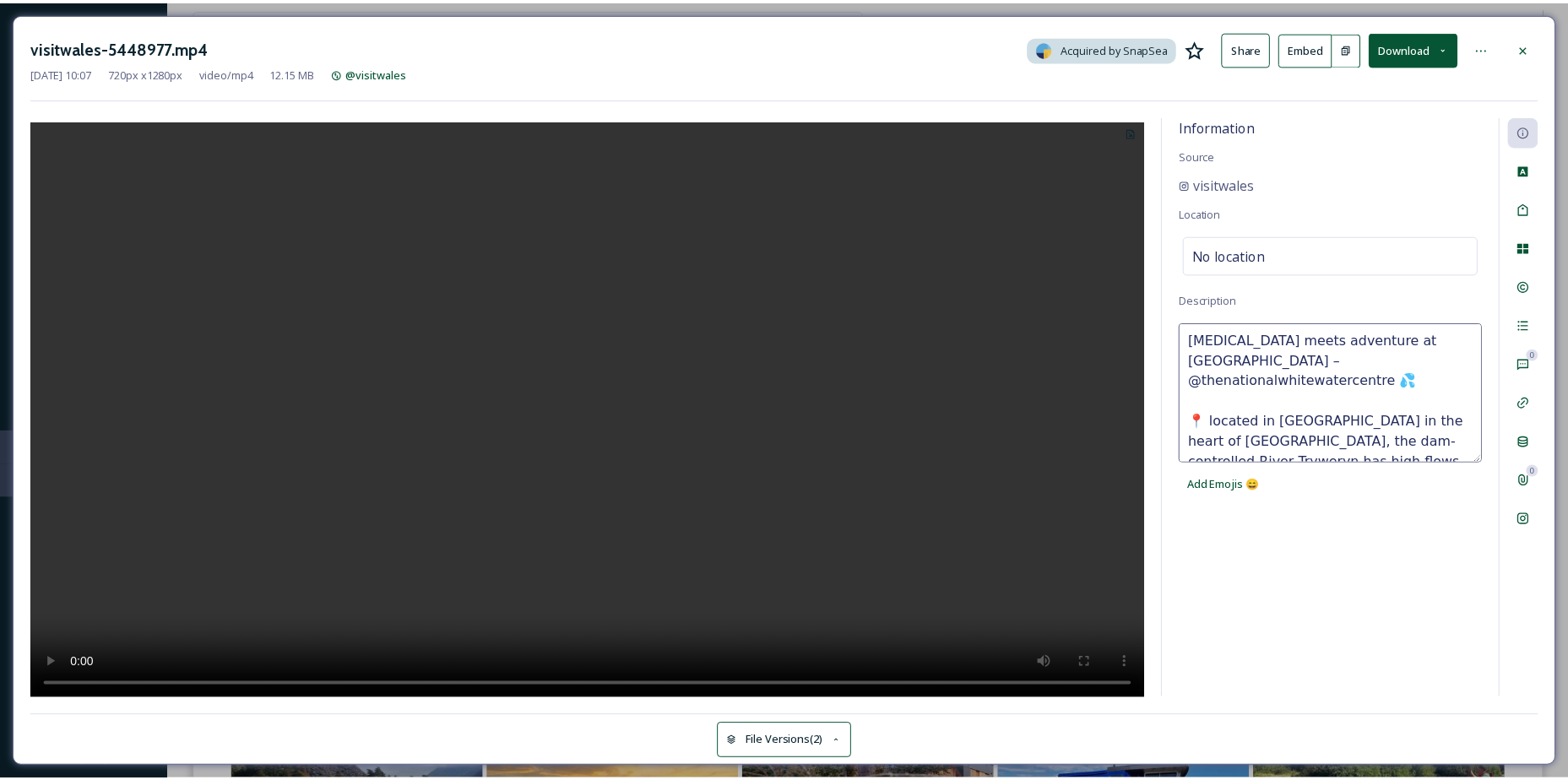
scroll to position [0, 0]
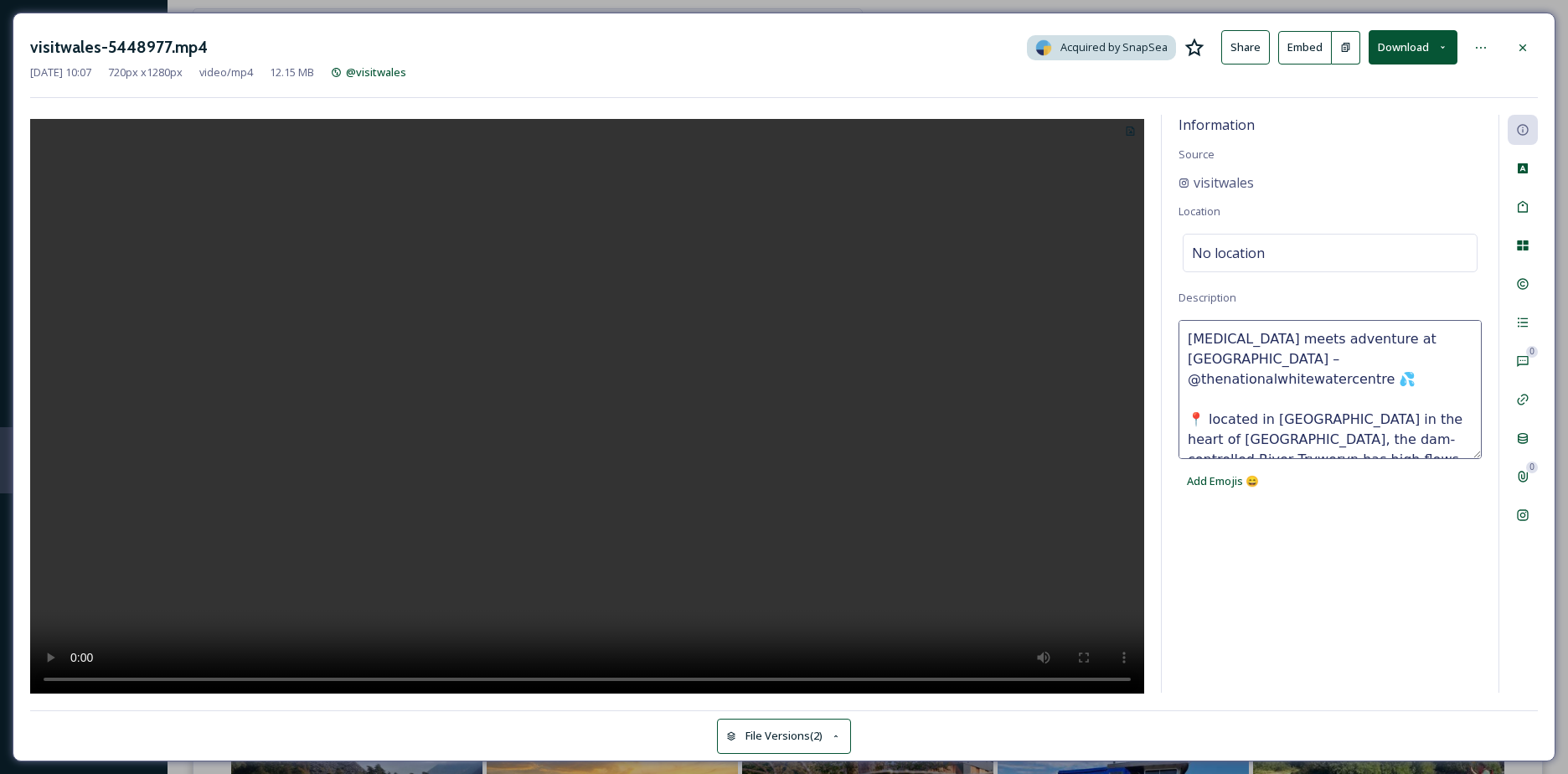
click at [1405, 543] on div "Information Source visitwales Location No location Description [MEDICAL_DATA] m…" at bounding box center [1330, 404] width 336 height 578
click at [1253, 263] on div "No location" at bounding box center [1330, 252] width 295 height 38
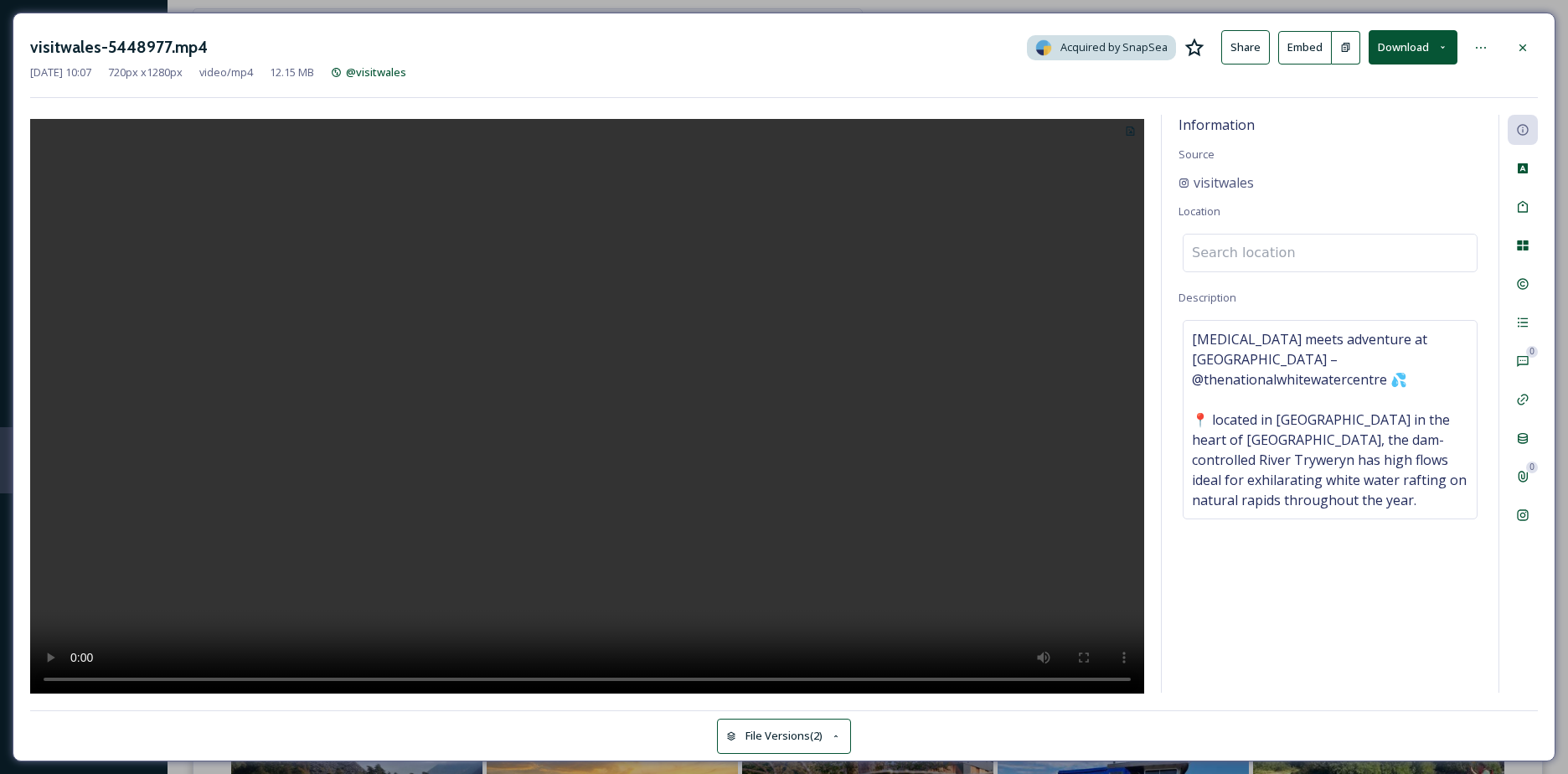
click at [1253, 263] on input at bounding box center [1330, 252] width 293 height 37
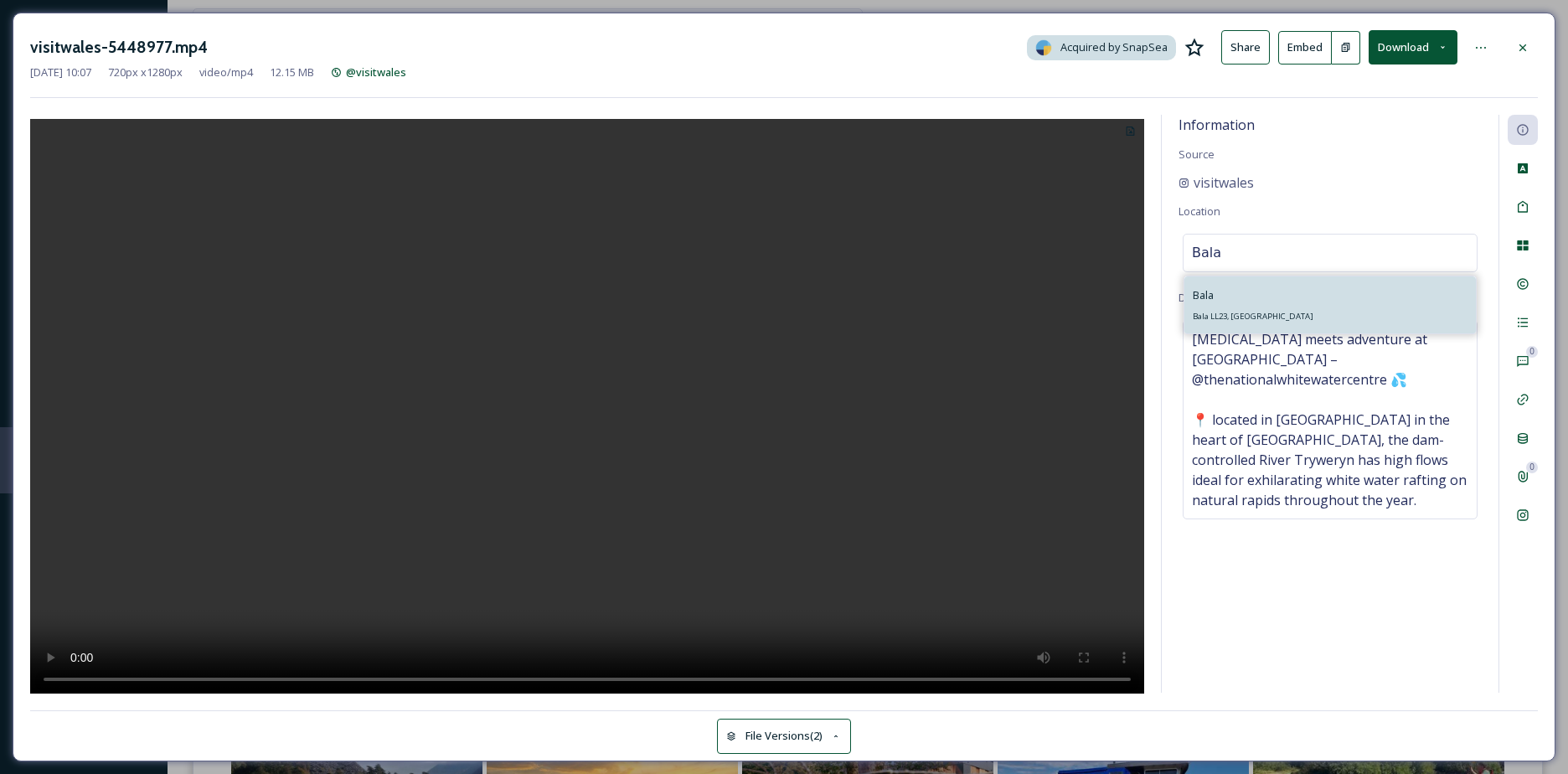
type input "Bala"
click at [1234, 299] on div "Bala Bala LL23, [GEOGRAPHIC_DATA]" at bounding box center [1253, 304] width 121 height 40
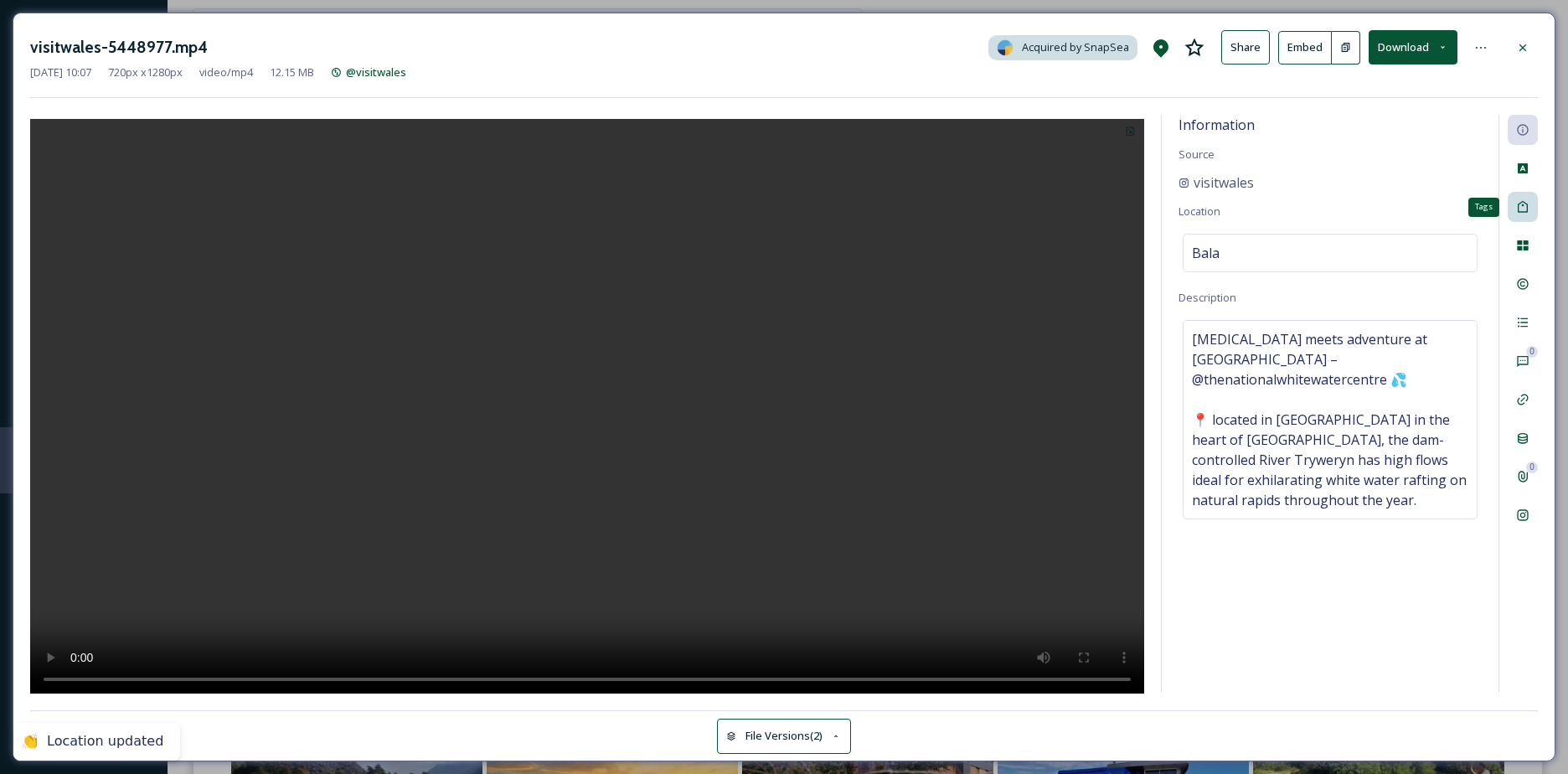
click at [1526, 214] on icon at bounding box center [1523, 207] width 14 height 14
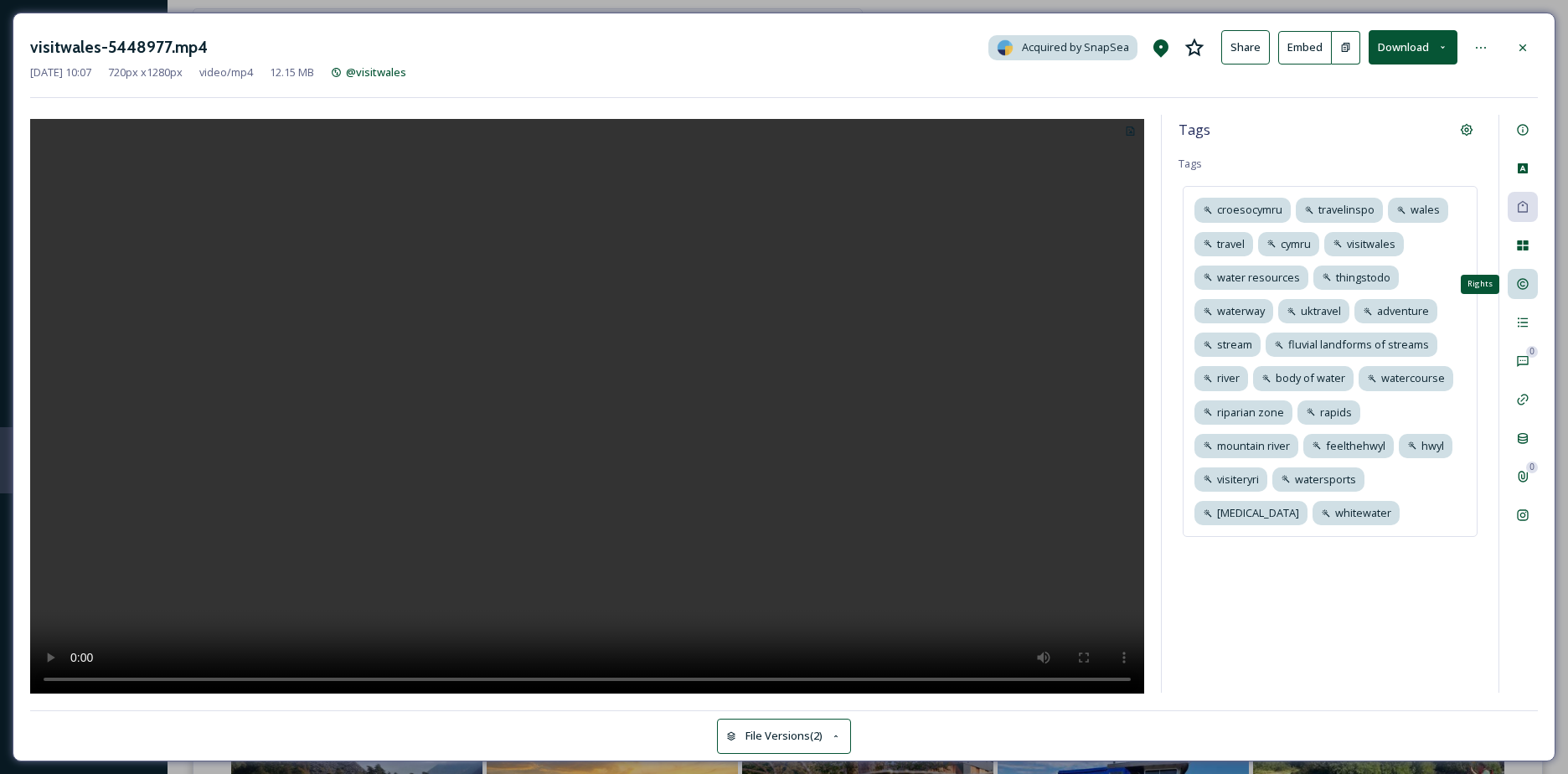
click at [1528, 274] on div "Rights" at bounding box center [1522, 284] width 30 height 30
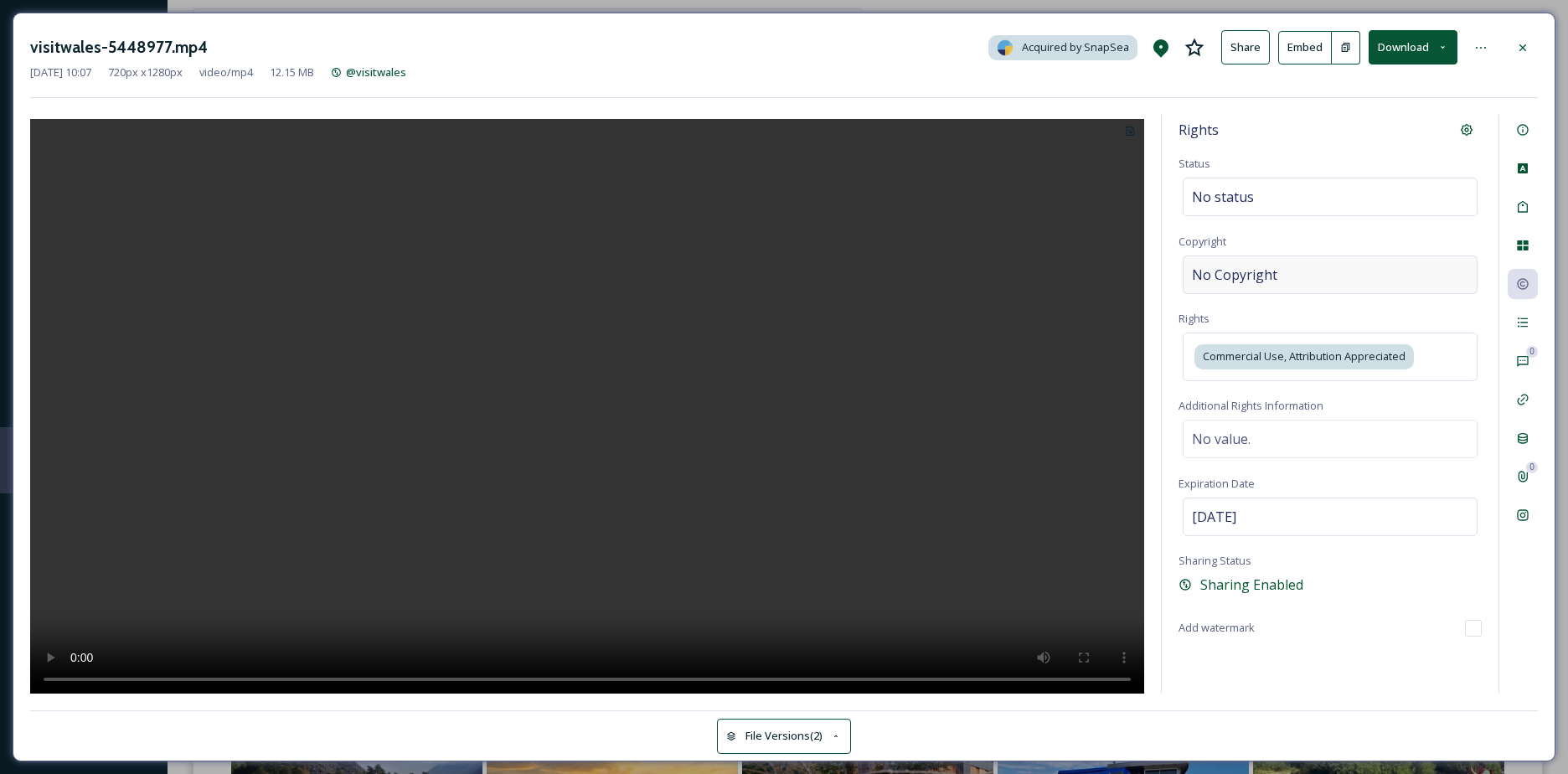
click at [1285, 275] on div "No Copyright" at bounding box center [1330, 274] width 295 height 38
click at [1285, 275] on input at bounding box center [1330, 274] width 303 height 38
type input "Crown copyright"
click at [1521, 324] on icon at bounding box center [1523, 323] width 14 height 14
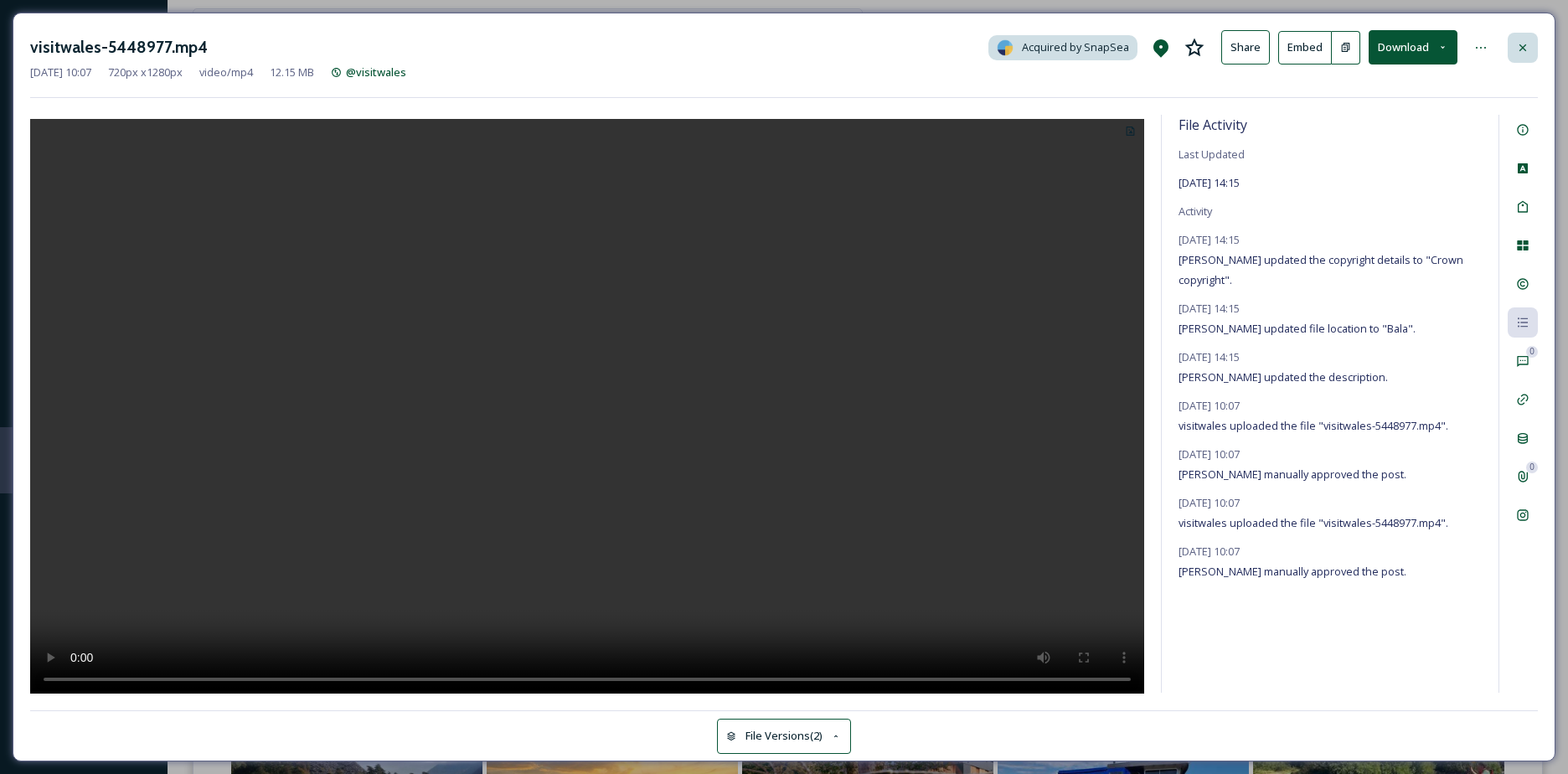
click at [1525, 33] on div at bounding box center [1522, 47] width 30 height 30
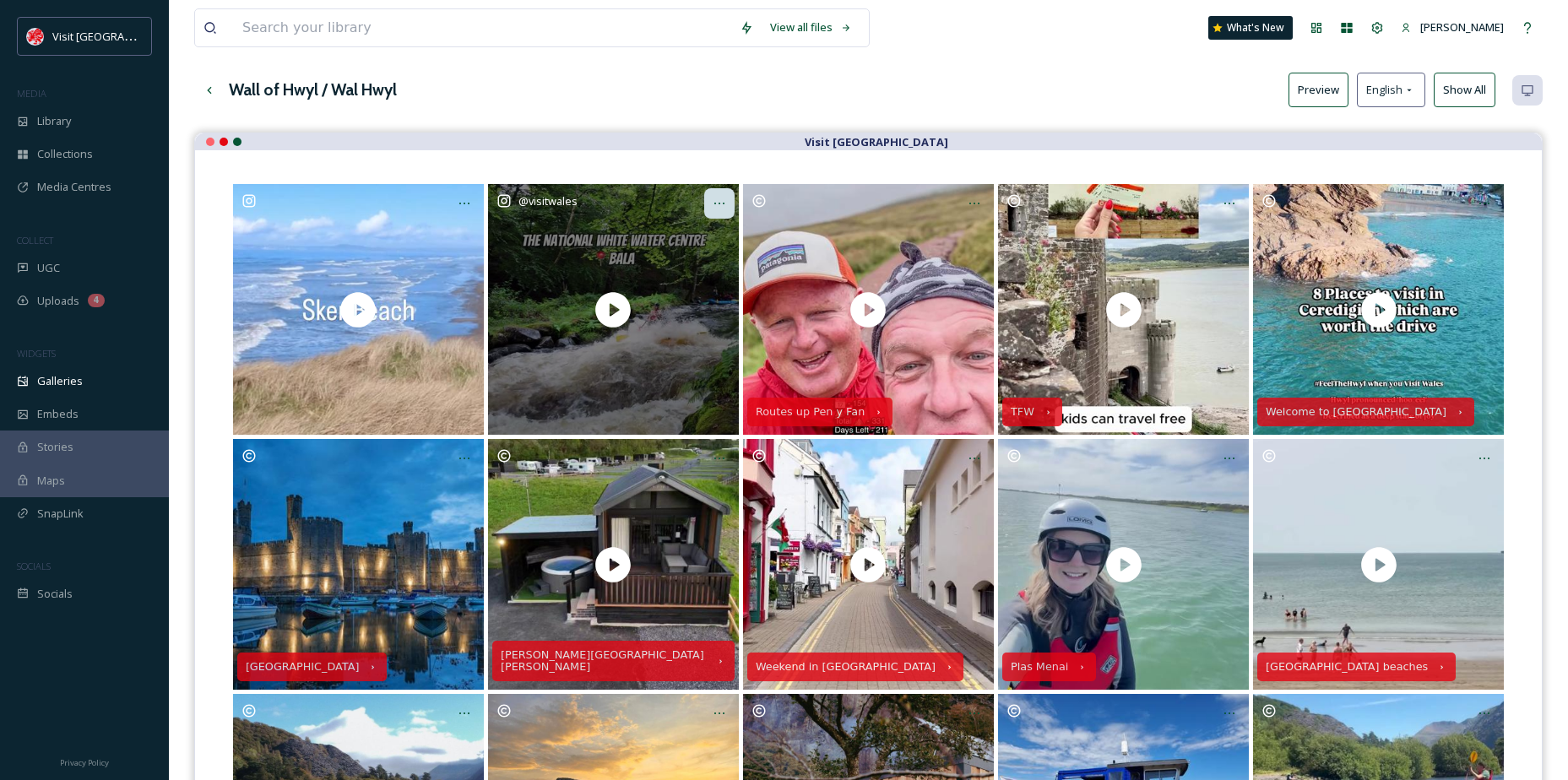
click at [729, 208] on div at bounding box center [718, 203] width 30 height 30
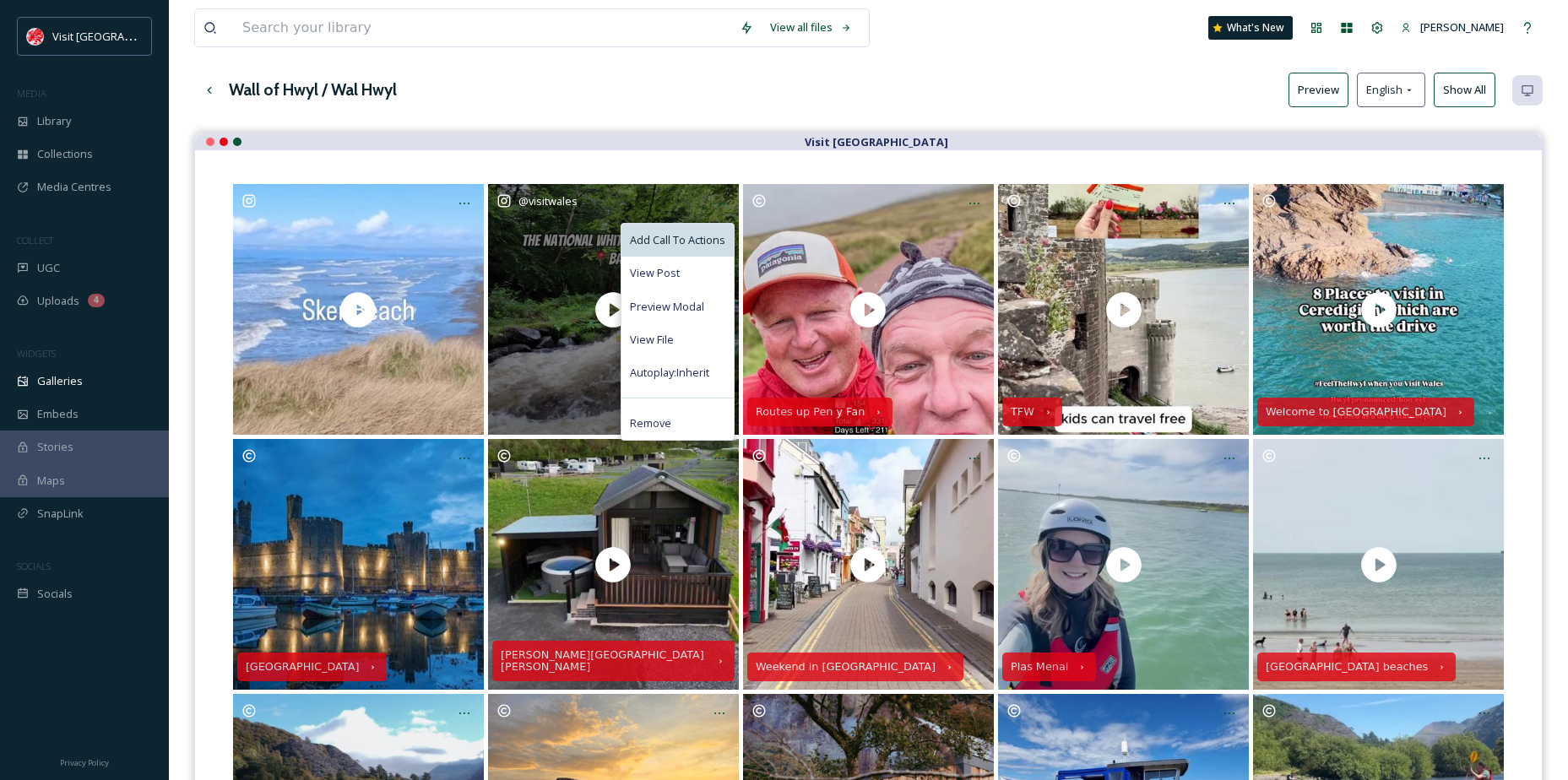
click at [714, 225] on div "Add Call To Actions" at bounding box center [677, 240] width 112 height 33
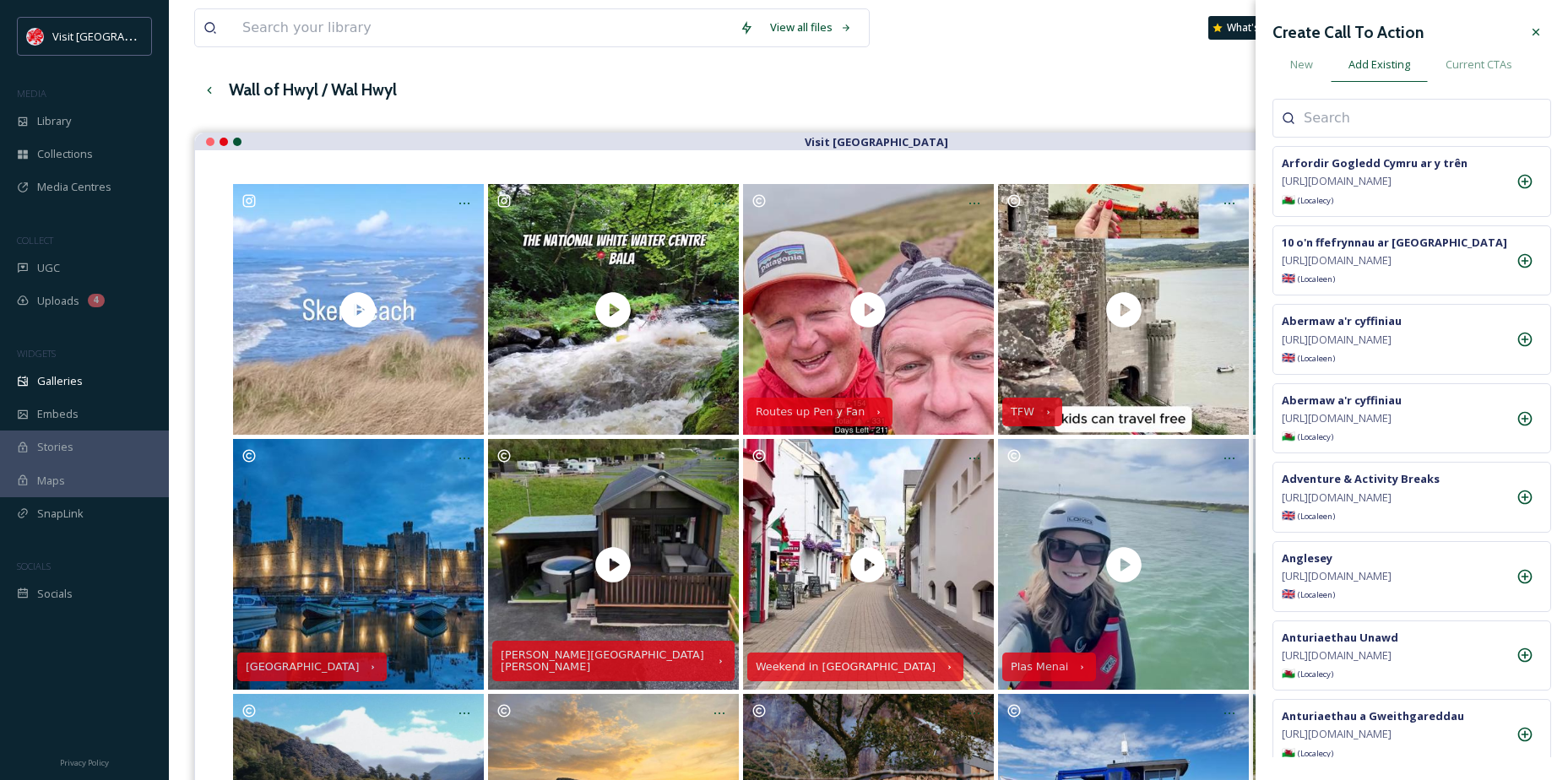
click at [1342, 109] on input at bounding box center [1388, 118] width 169 height 21
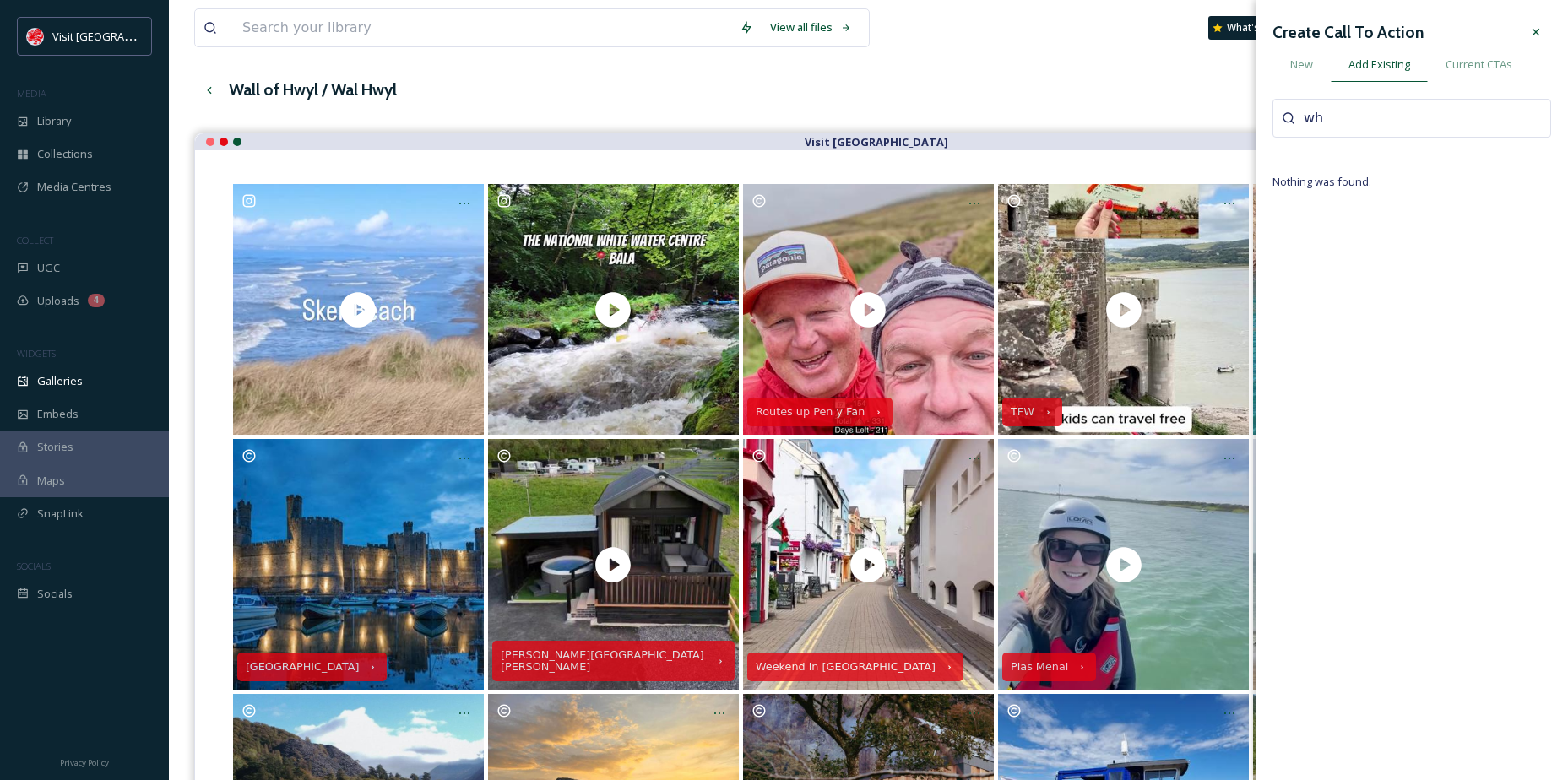
type input "w"
type input "water"
click at [1524, 190] on icon at bounding box center [1525, 182] width 17 height 17
click at [1530, 36] on icon at bounding box center [1536, 33] width 14 height 14
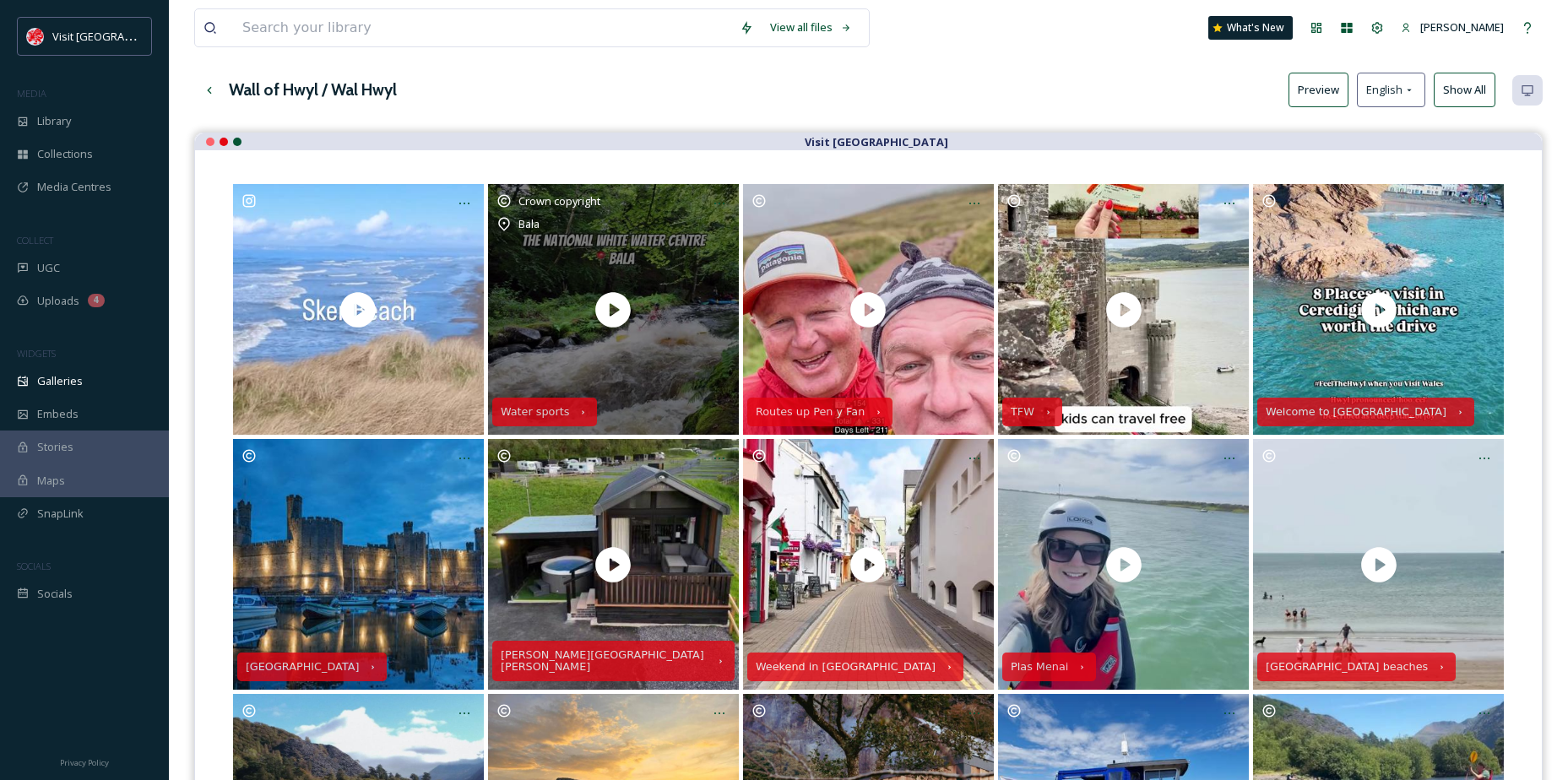
click at [500, 197] on icon at bounding box center [503, 201] width 13 height 13
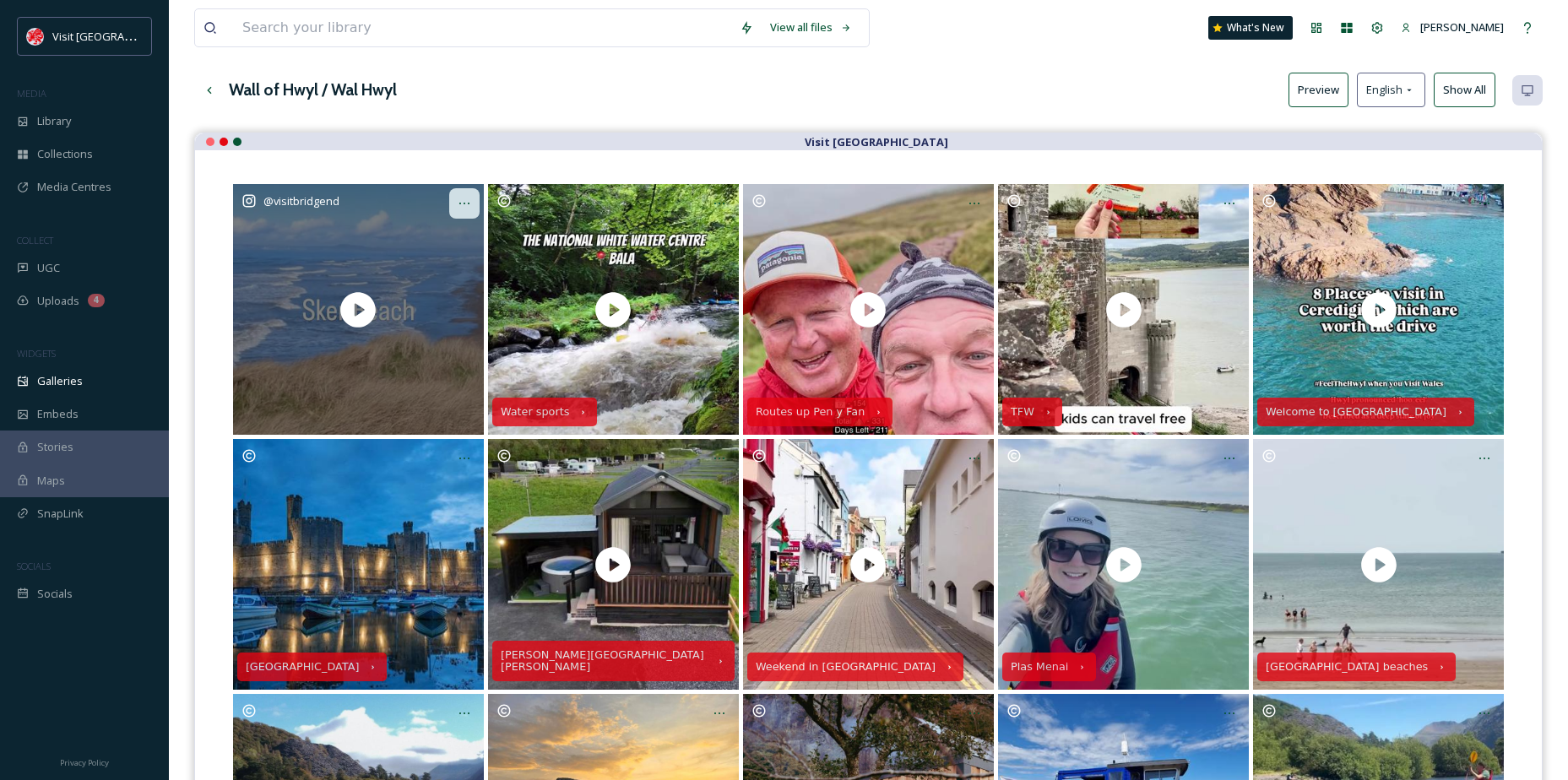
click at [463, 199] on icon at bounding box center [464, 203] width 14 height 14
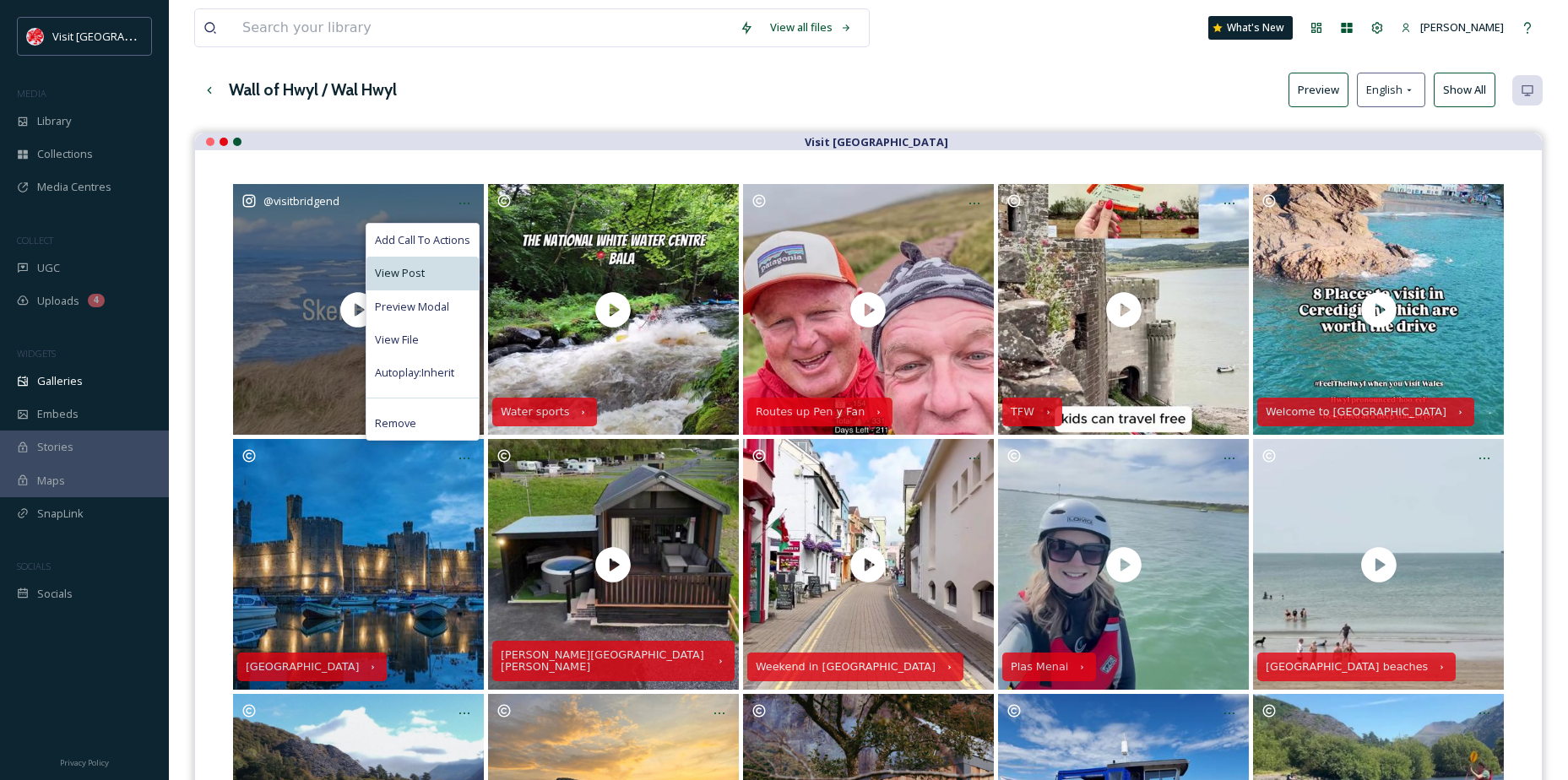
click at [430, 266] on div "View Post" at bounding box center [422, 273] width 112 height 33
click at [423, 330] on div "View File" at bounding box center [422, 340] width 112 height 33
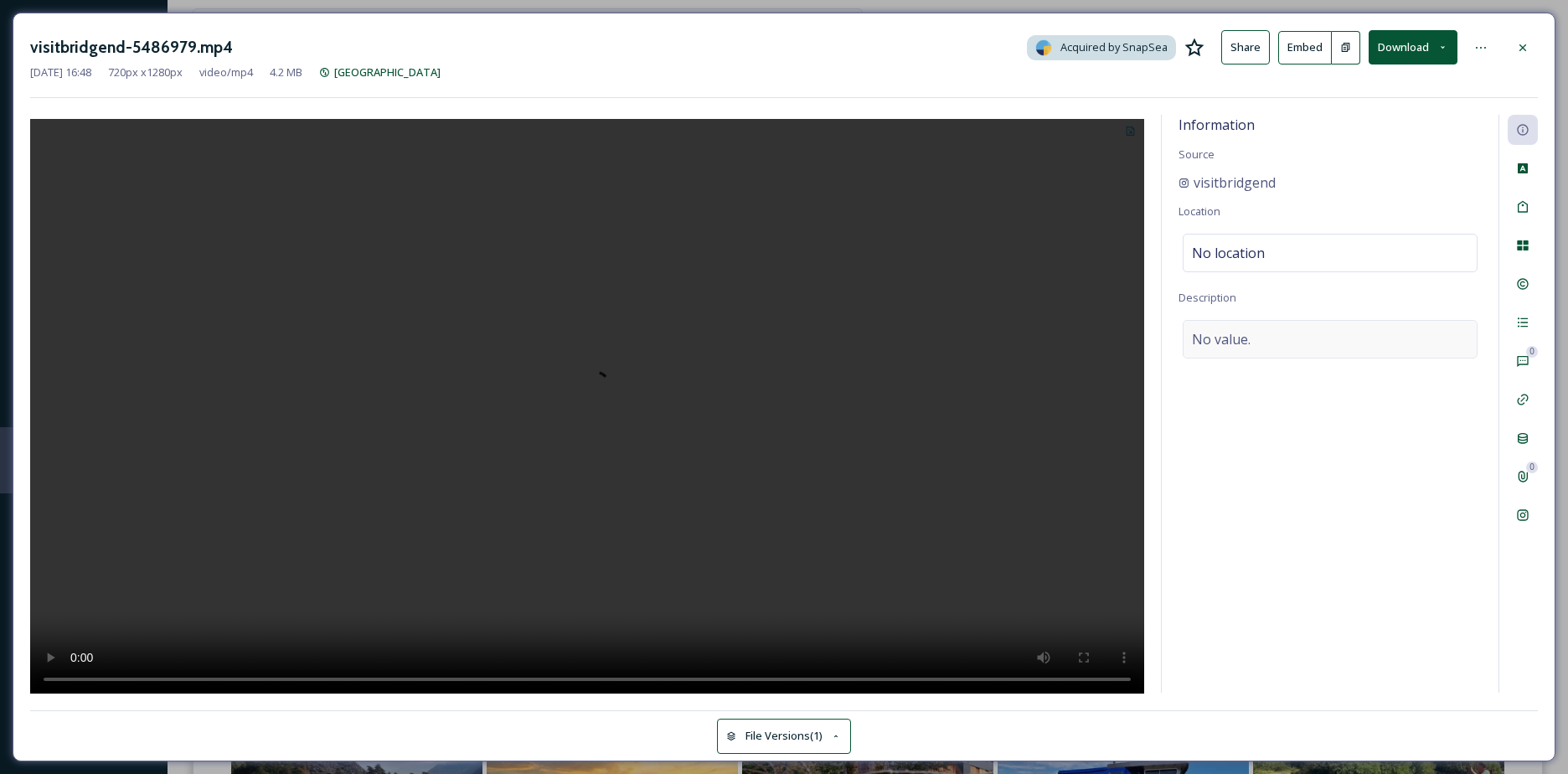
click at [1281, 339] on div "No value." at bounding box center [1330, 339] width 295 height 38
click at [1281, 339] on textarea at bounding box center [1330, 389] width 303 height 139
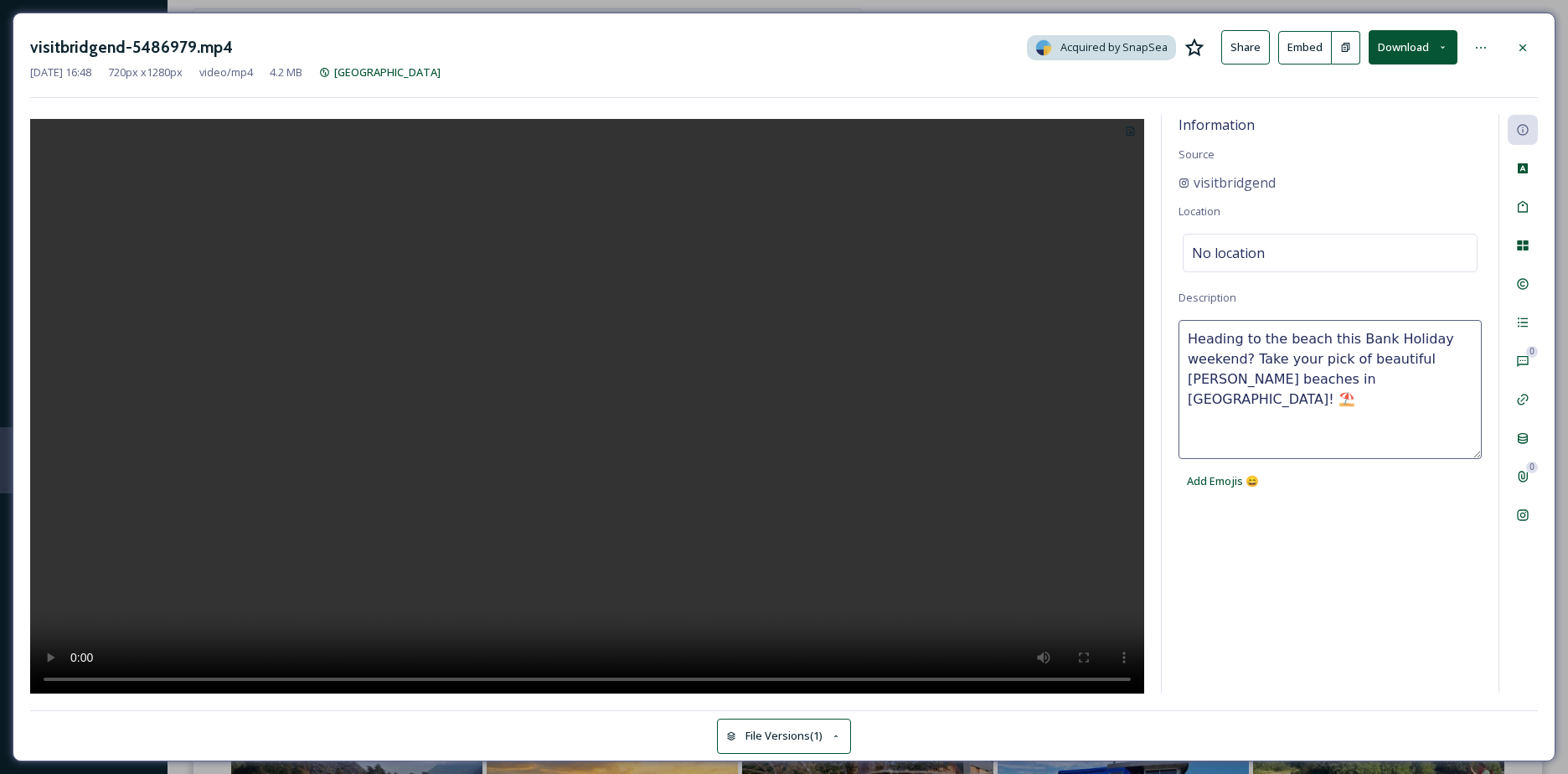
drag, startPoint x: 1350, startPoint y: 337, endPoint x: 1439, endPoint y: 332, distance: 89.1
click at [1439, 332] on textarea "Heading to the beach this Bank Holiday weekend? Take your pick of beautiful [PE…" at bounding box center [1330, 389] width 303 height 139
type textarea "Heading to the beach this weekend? Take your pick of beautiful [PERSON_NAME] be…"
click at [1319, 363] on textarea "Heading to the beach this weekend? Take your pick of beautiful [PERSON_NAME] be…" at bounding box center [1330, 389] width 303 height 139
click at [1310, 375] on textarea "Heading to the beach this weekend? Take your pick of beautiful [PERSON_NAME] be…" at bounding box center [1330, 389] width 303 height 139
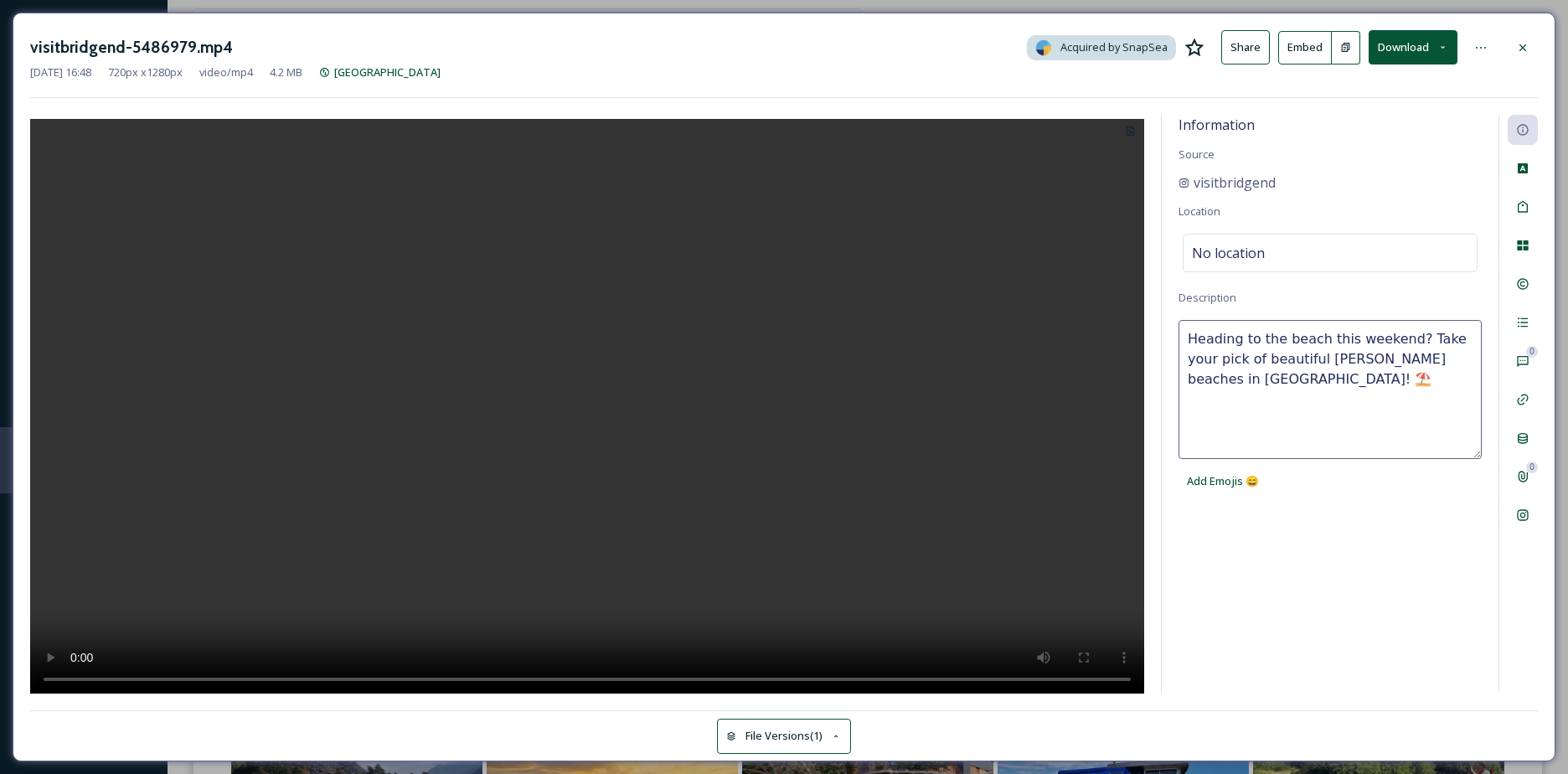
click at [1300, 393] on textarea "Heading to the beach this weekend? Take your pick of beautiful [PERSON_NAME] be…" at bounding box center [1330, 389] width 303 height 139
click at [1230, 249] on span "No location" at bounding box center [1228, 253] width 73 height 20
click at [1230, 249] on input at bounding box center [1330, 252] width 293 height 37
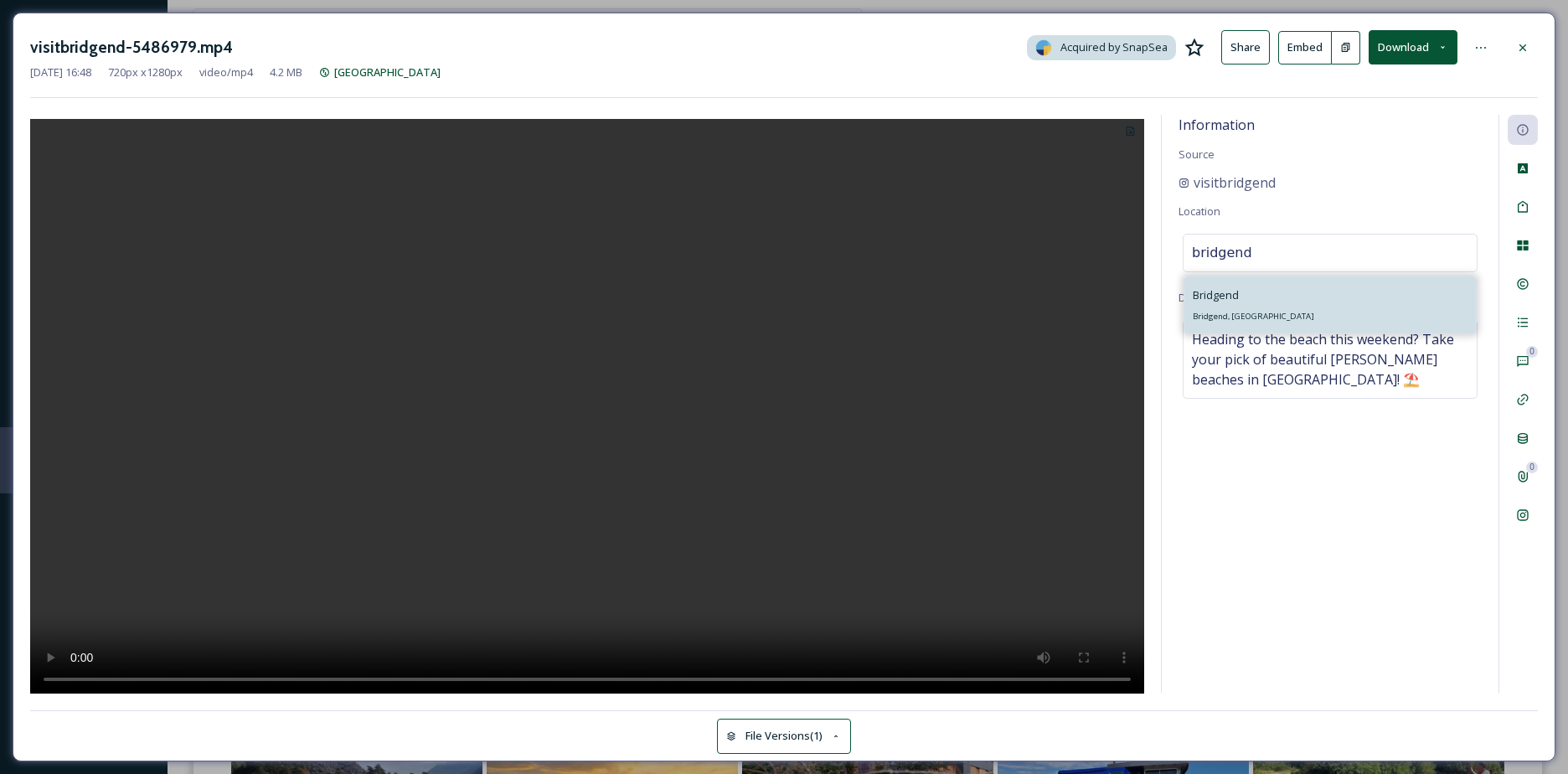
type input "bridgend"
click at [1245, 284] on div "[GEOGRAPHIC_DATA], [GEOGRAPHIC_DATA]" at bounding box center [1330, 305] width 291 height 57
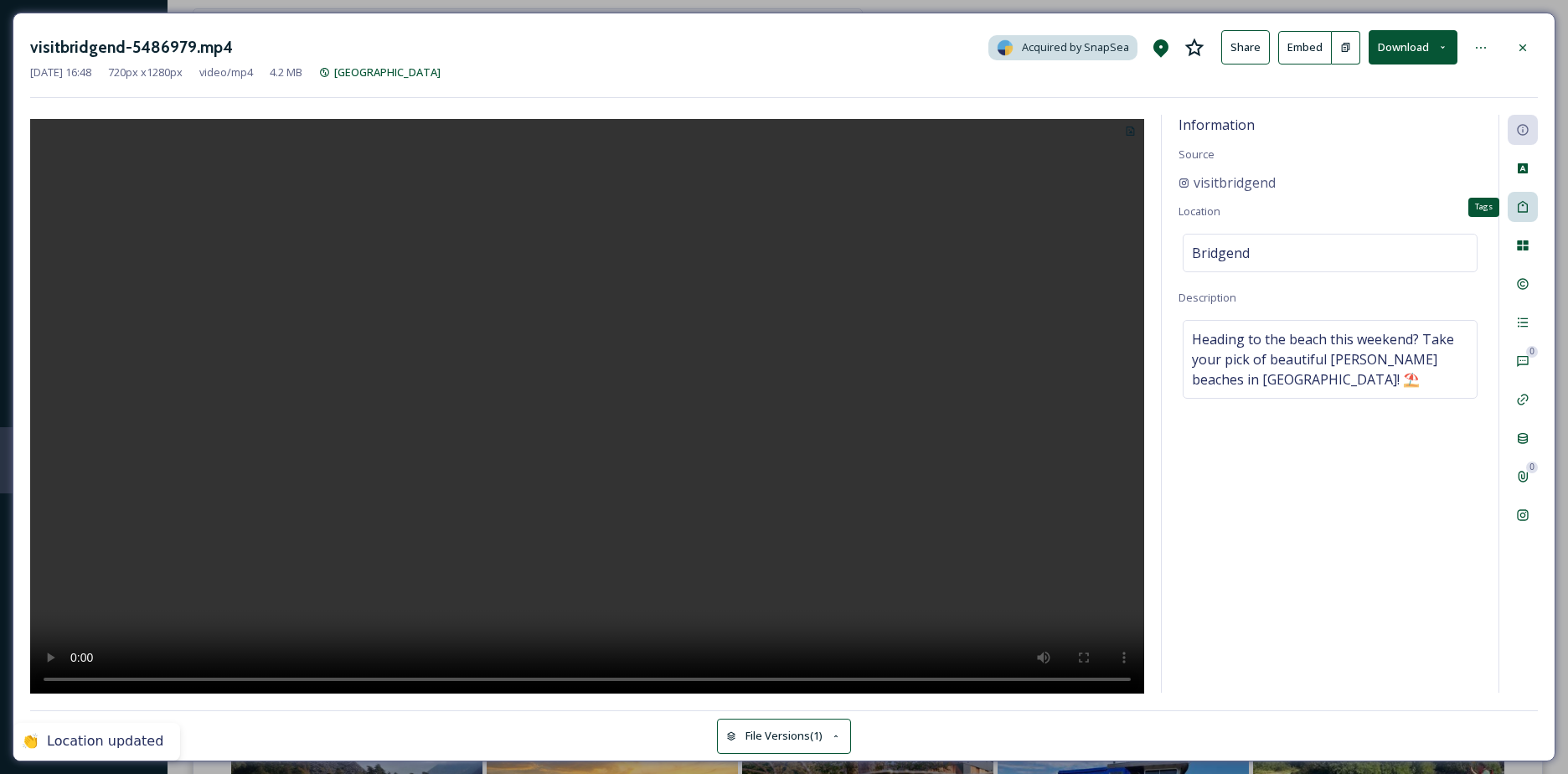
click at [1525, 215] on div "Tags" at bounding box center [1522, 206] width 30 height 30
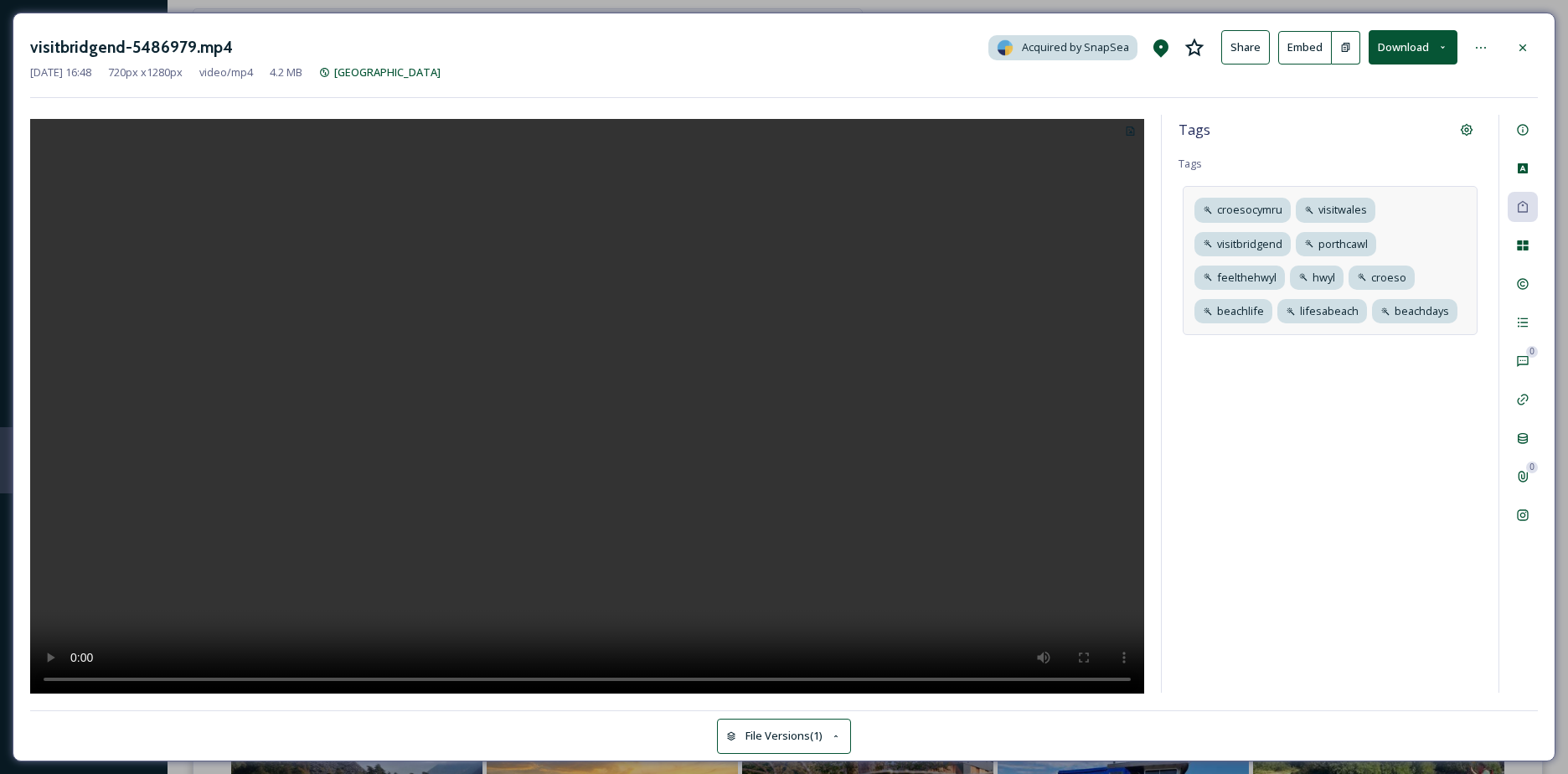
click at [1417, 227] on div "croesocymru visitwales visitbridgend porthcawl feelthehwyl hwyl croeso beachlif…" at bounding box center [1330, 260] width 295 height 149
click at [1525, 282] on icon at bounding box center [1523, 284] width 14 height 14
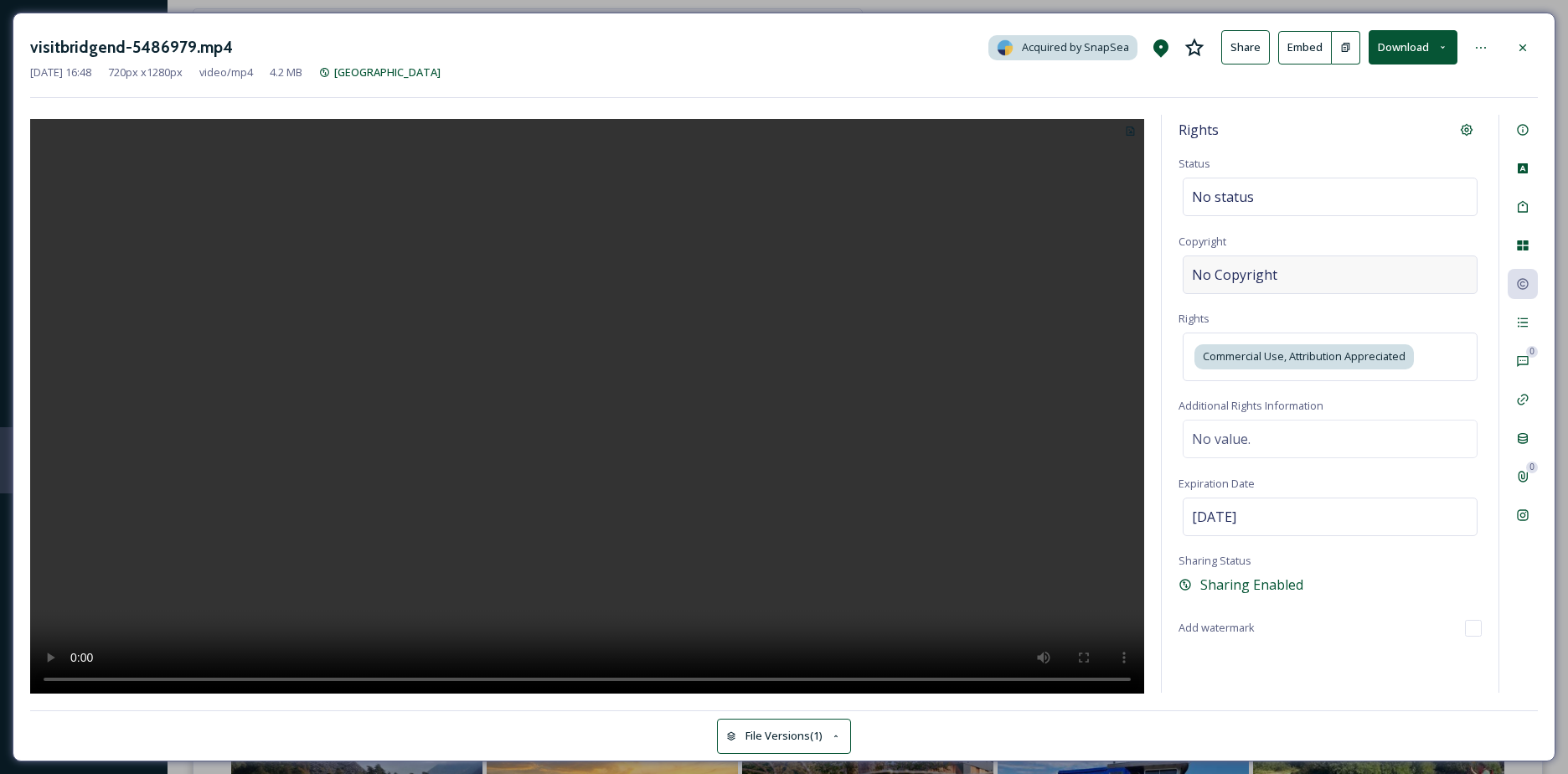
click at [1302, 293] on div "No Copyright" at bounding box center [1330, 274] width 295 height 38
click at [1290, 286] on input at bounding box center [1330, 274] width 303 height 38
type input "visitbri"
click at [1528, 318] on icon at bounding box center [1523, 323] width 14 height 14
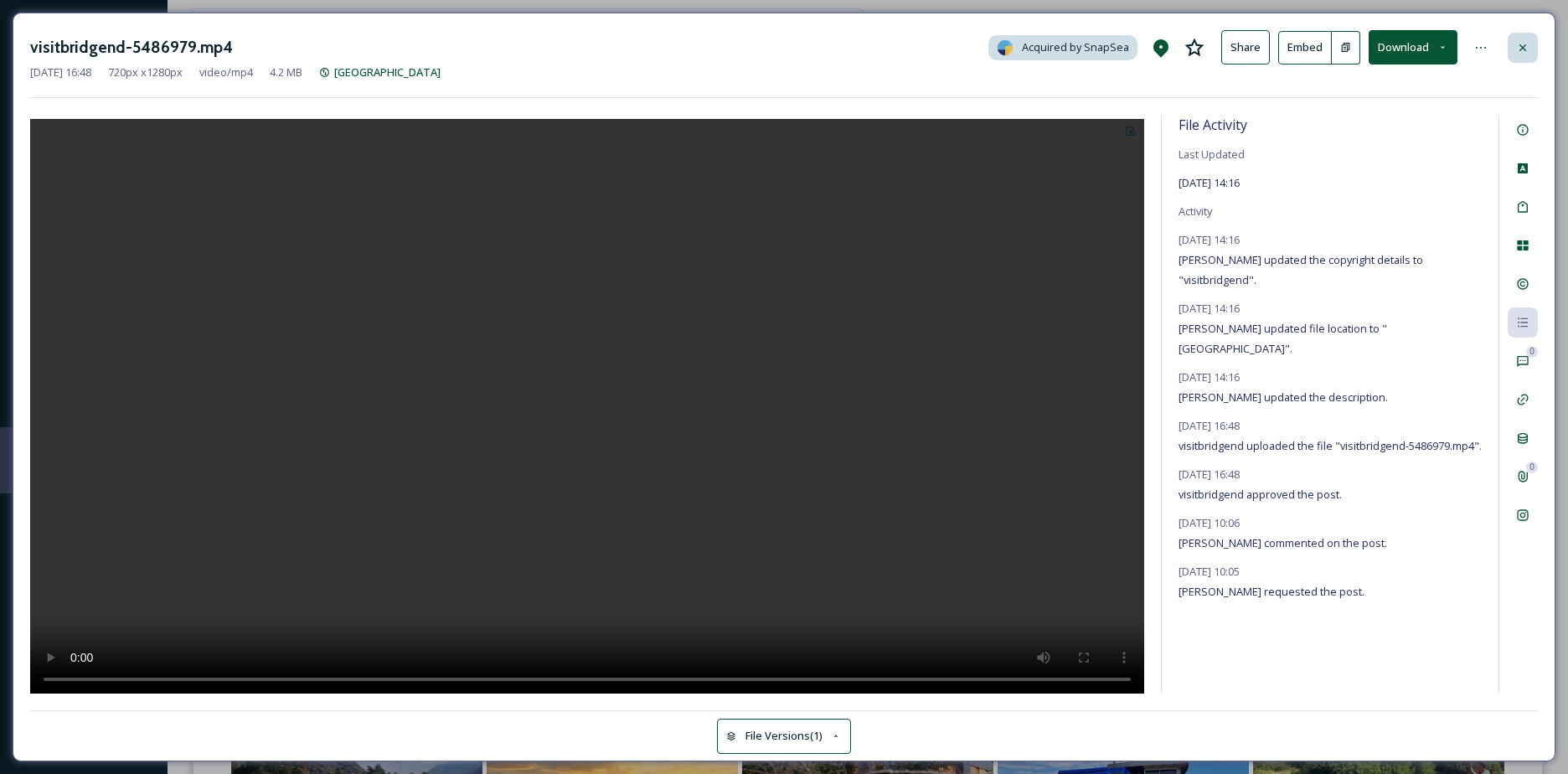
click at [1518, 49] on icon at bounding box center [1523, 48] width 14 height 14
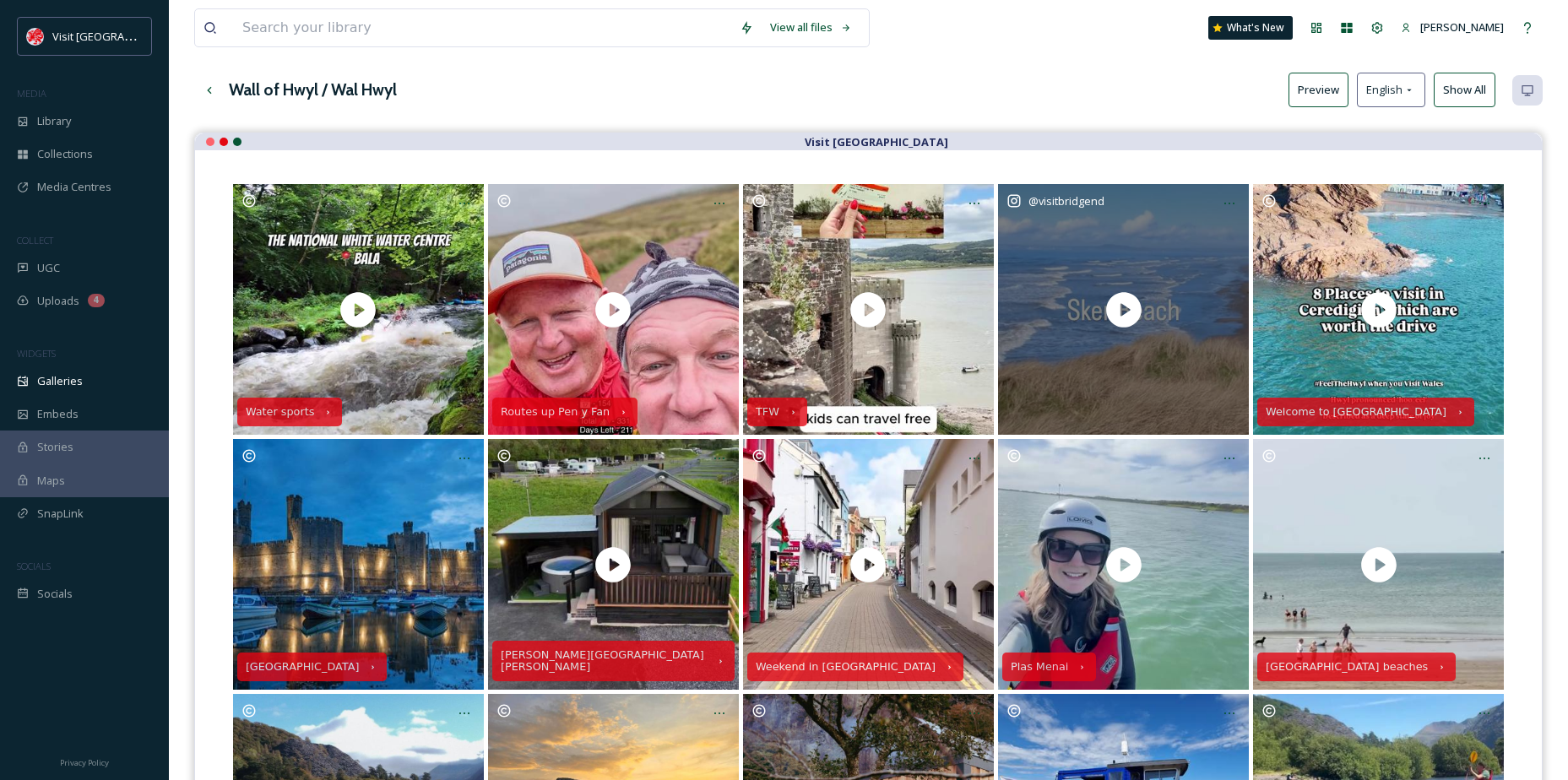
click at [1213, 201] on div "@ visitbridgend" at bounding box center [1123, 201] width 234 height 17
click at [1226, 209] on icon at bounding box center [1230, 203] width 14 height 14
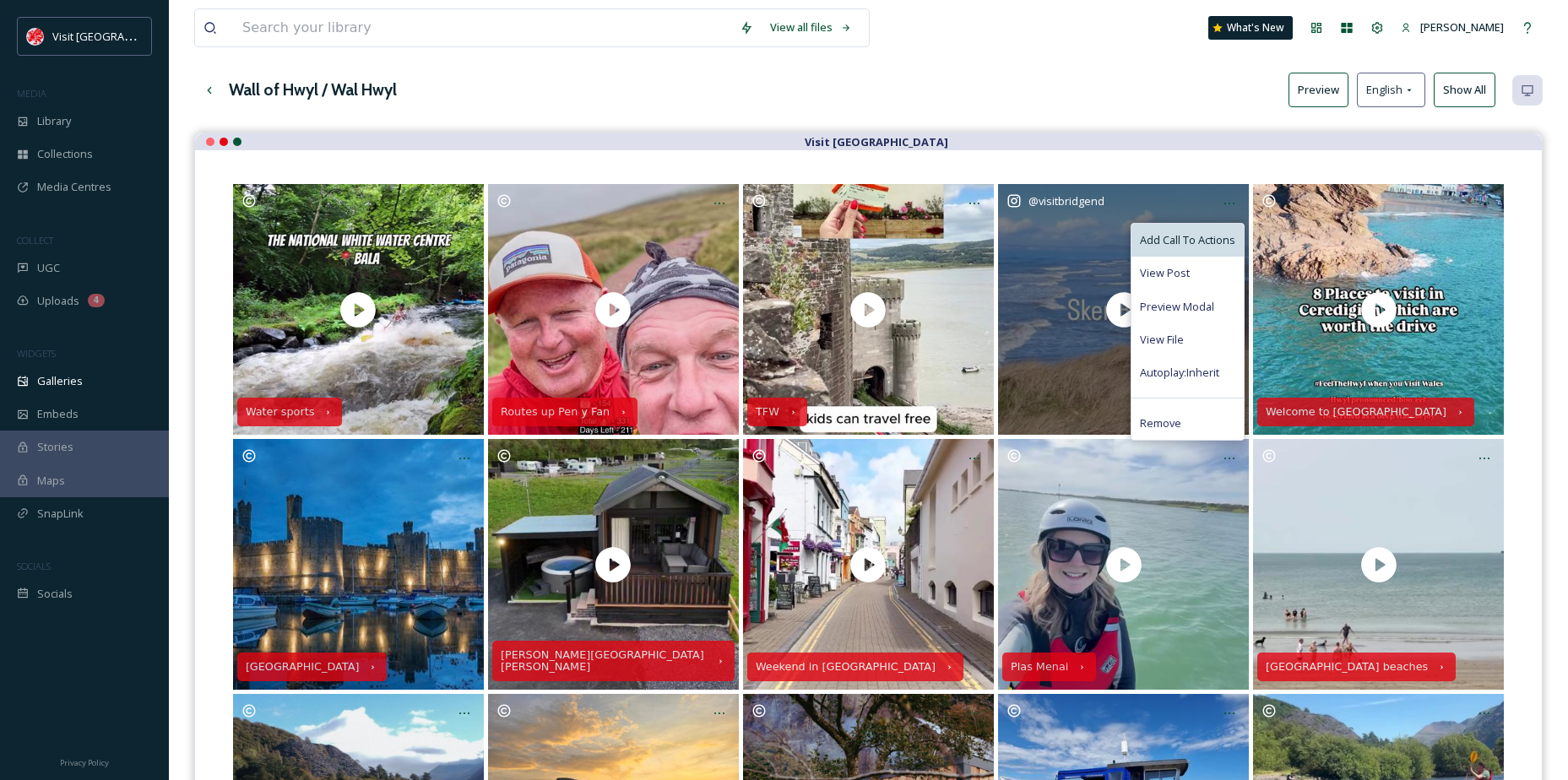
click at [1196, 237] on span "Add Call To Actions" at bounding box center [1187, 240] width 95 height 16
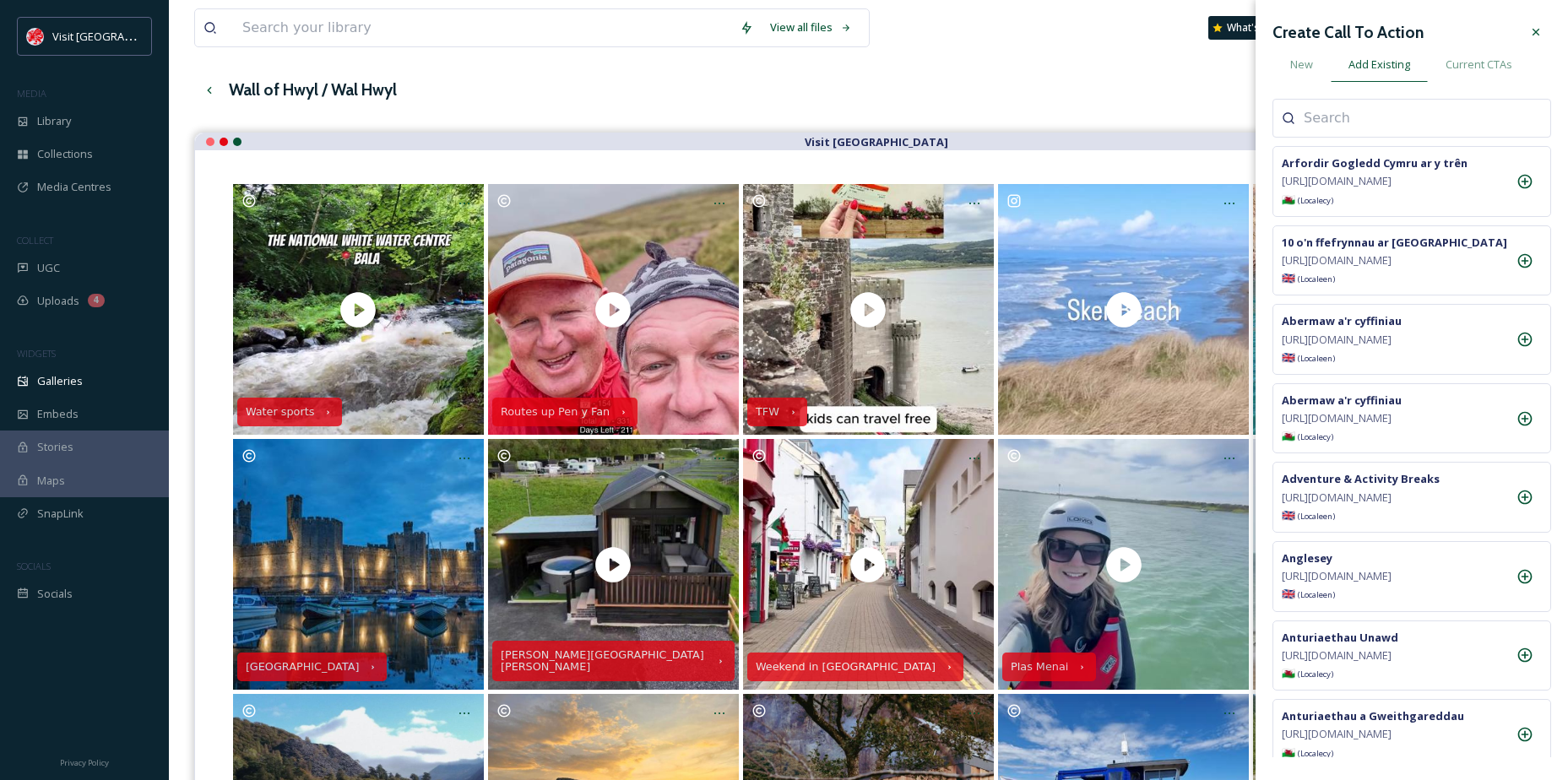
click at [1311, 126] on input at bounding box center [1388, 118] width 169 height 21
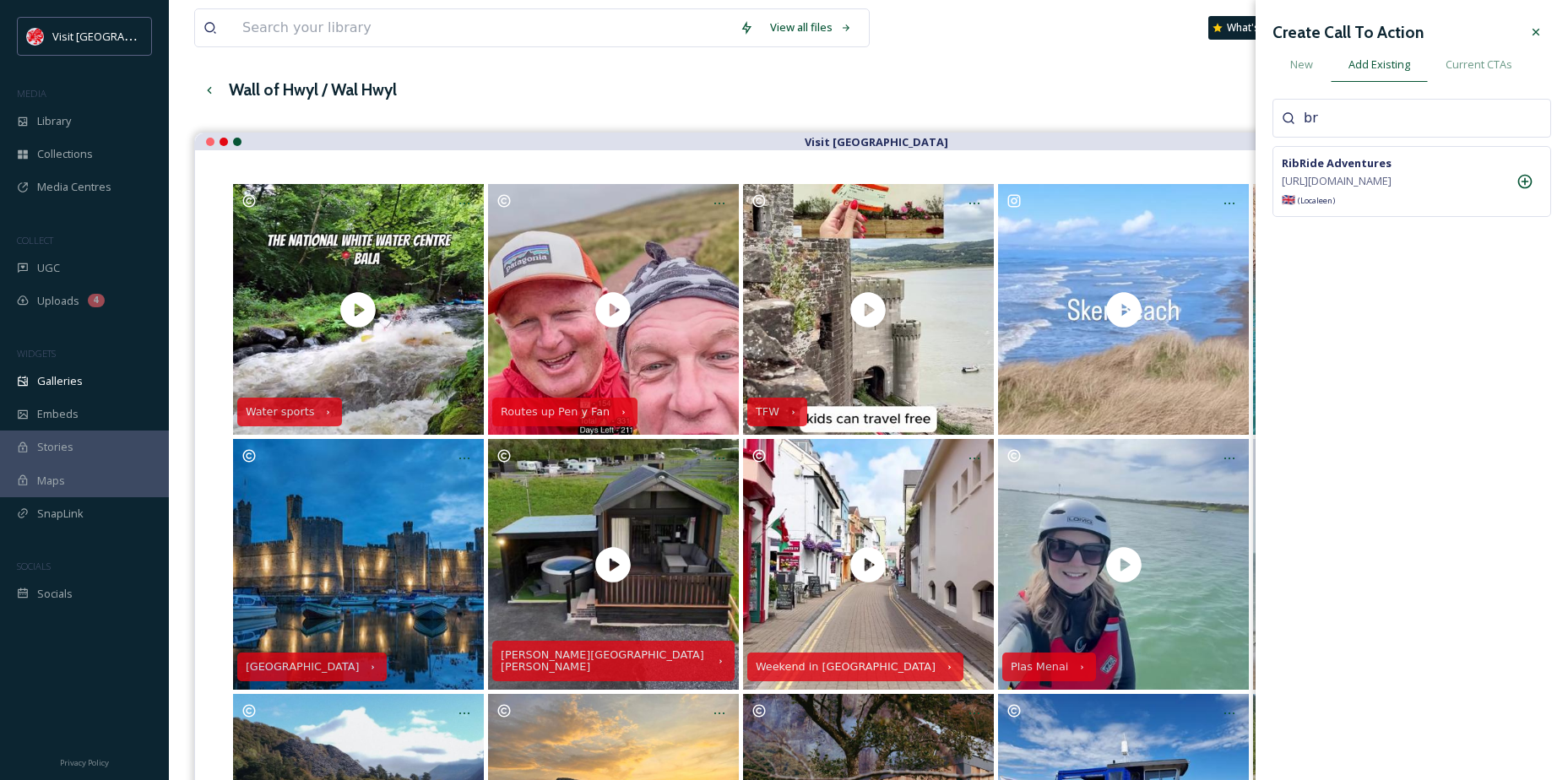
type input "b"
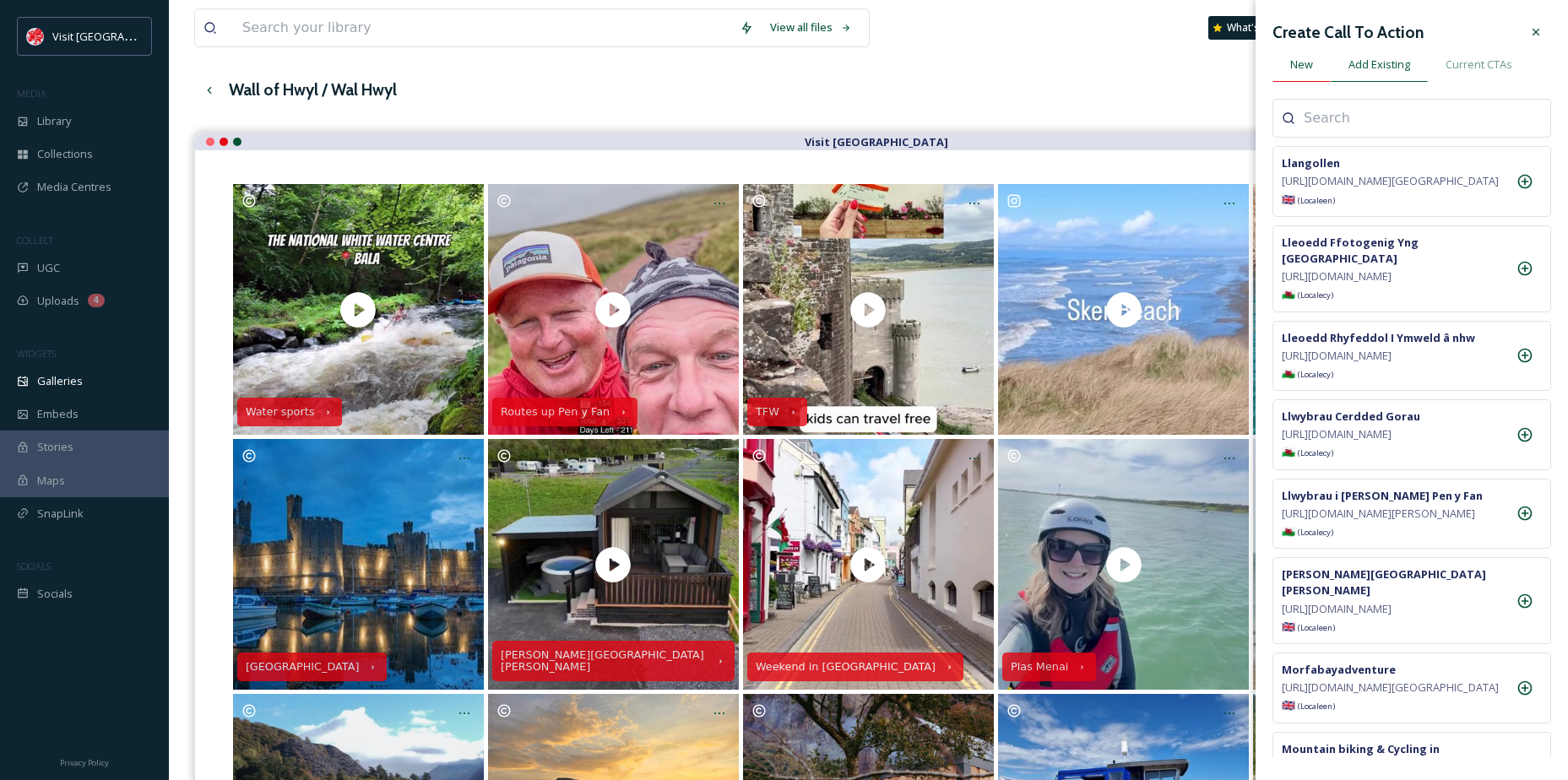
click at [1297, 62] on span "New" at bounding box center [1301, 64] width 23 height 16
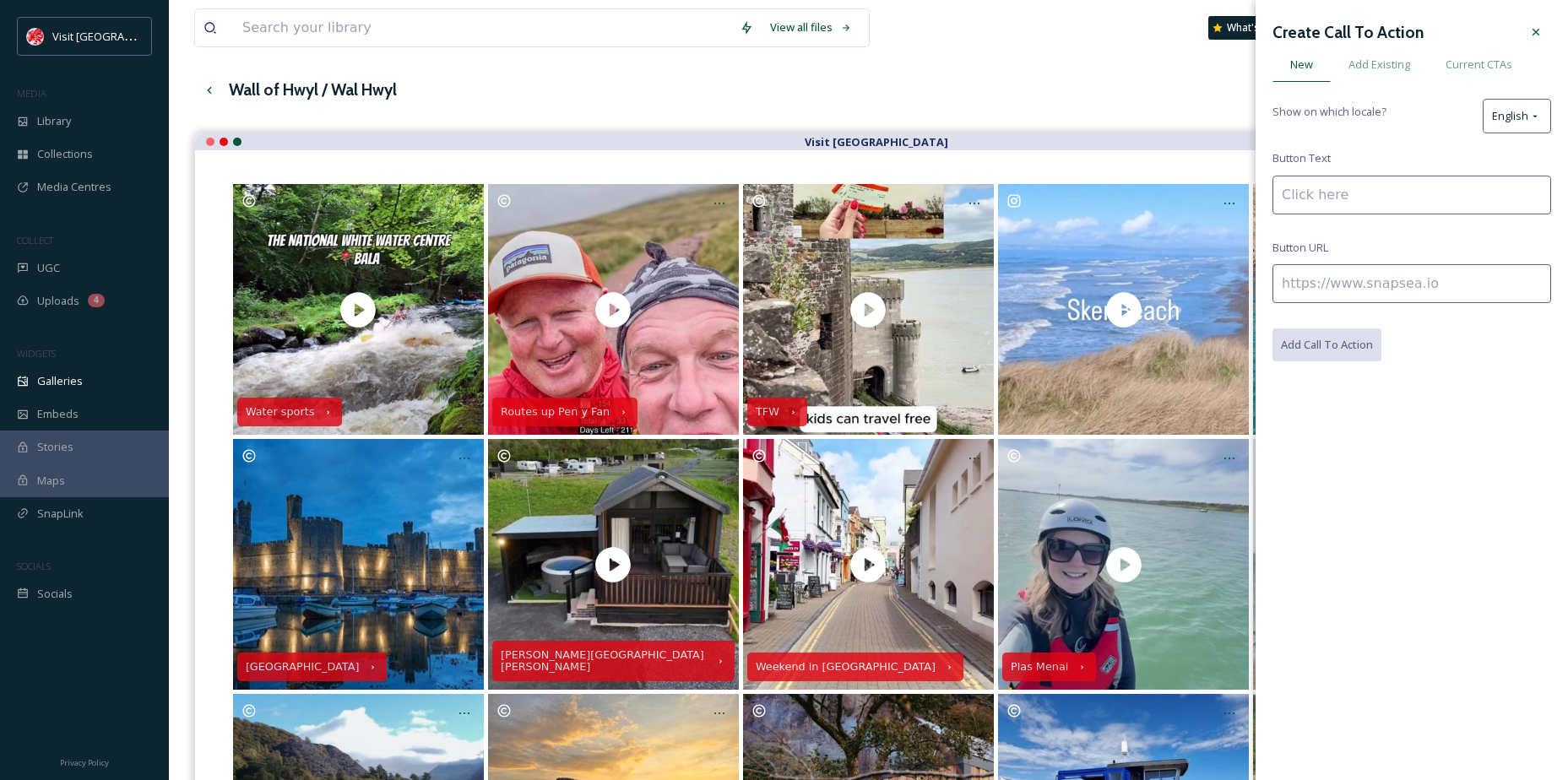
click at [1333, 199] on input at bounding box center [1412, 195] width 279 height 39
type input "Visit Bridgend"
paste input "[URL][DOMAIN_NAME]"
type input "[URL][DOMAIN_NAME]"
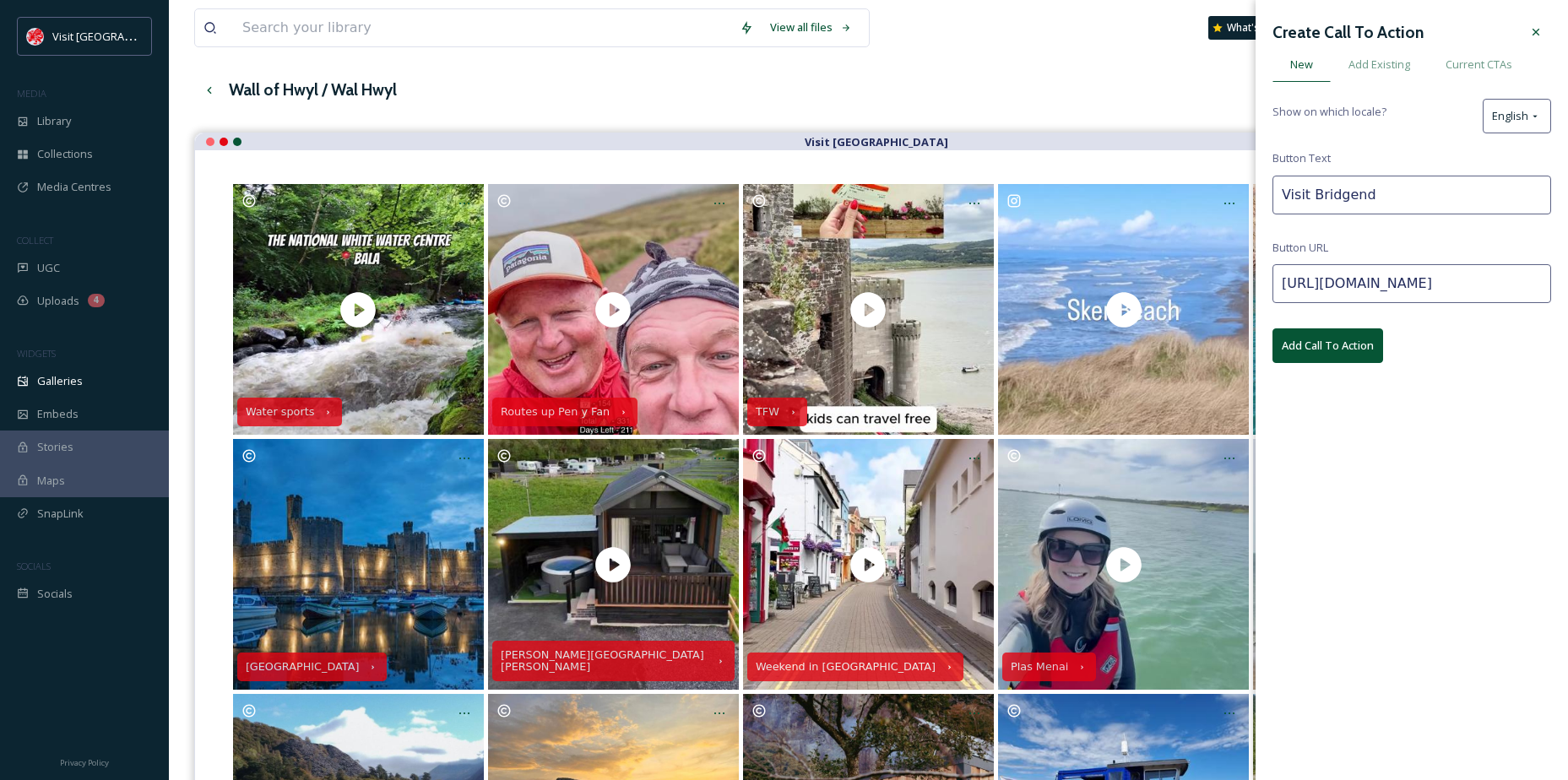
scroll to position [0, 0]
click at [1335, 330] on button "Add Call To Action" at bounding box center [1328, 346] width 111 height 34
click at [1537, 46] on div "Create Call To Action New Add Existing Current CTAs Show on which locale? Engli…" at bounding box center [1412, 190] width 279 height 346
drag, startPoint x: 1537, startPoint y: 46, endPoint x: 1529, endPoint y: 31, distance: 17.0
click at [1529, 31] on icon at bounding box center [1536, 33] width 14 height 14
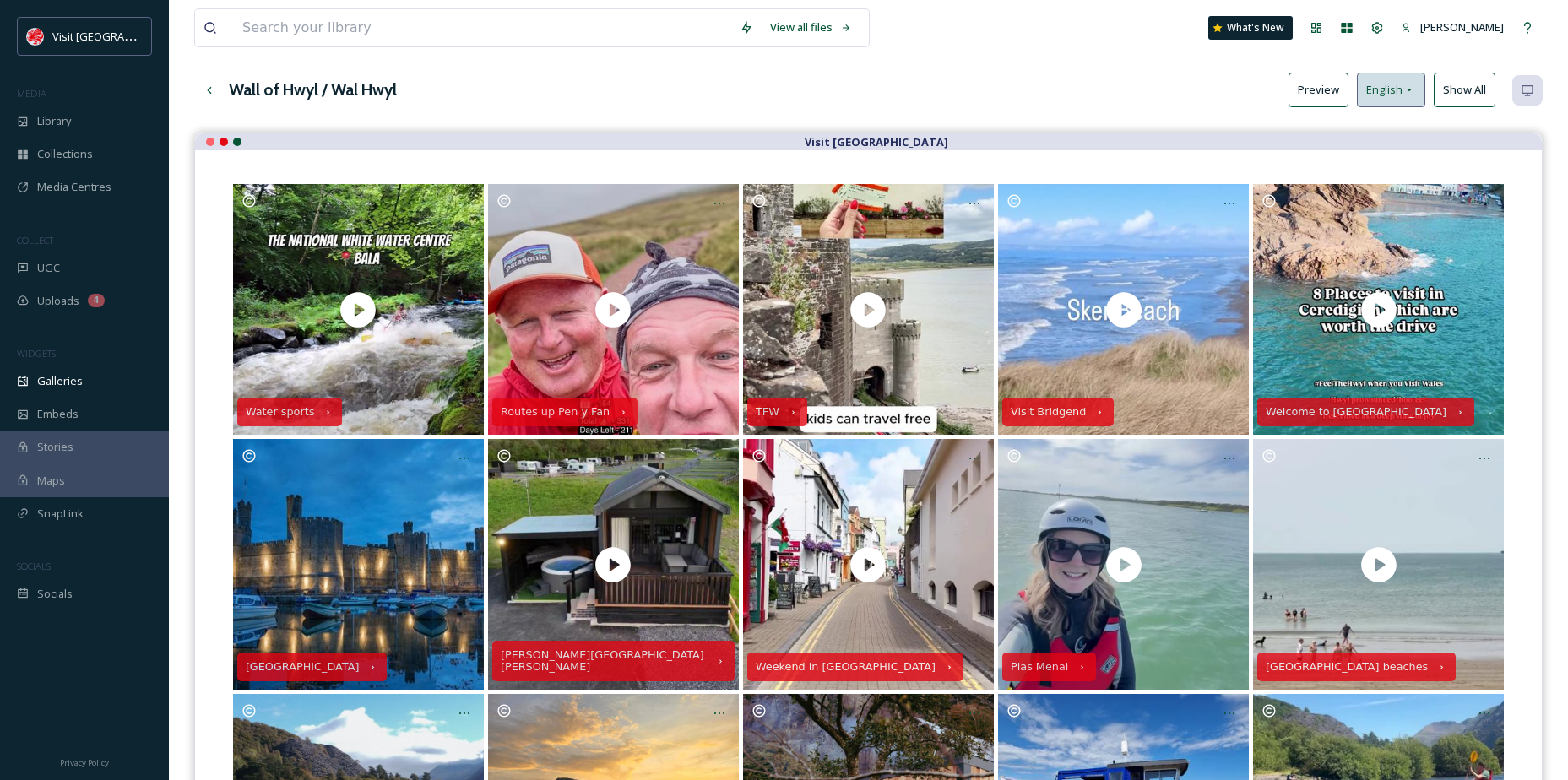
click at [1415, 103] on div "English" at bounding box center [1391, 90] width 69 height 34
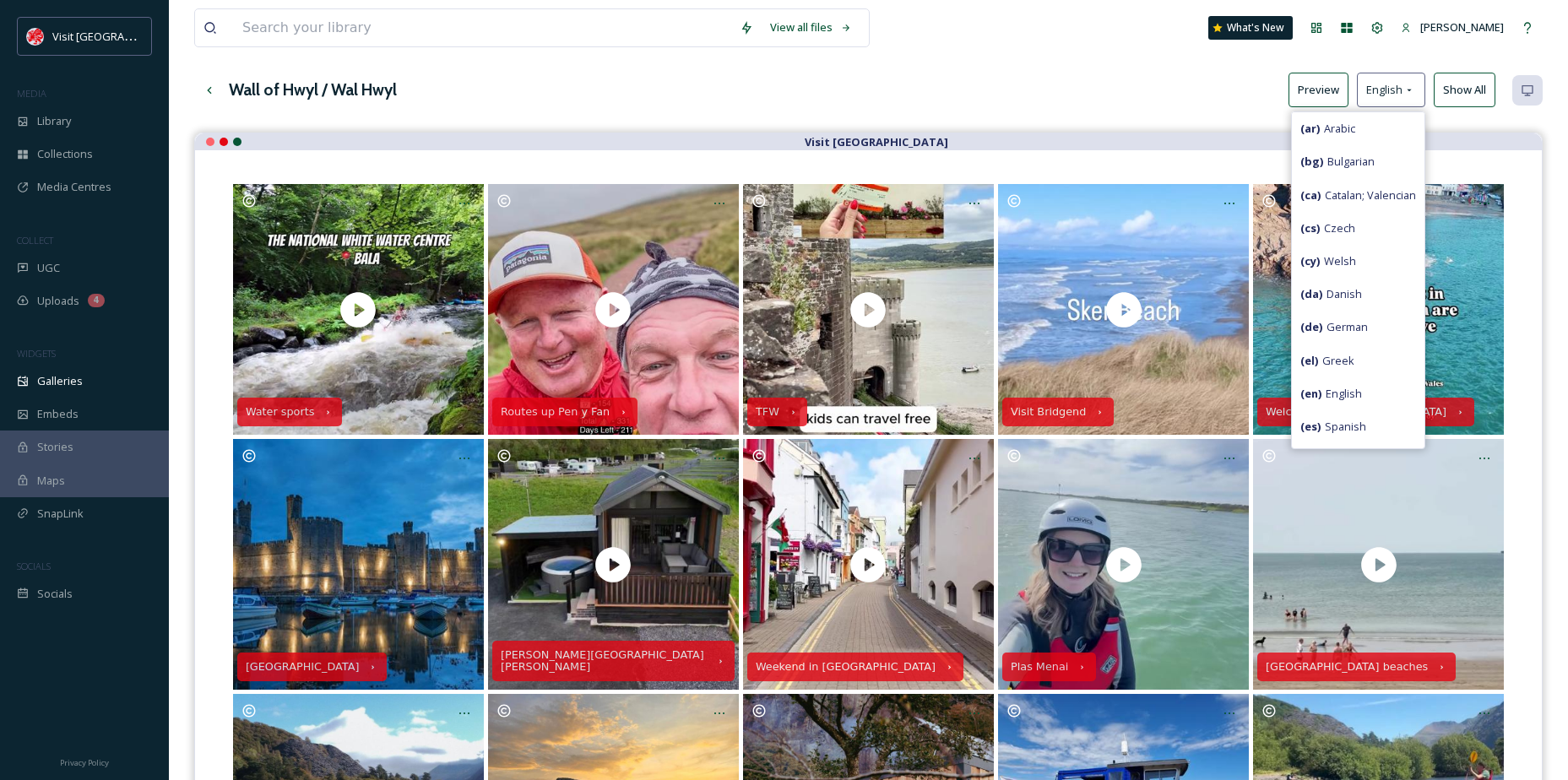
click at [1345, 254] on div "( cy ) Welsh" at bounding box center [1358, 261] width 132 height 33
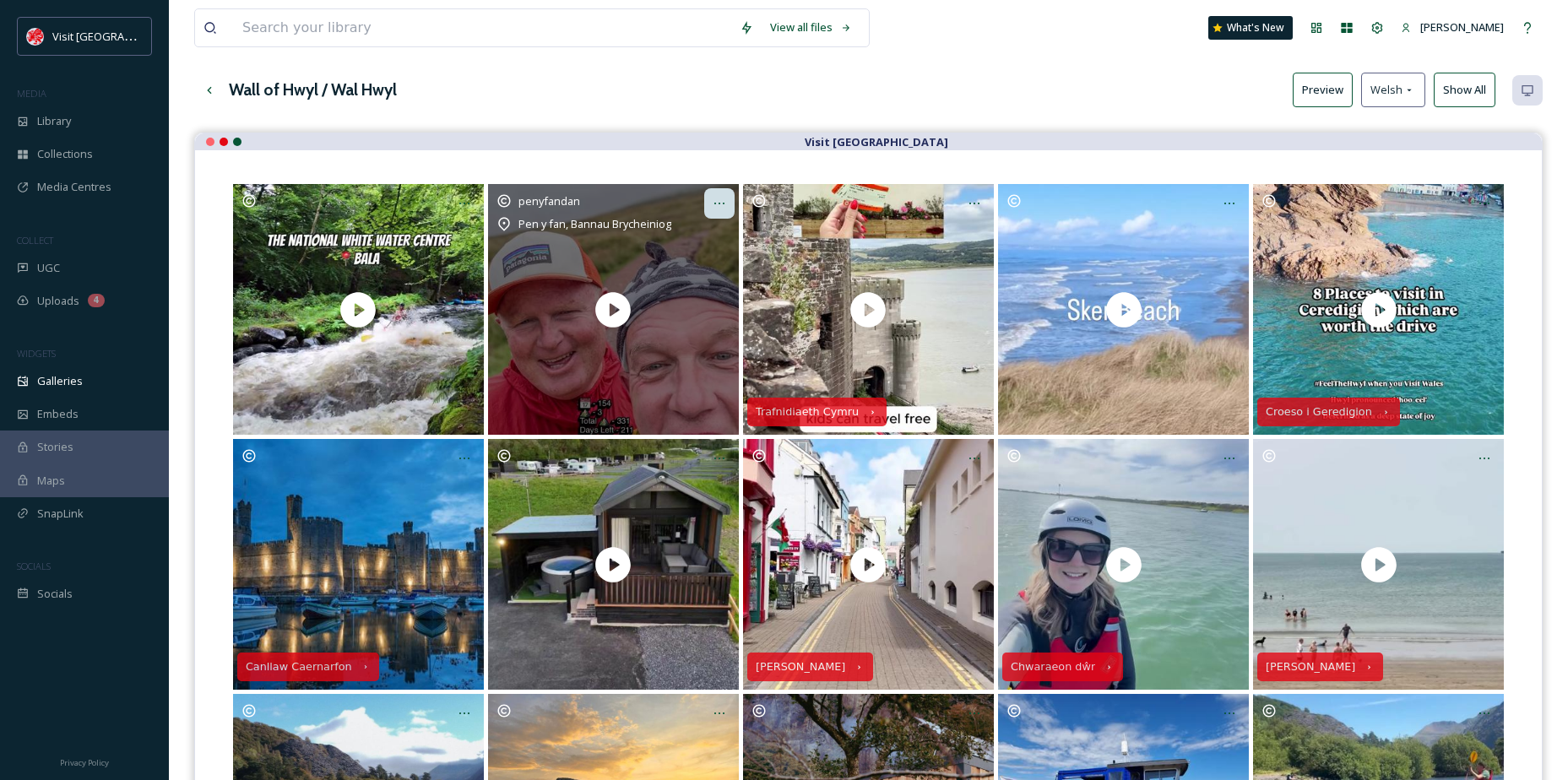
click at [723, 199] on icon at bounding box center [719, 203] width 14 height 14
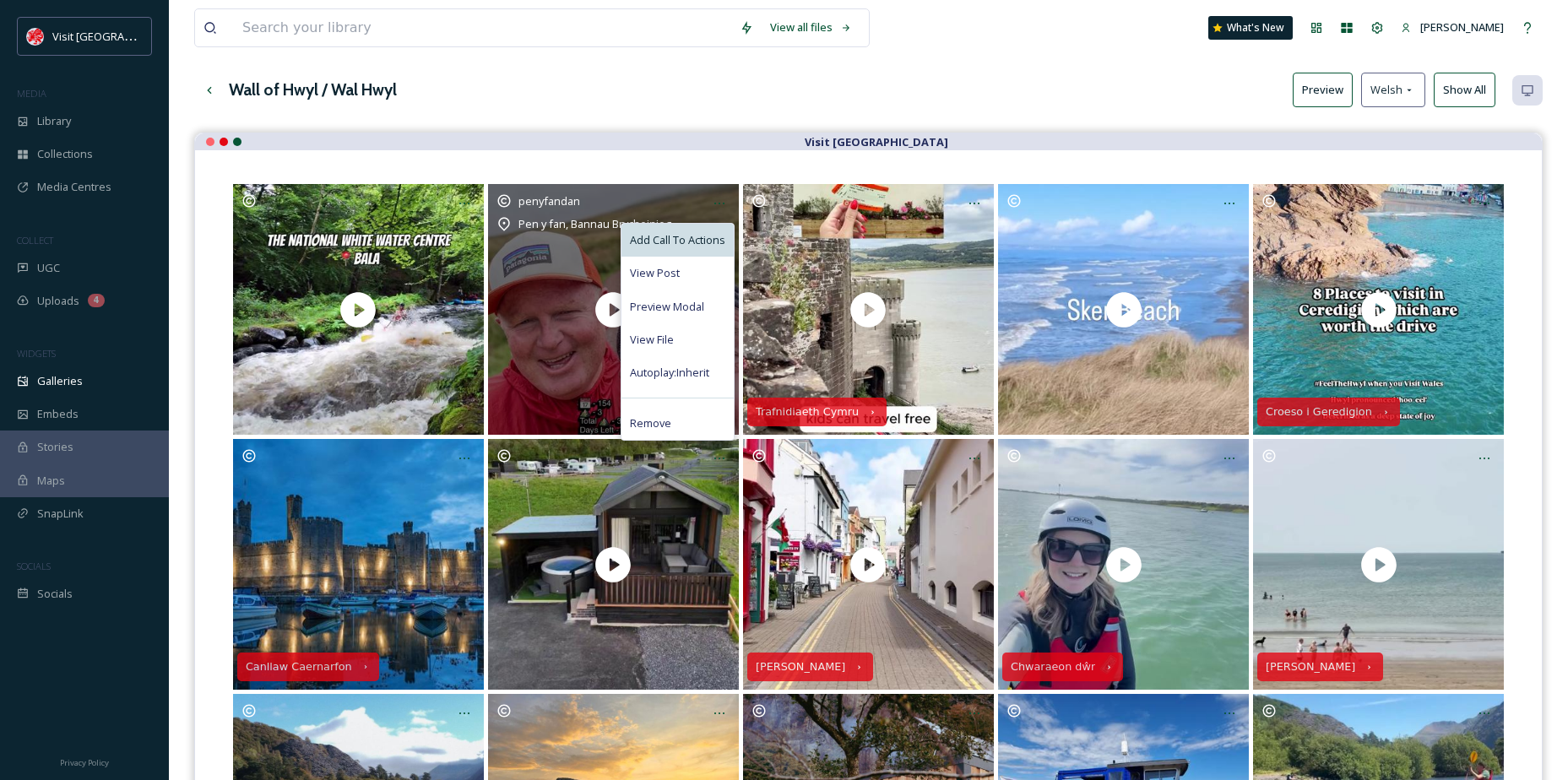
click at [693, 230] on div "Add Call To Actions" at bounding box center [677, 240] width 112 height 33
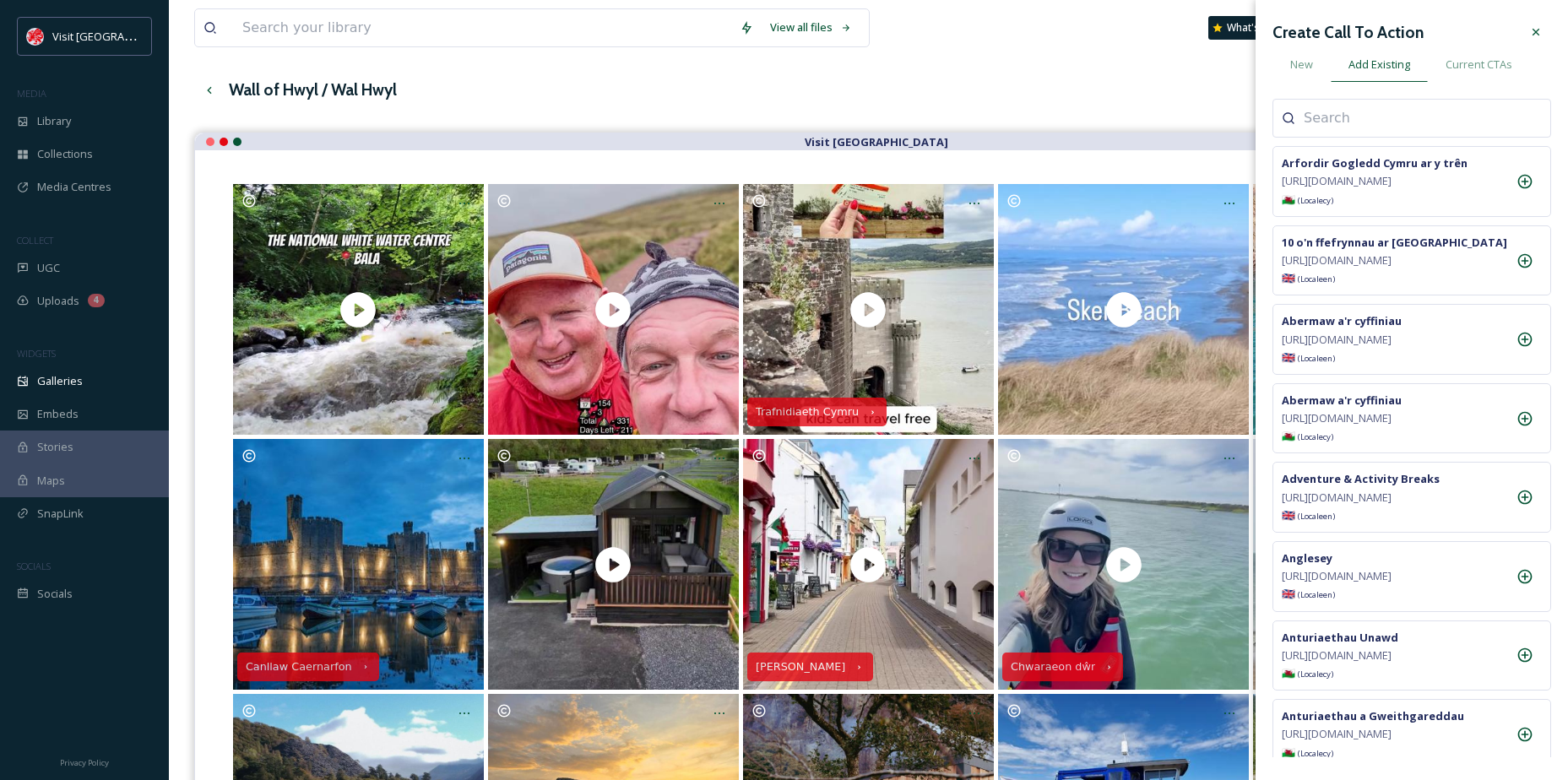
click at [1314, 133] on div at bounding box center [1412, 118] width 279 height 39
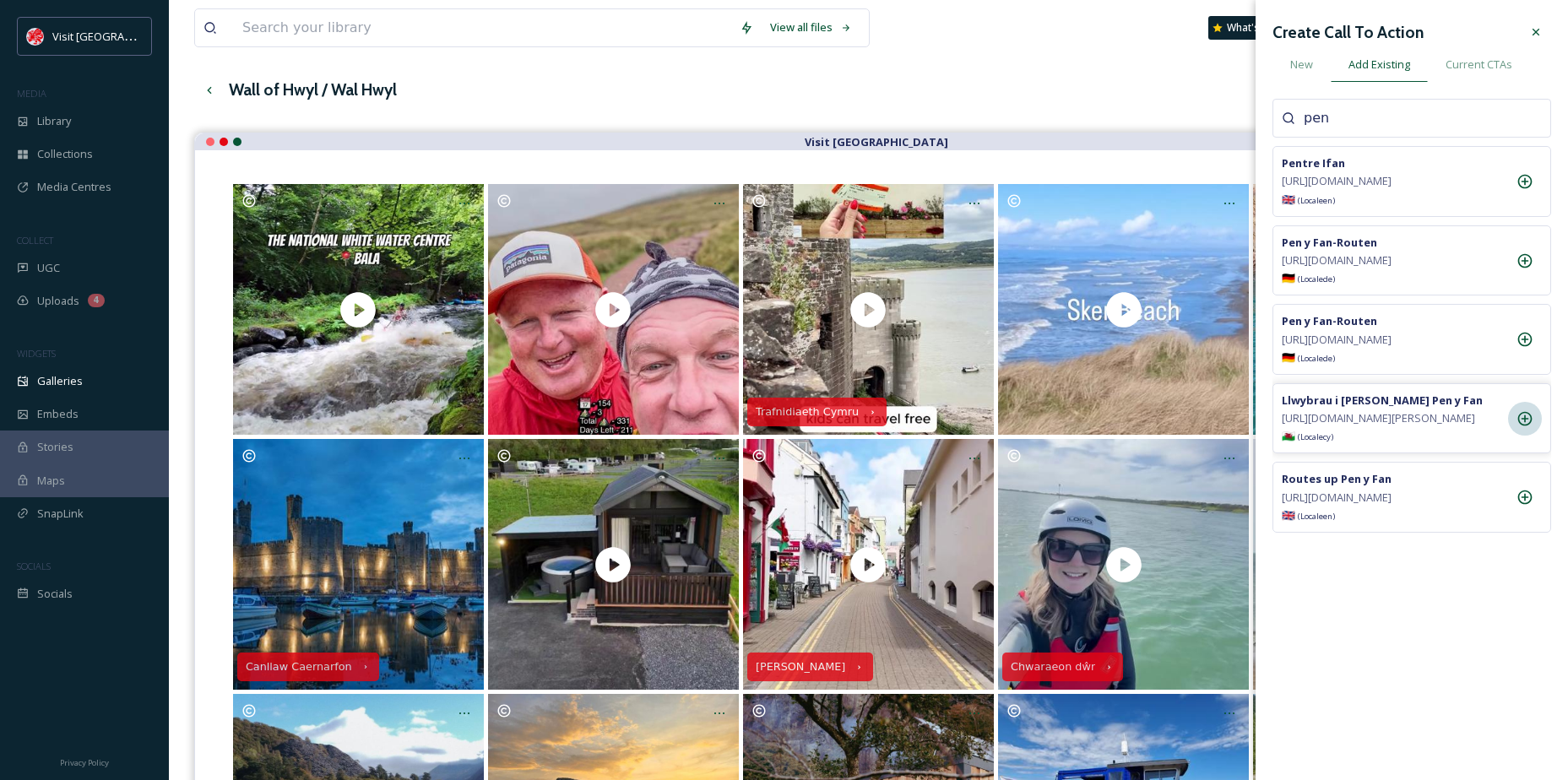
type input "pen"
click at [1523, 427] on icon at bounding box center [1525, 419] width 17 height 17
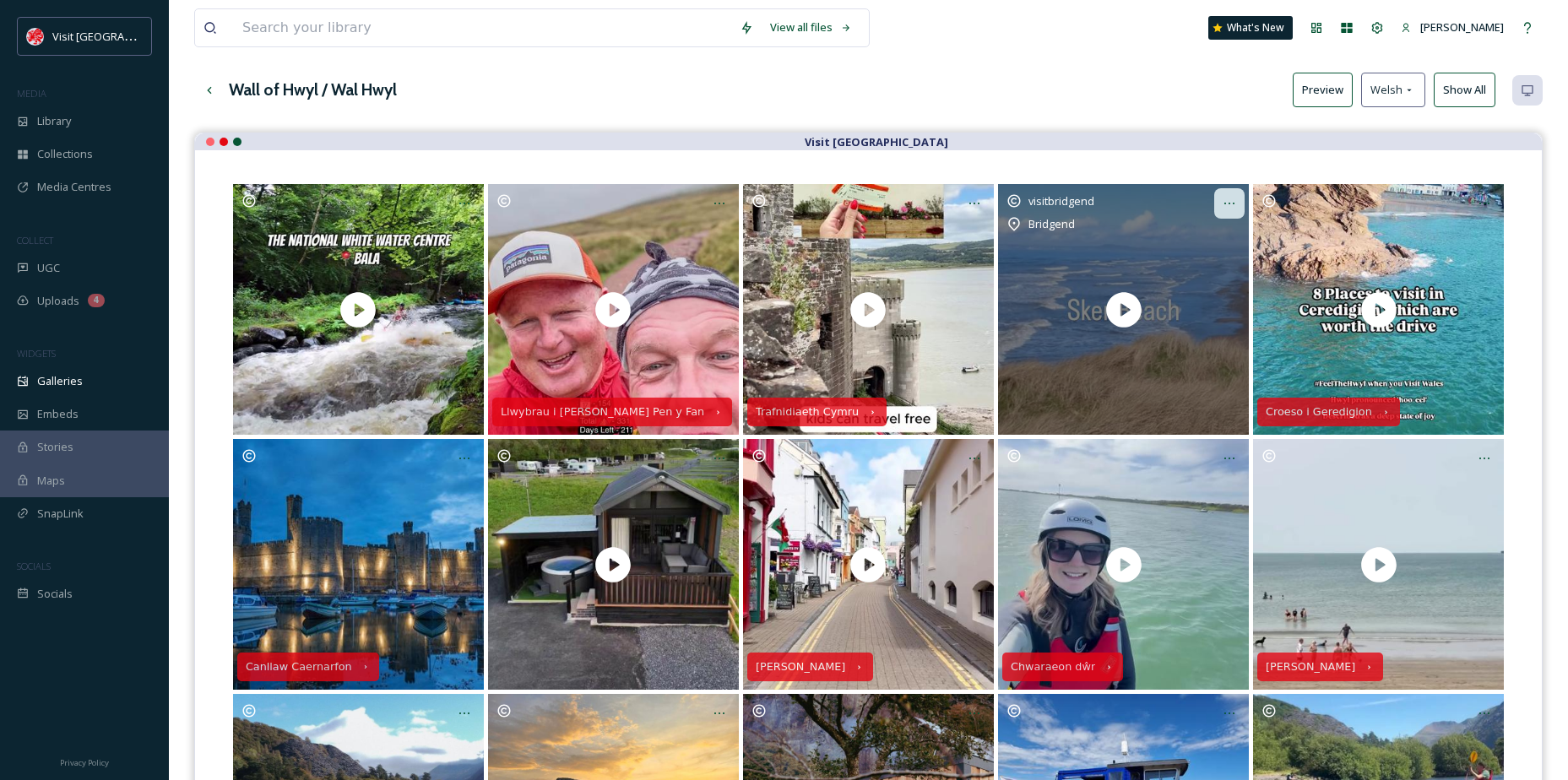
click at [1228, 203] on icon at bounding box center [1230, 203] width 14 height 14
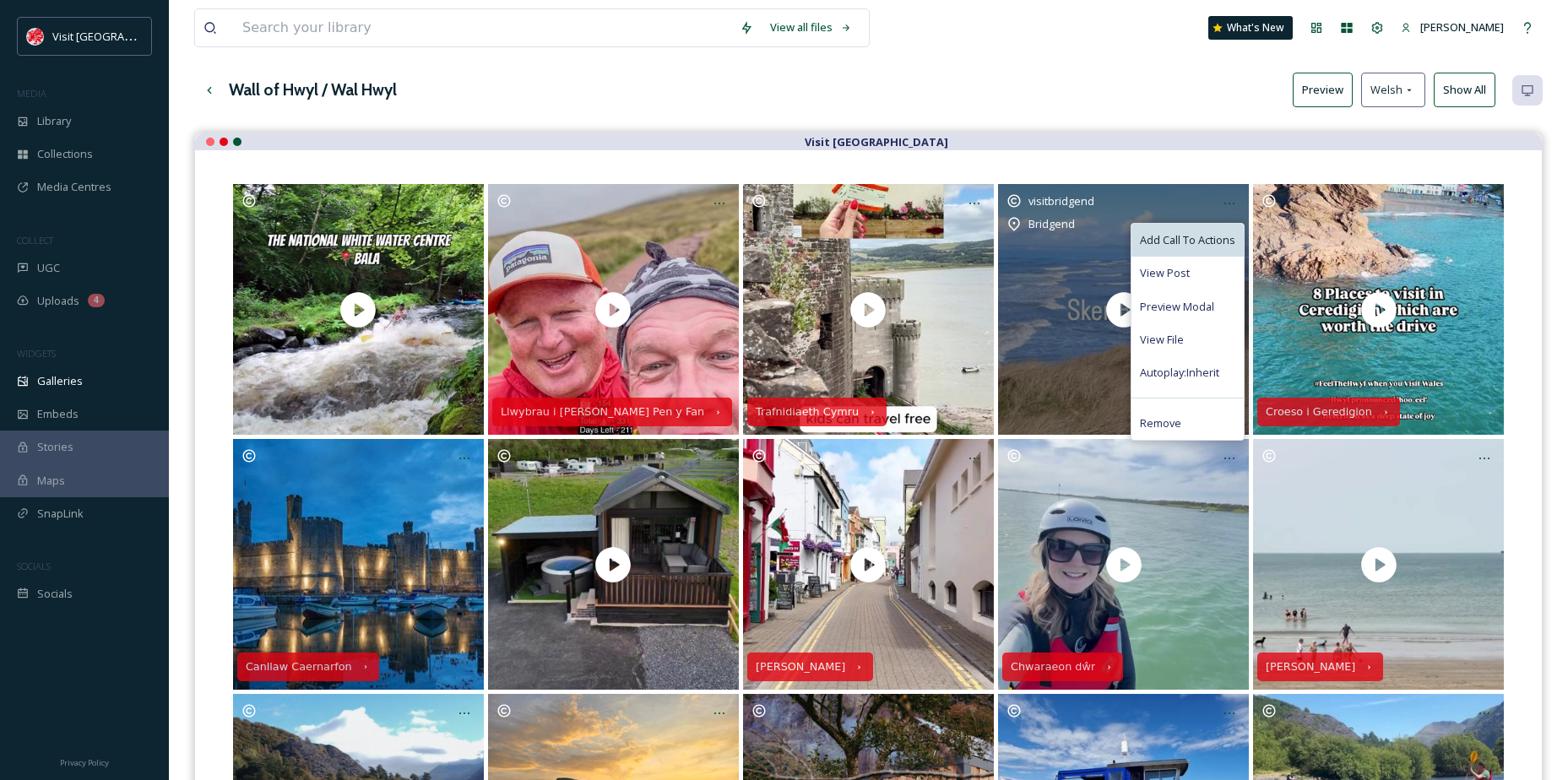
click at [1202, 226] on div "Add Call To Actions" at bounding box center [1187, 240] width 112 height 33
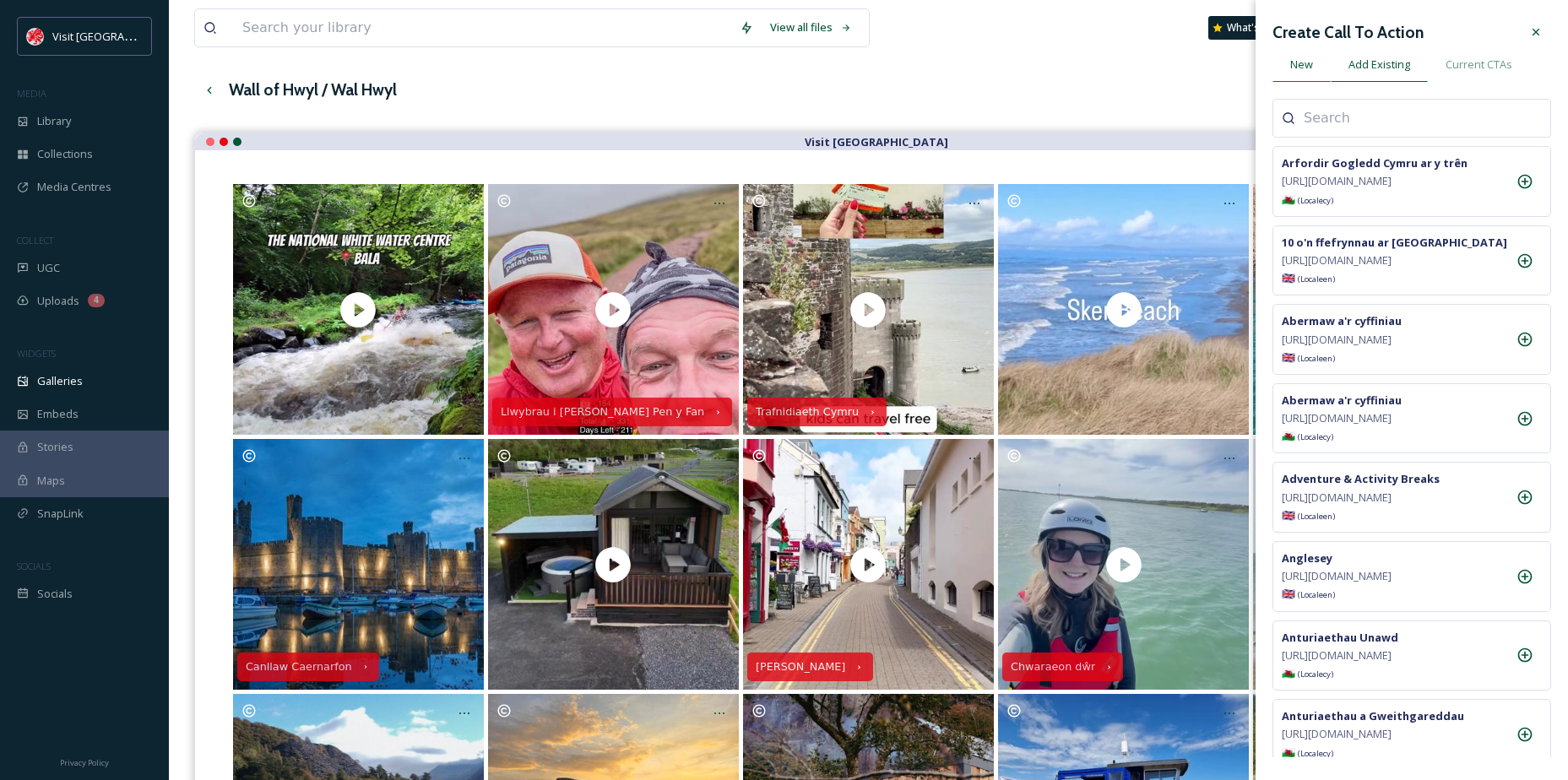
click at [1305, 76] on div "New" at bounding box center [1302, 64] width 58 height 34
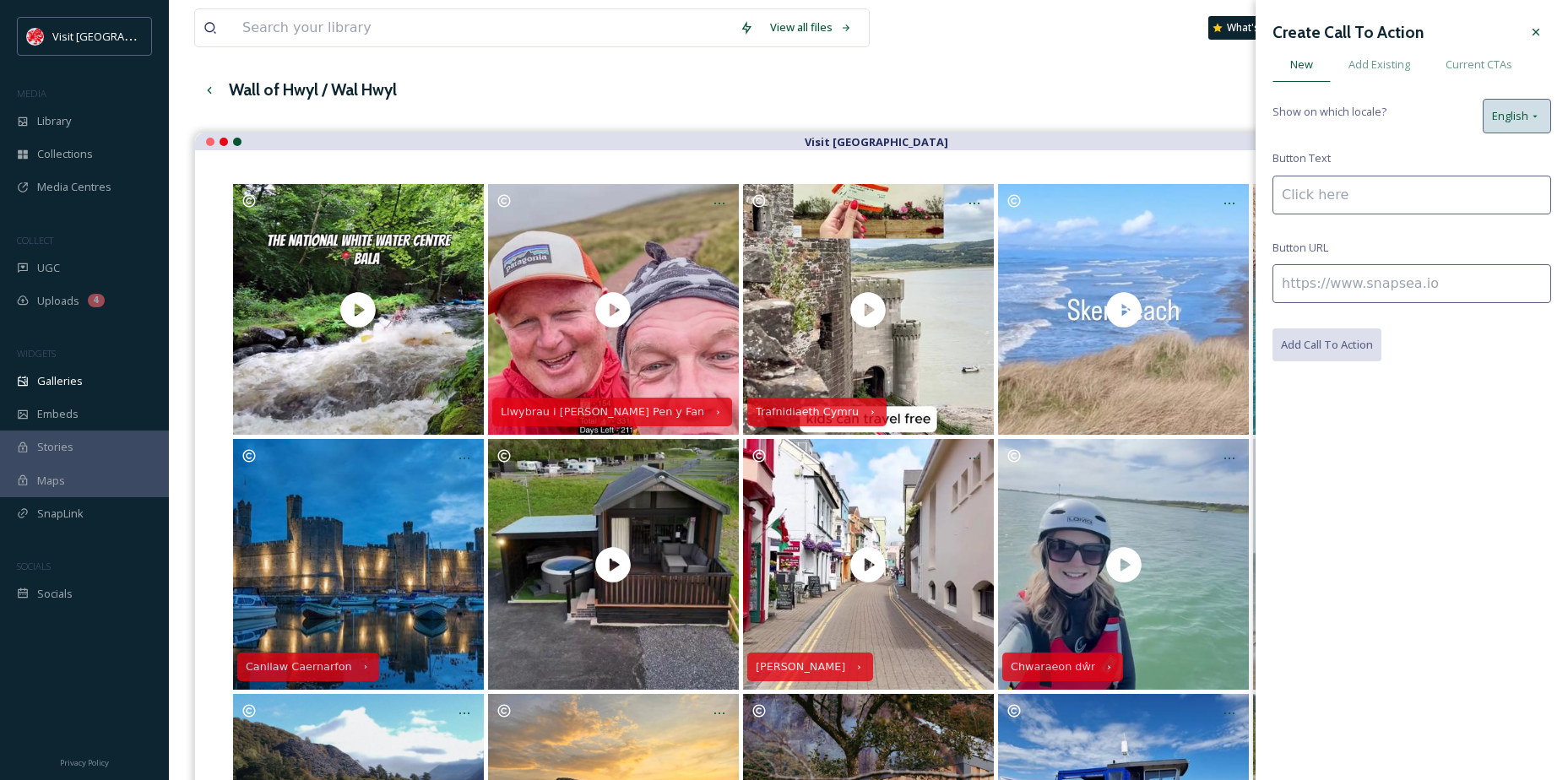
click at [1493, 124] on span "English" at bounding box center [1510, 116] width 36 height 16
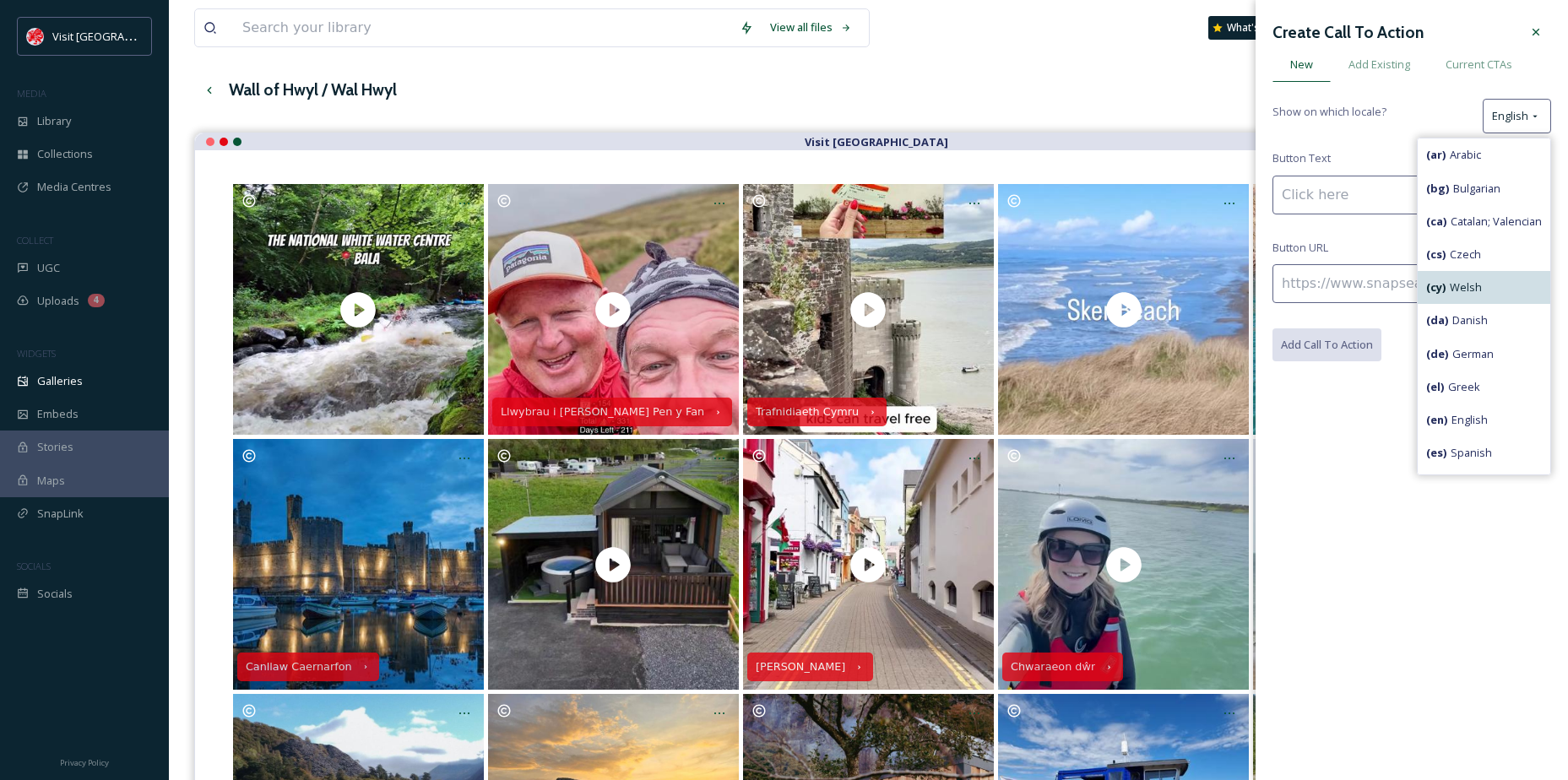
click at [1456, 293] on span "( cy ) Welsh" at bounding box center [1454, 287] width 56 height 16
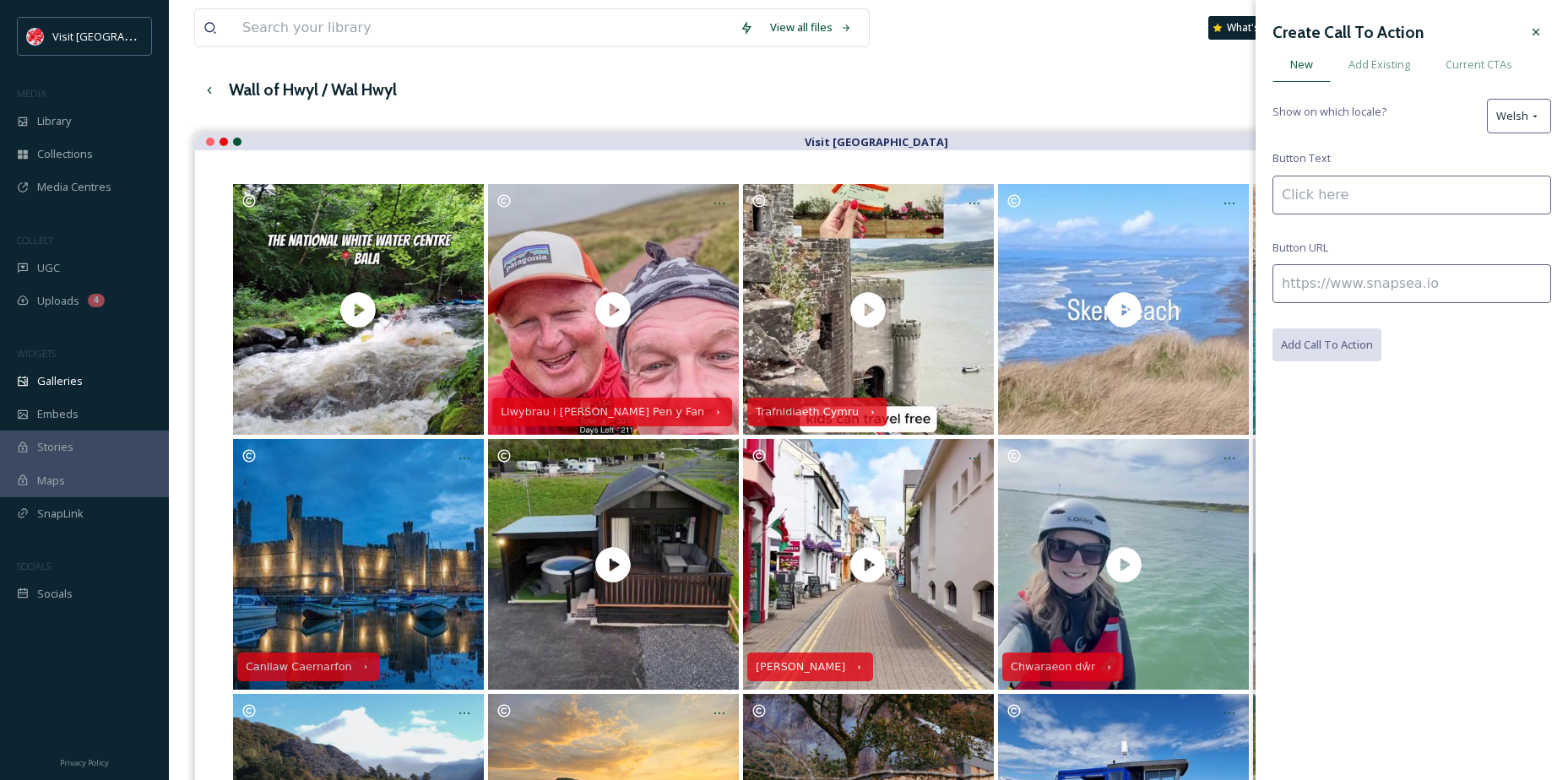
click at [1337, 201] on input at bounding box center [1412, 195] width 279 height 39
paste input "Croeso i Sir Pen-y-bont"
type input "Croeso i Sir Pen-y-bont"
click at [1380, 264] on input at bounding box center [1412, 283] width 279 height 39
paste input "[URL][DOMAIN_NAME]"
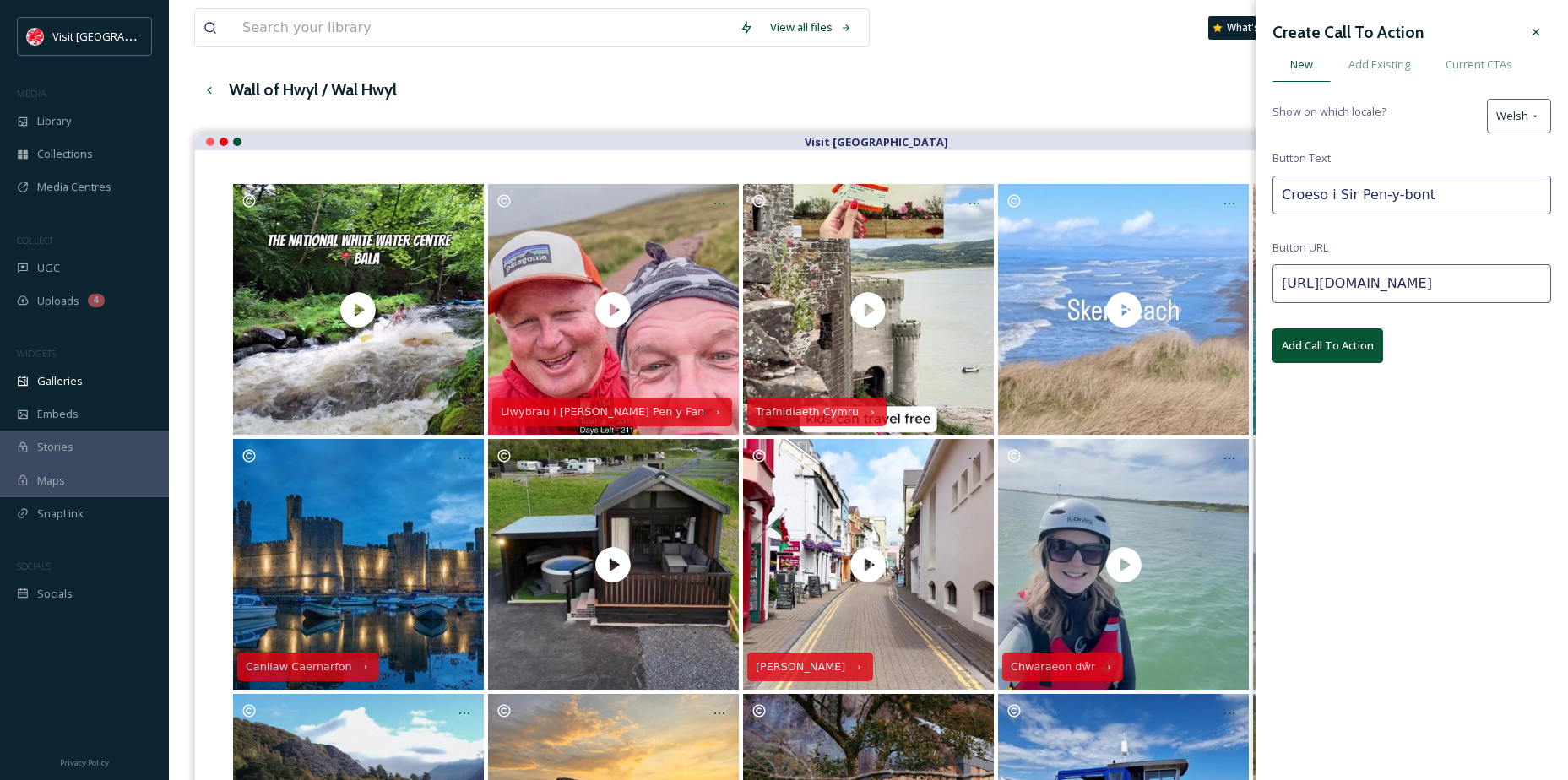
type input "[URL][DOMAIN_NAME]"
click at [1353, 336] on button "Add Call To Action" at bounding box center [1328, 346] width 111 height 34
click at [1535, 45] on div at bounding box center [1535, 32] width 30 height 30
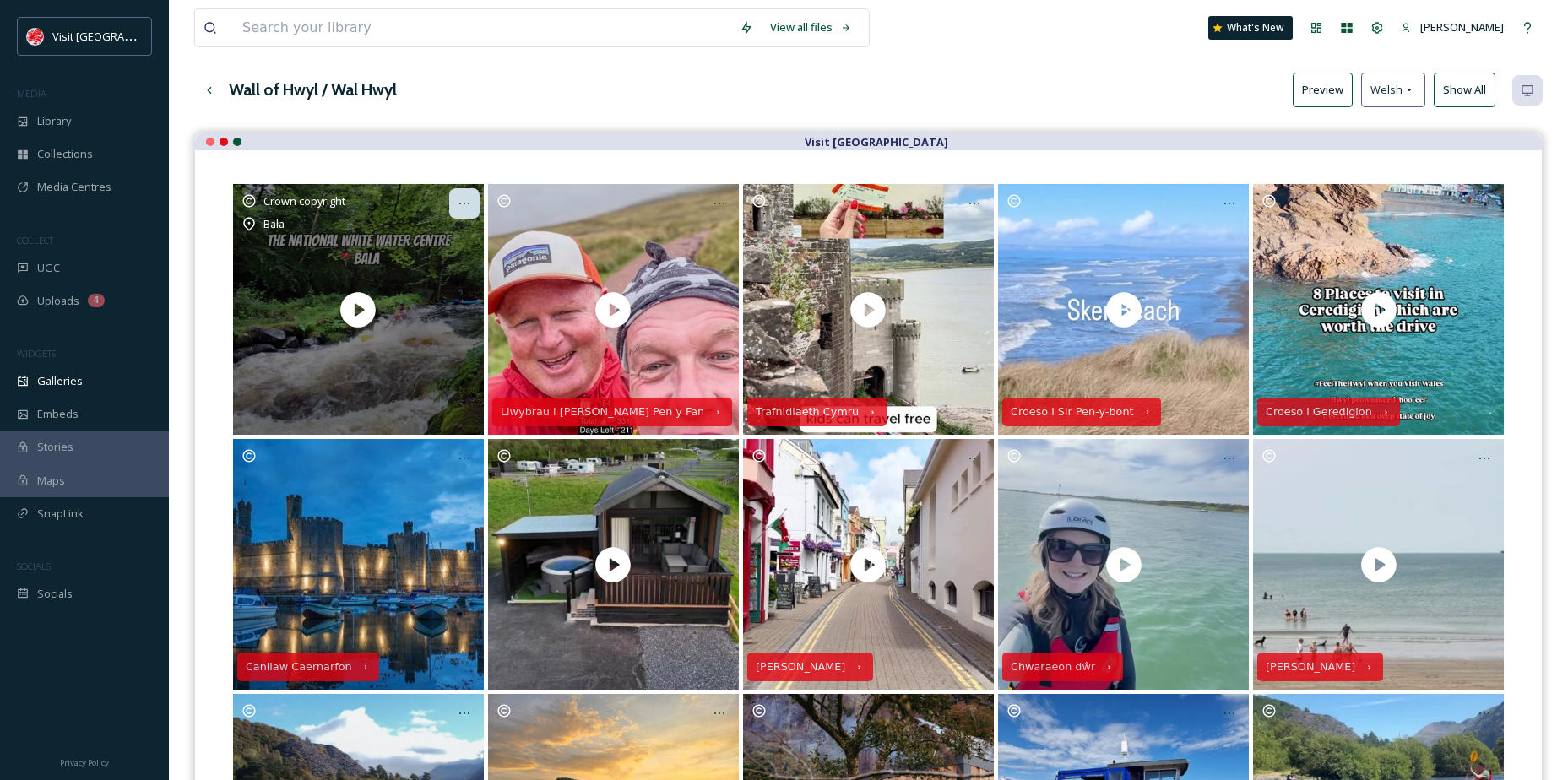
click at [464, 213] on div at bounding box center [463, 203] width 30 height 30
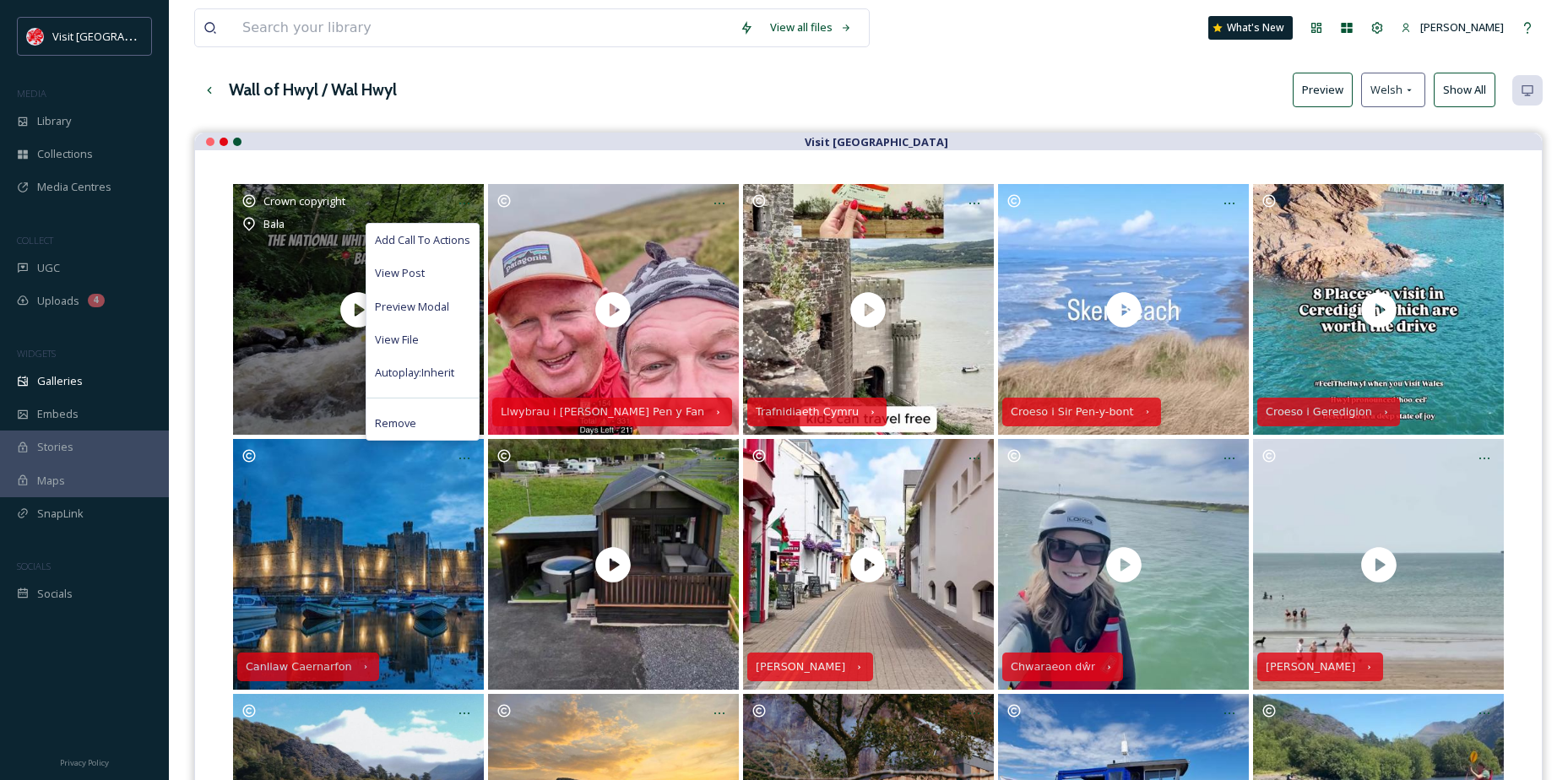
click at [435, 232] on div "Add Call To Actions" at bounding box center [422, 240] width 112 height 33
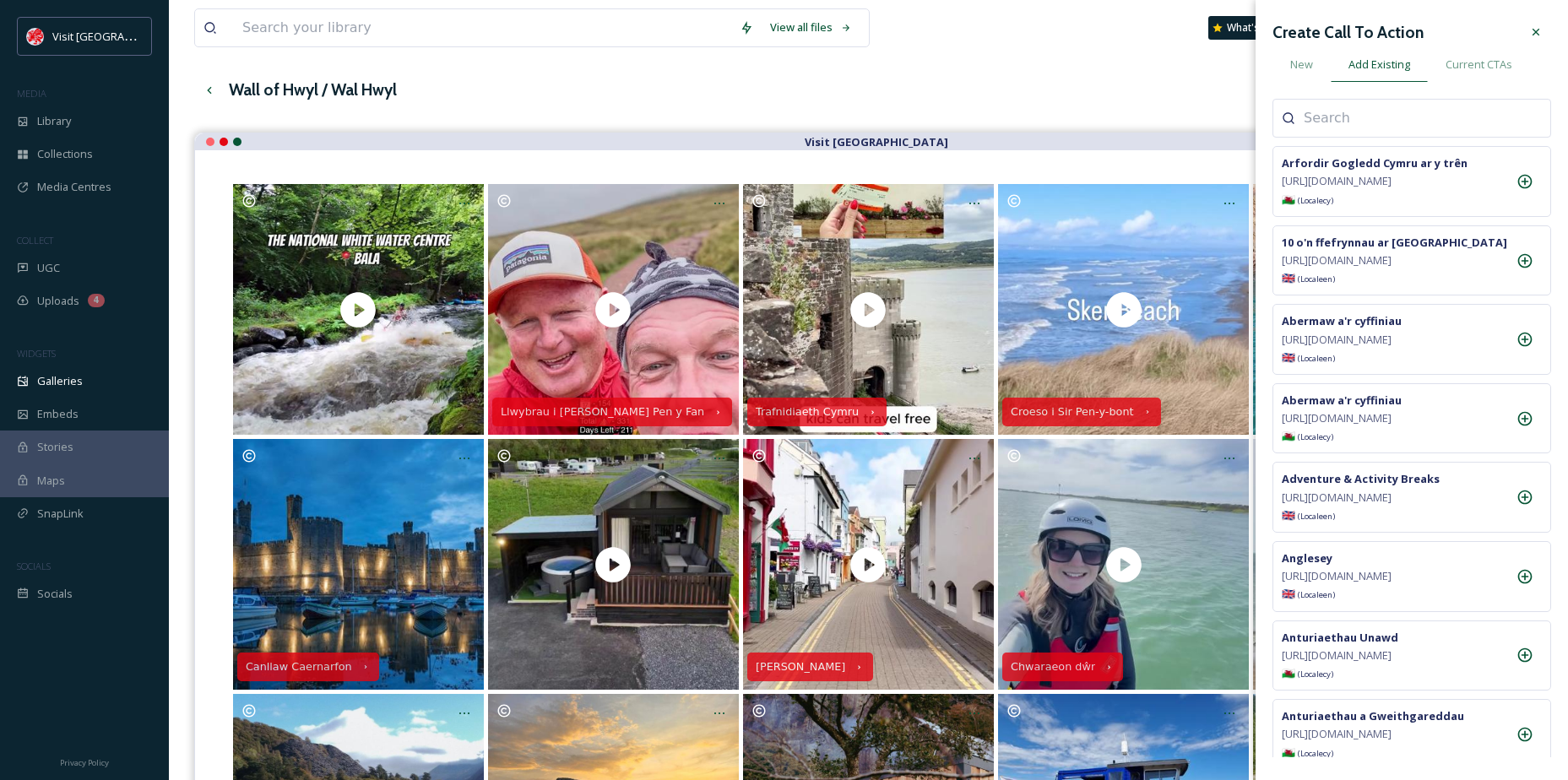
click at [1355, 129] on input at bounding box center [1388, 118] width 169 height 21
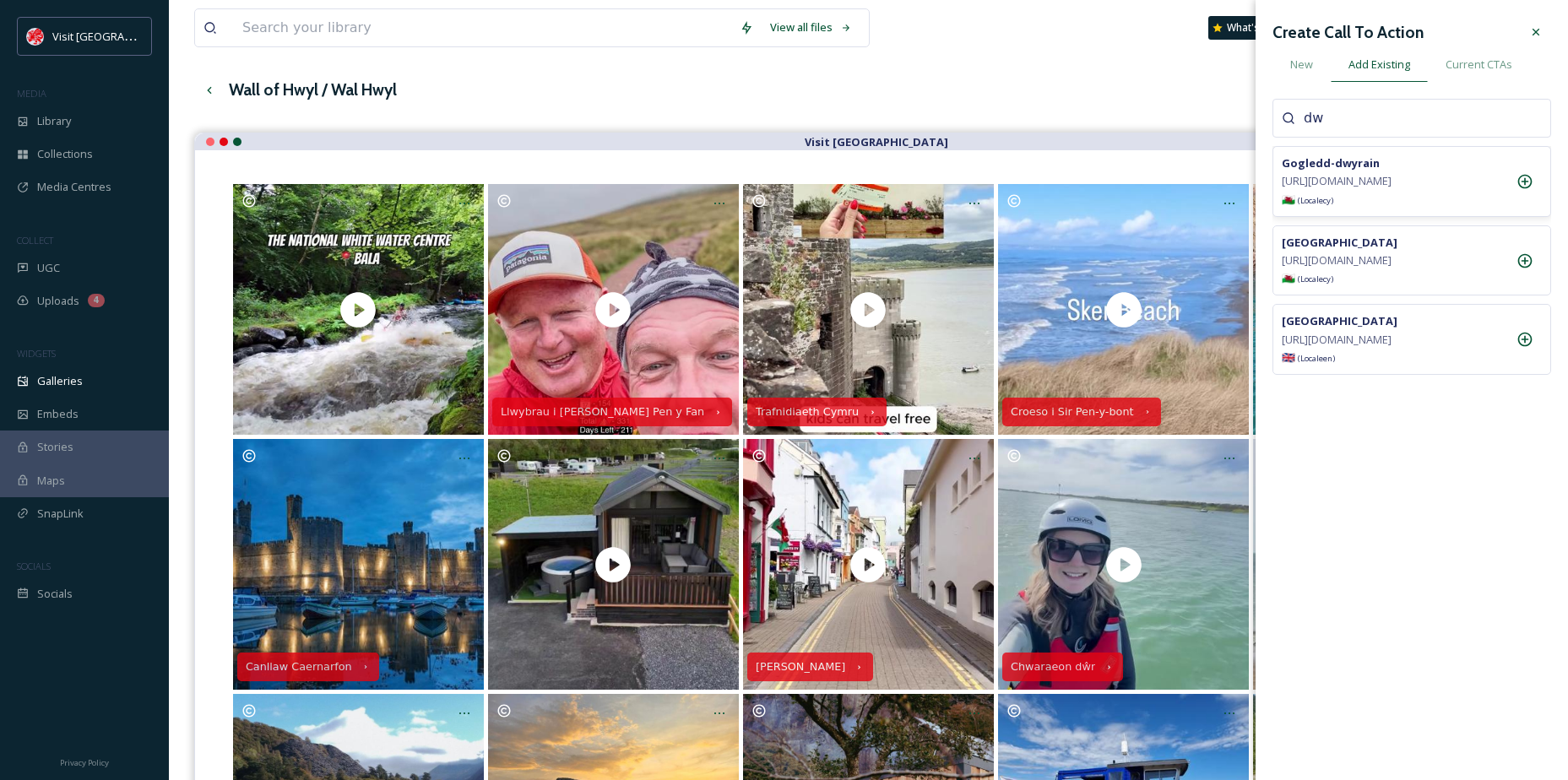
type input "d"
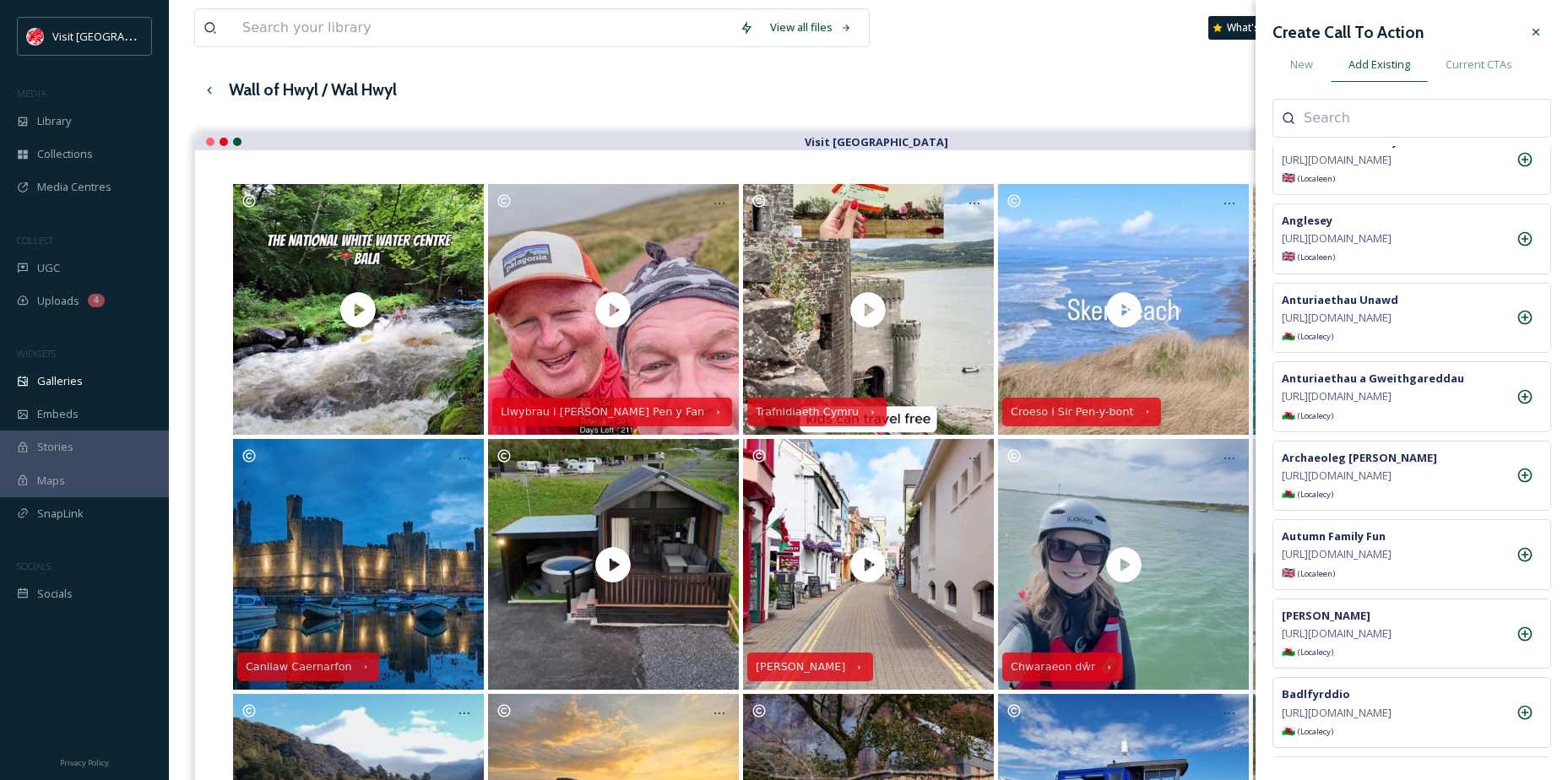
scroll to position [422, 0]
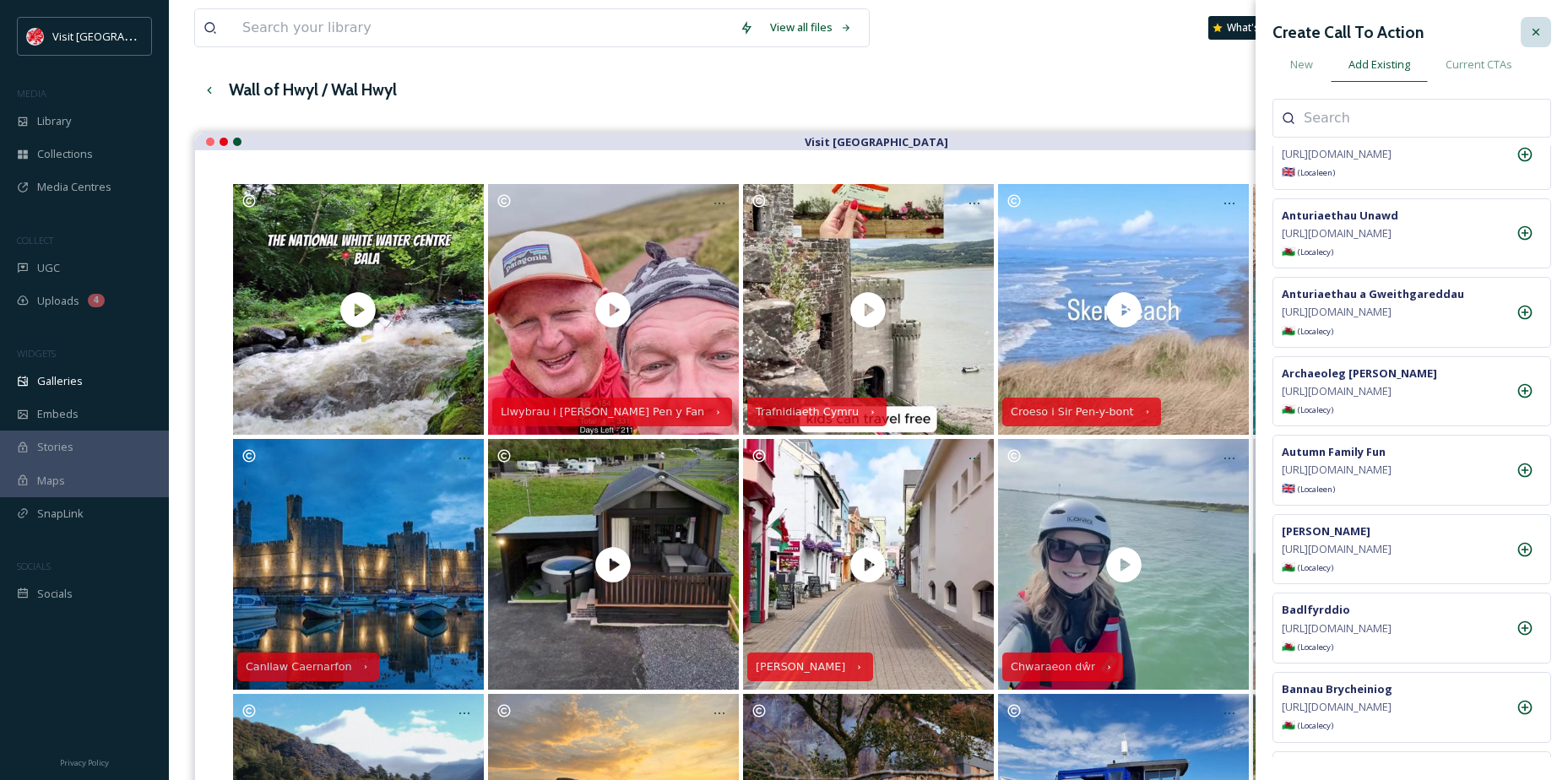
click at [1529, 30] on icon at bounding box center [1536, 33] width 14 height 14
